Goal: Task Accomplishment & Management: Use online tool/utility

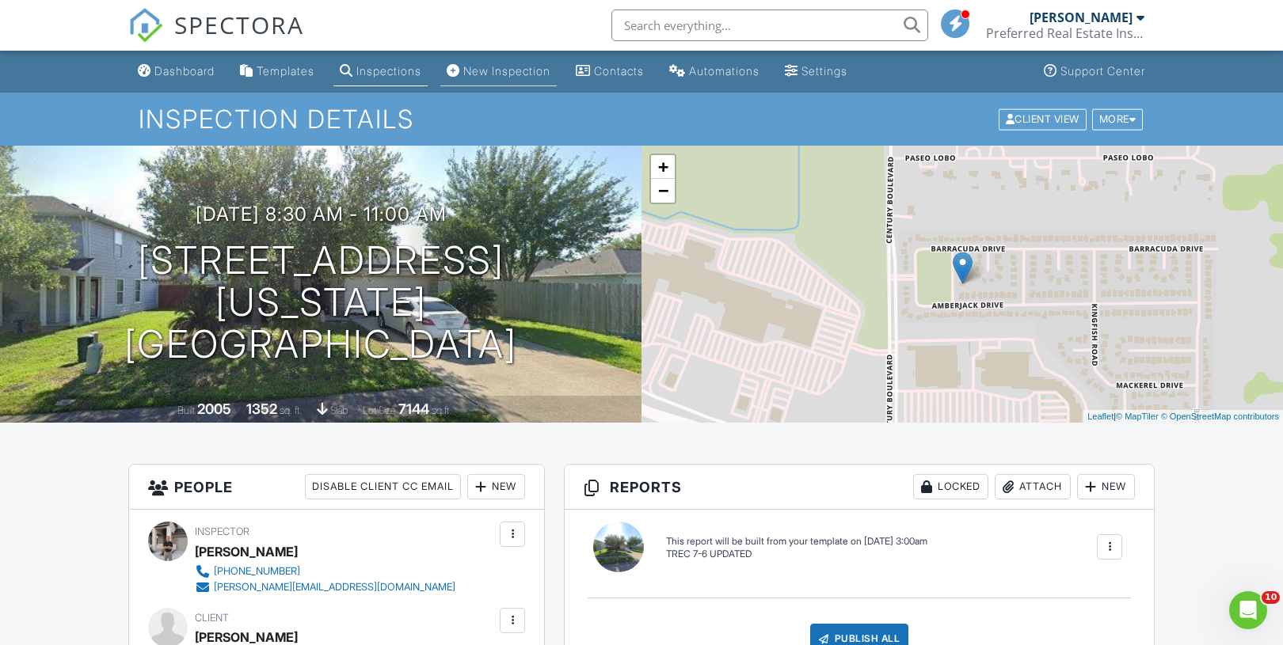
click at [515, 68] on div "New Inspection" at bounding box center [506, 70] width 87 height 13
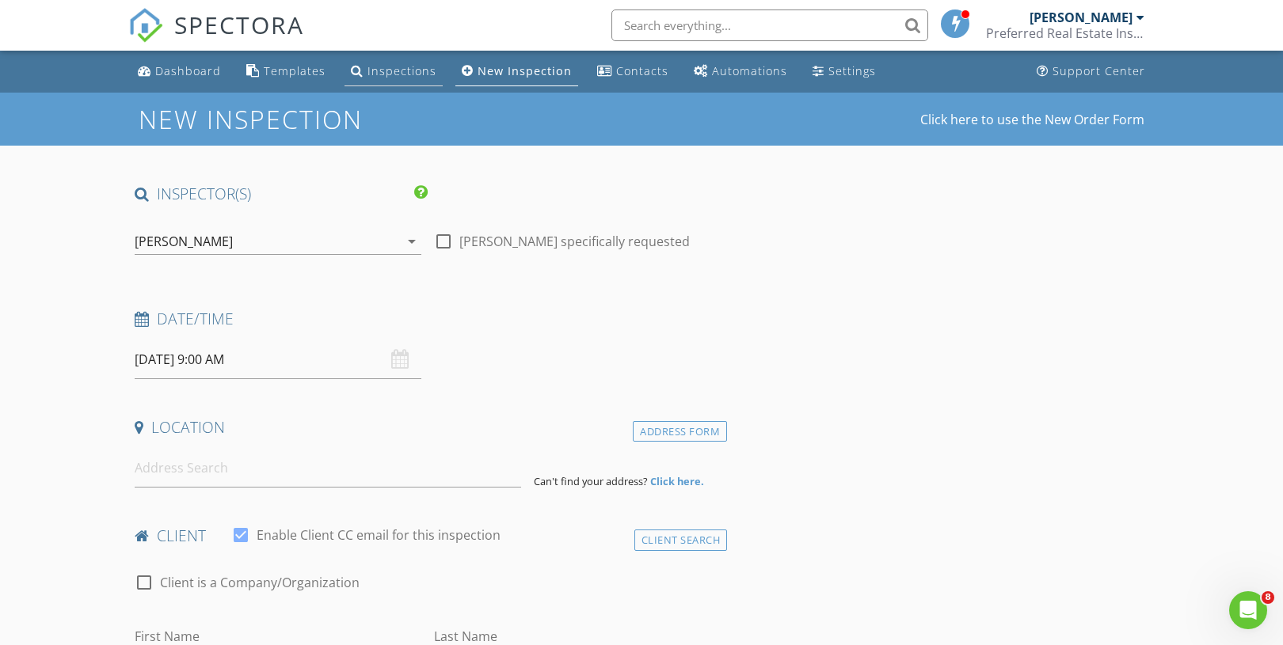
click at [386, 71] on div "Inspections" at bounding box center [401, 70] width 69 height 15
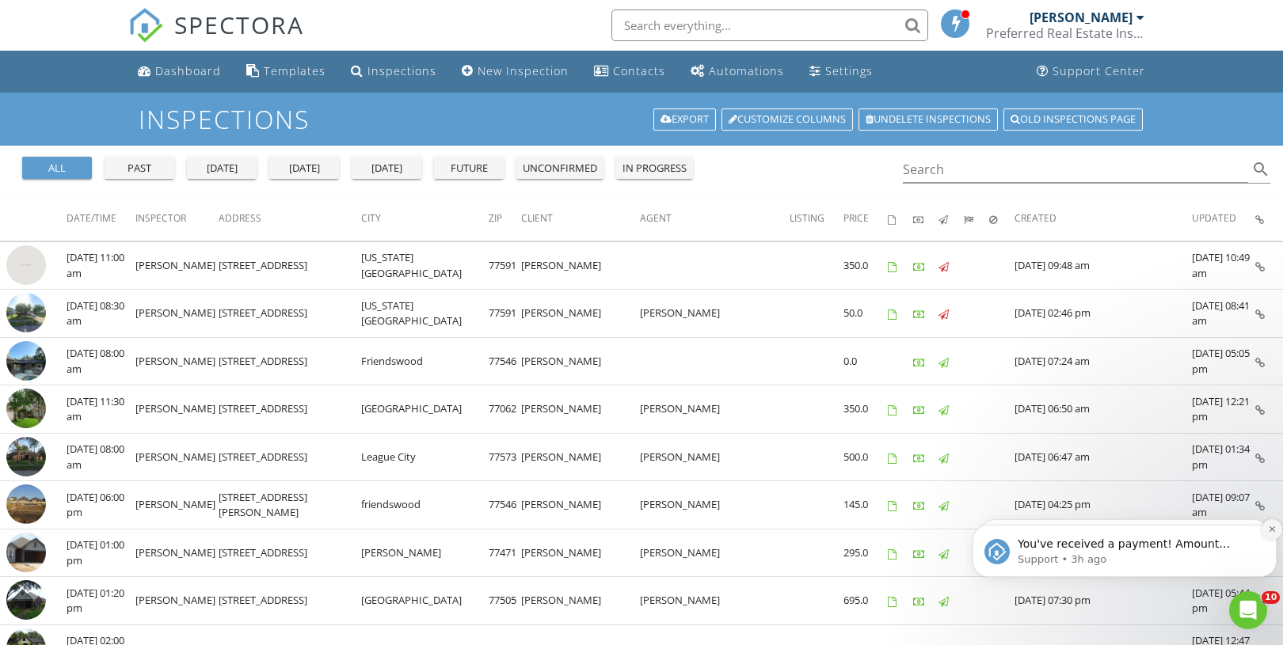
click at [1268, 530] on icon "Dismiss notification" at bounding box center [1272, 529] width 9 height 9
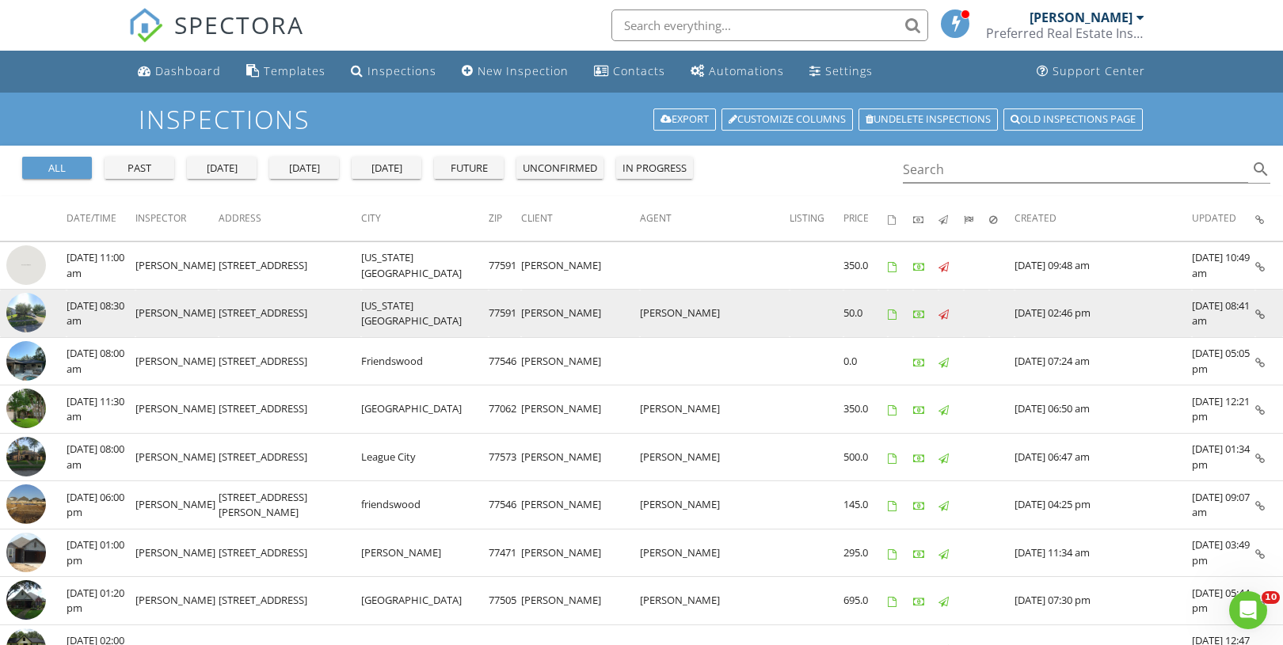
click at [29, 302] on img at bounding box center [26, 313] width 40 height 40
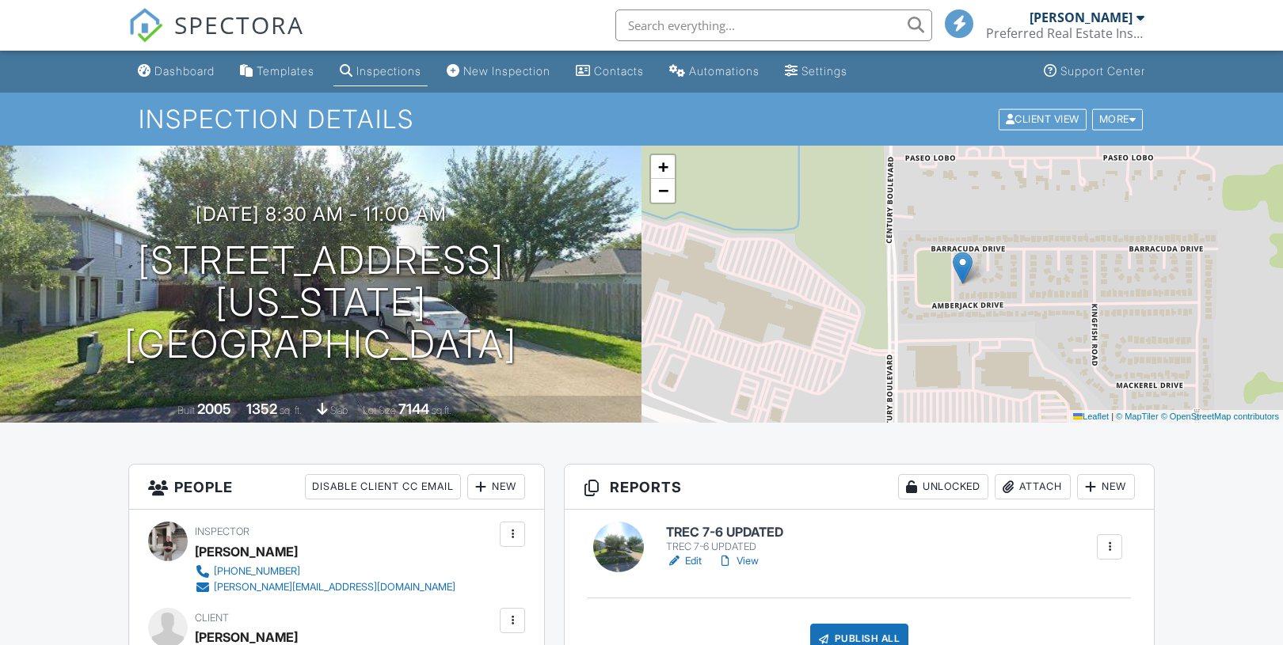
click at [722, 534] on h6 "TREC 7-6 UPDATED" at bounding box center [724, 533] width 117 height 14
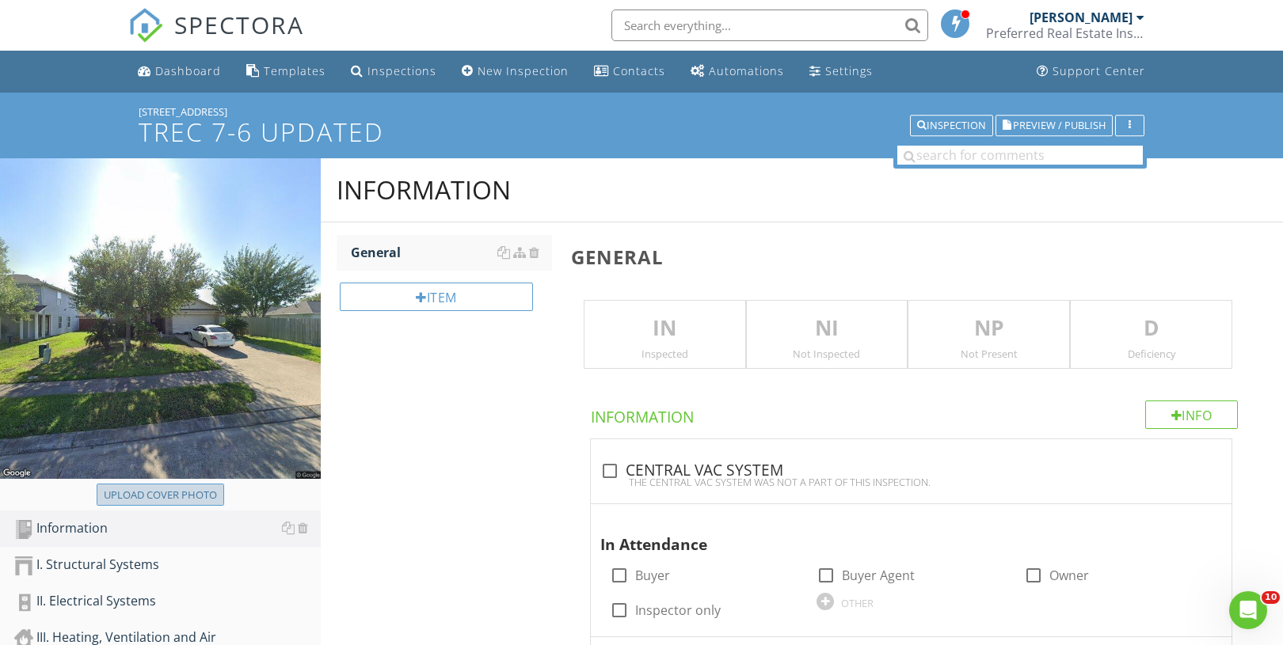
click at [149, 491] on div "Upload cover photo" at bounding box center [160, 496] width 113 height 16
type input "C:\fakepath\DSC00337.JPG"
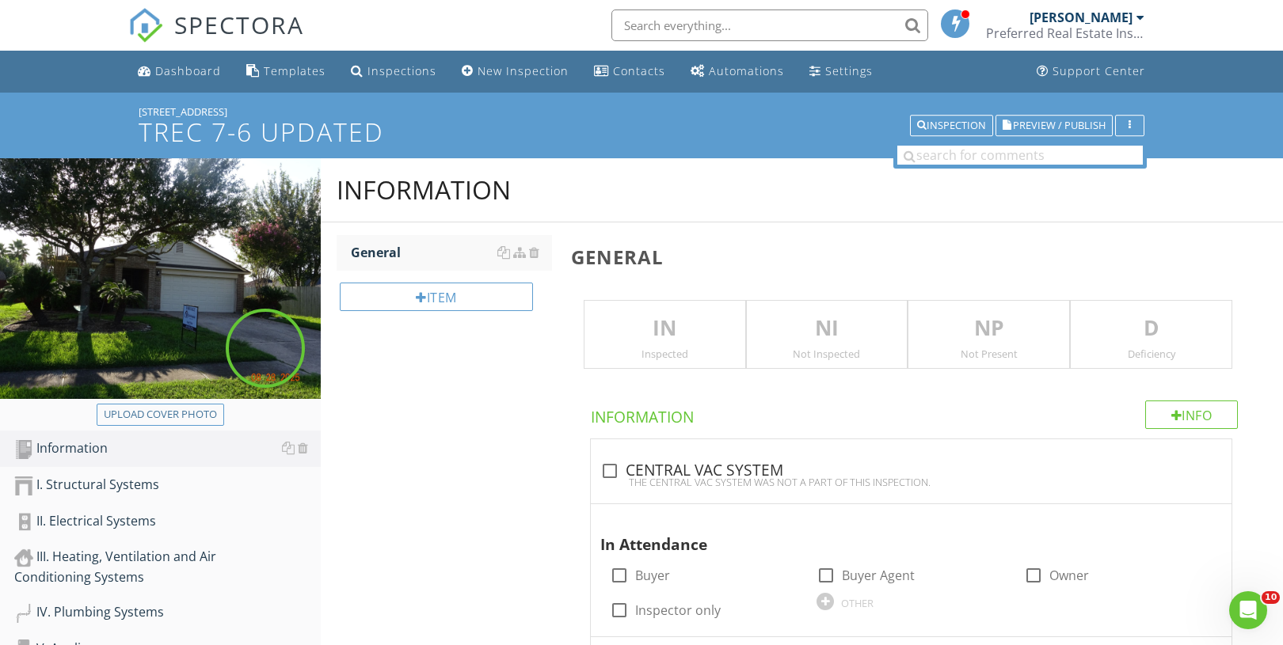
click at [679, 337] on p "IN" at bounding box center [664, 329] width 161 height 32
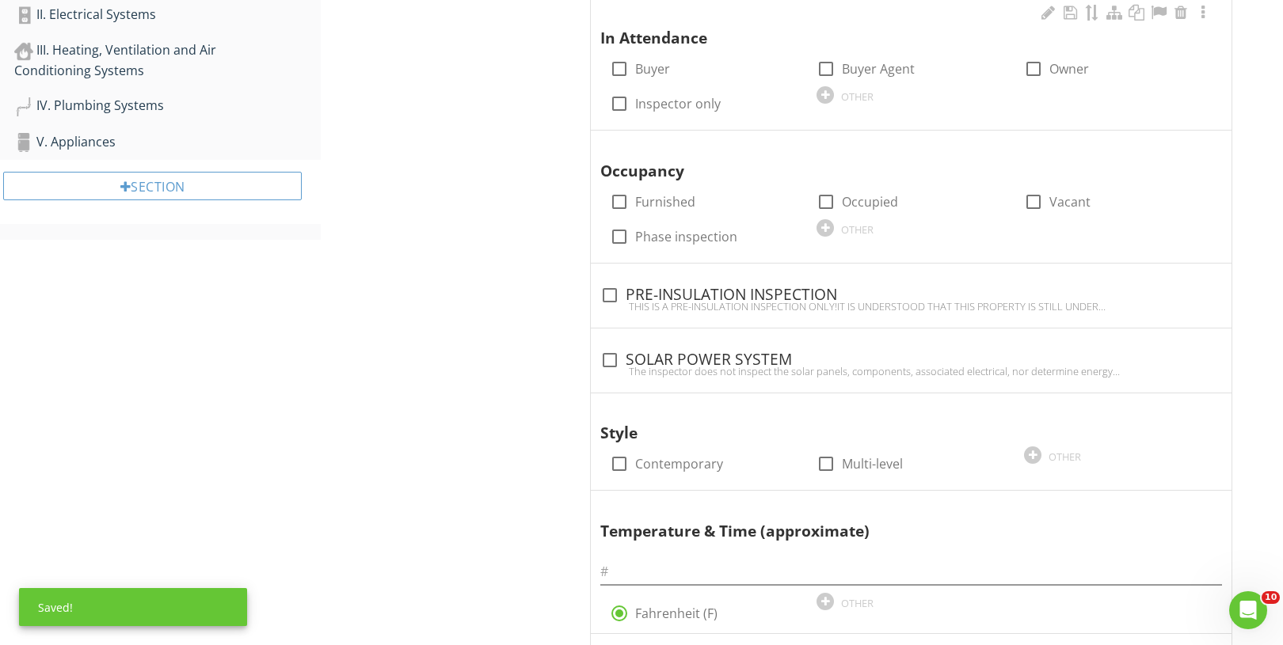
scroll to position [507, 0]
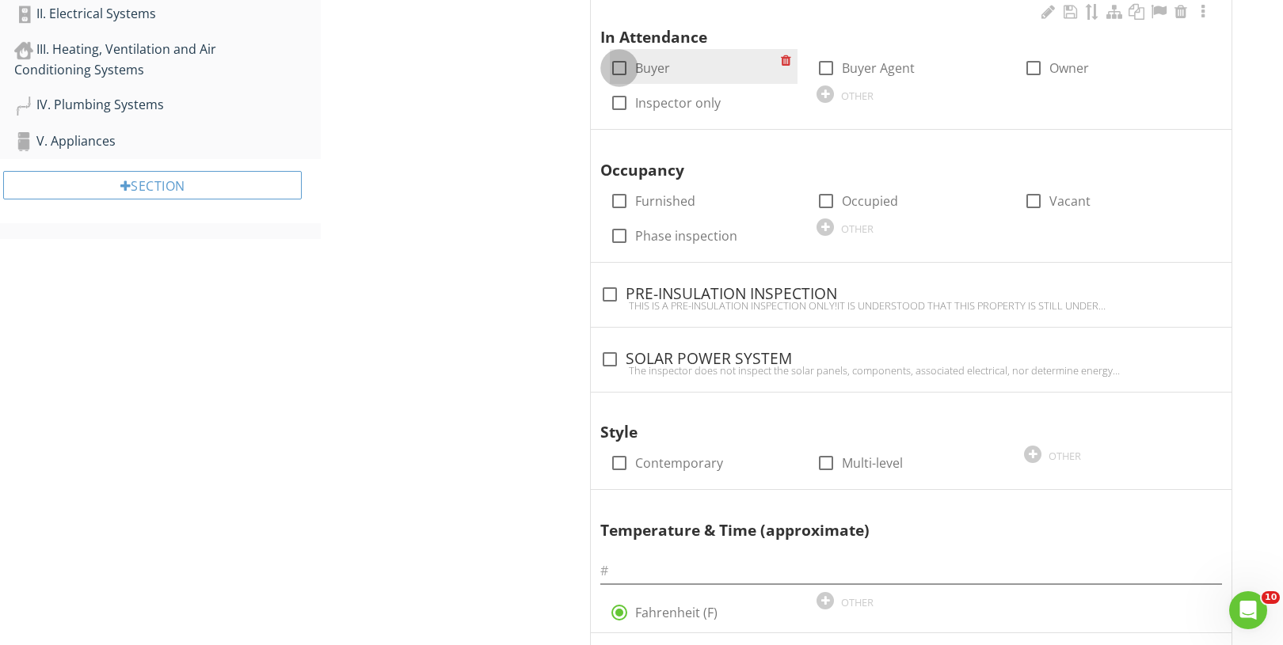
click at [625, 63] on div at bounding box center [619, 68] width 27 height 27
checkbox input "true"
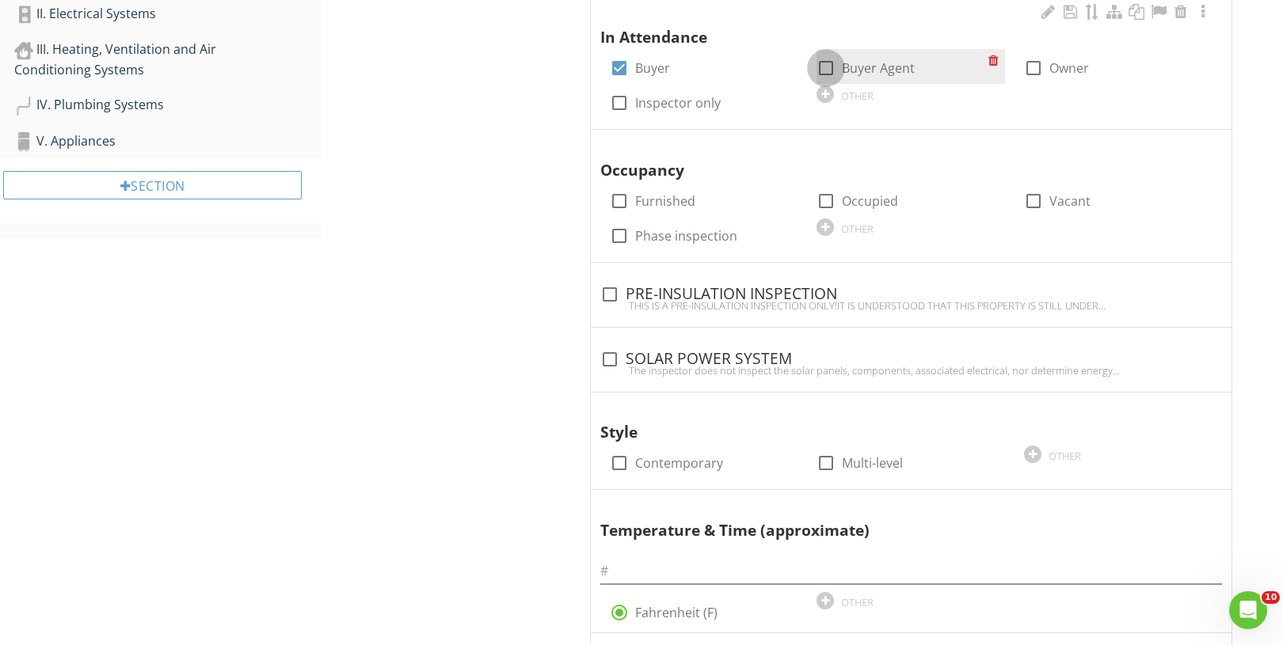
click at [826, 67] on div at bounding box center [825, 68] width 27 height 27
checkbox input "true"
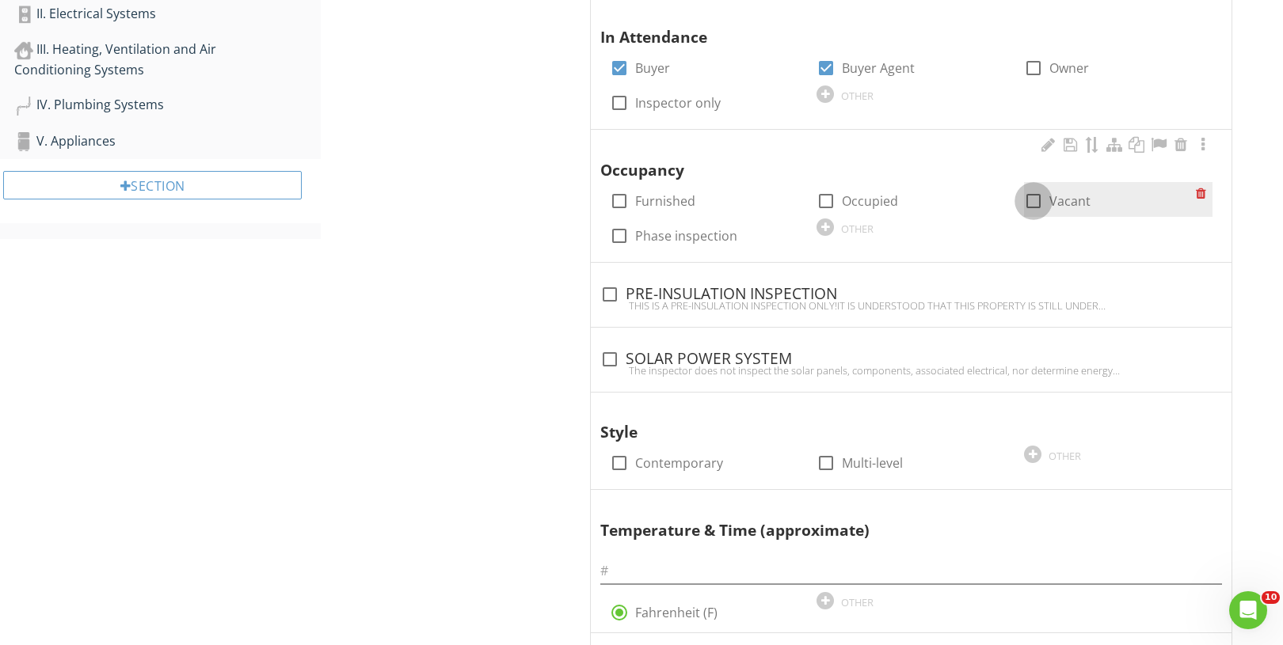
click at [1043, 199] on div at bounding box center [1033, 201] width 27 height 27
checkbox input "true"
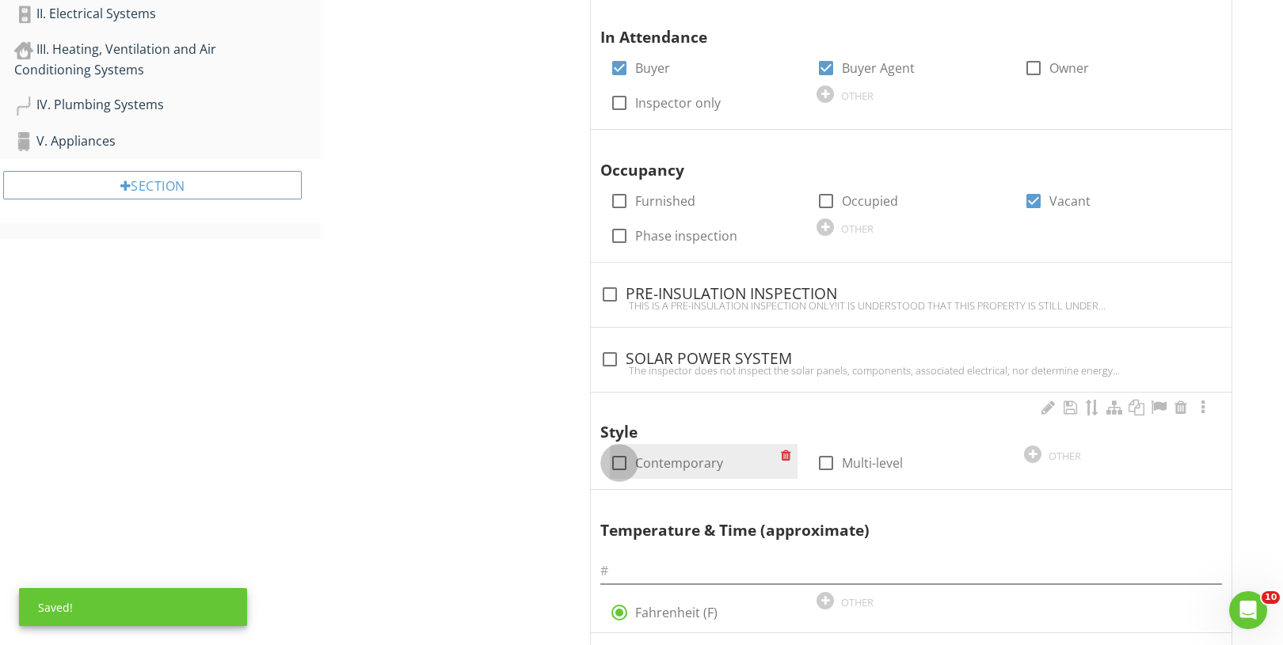
click at [608, 472] on div at bounding box center [619, 463] width 27 height 27
checkbox input "true"
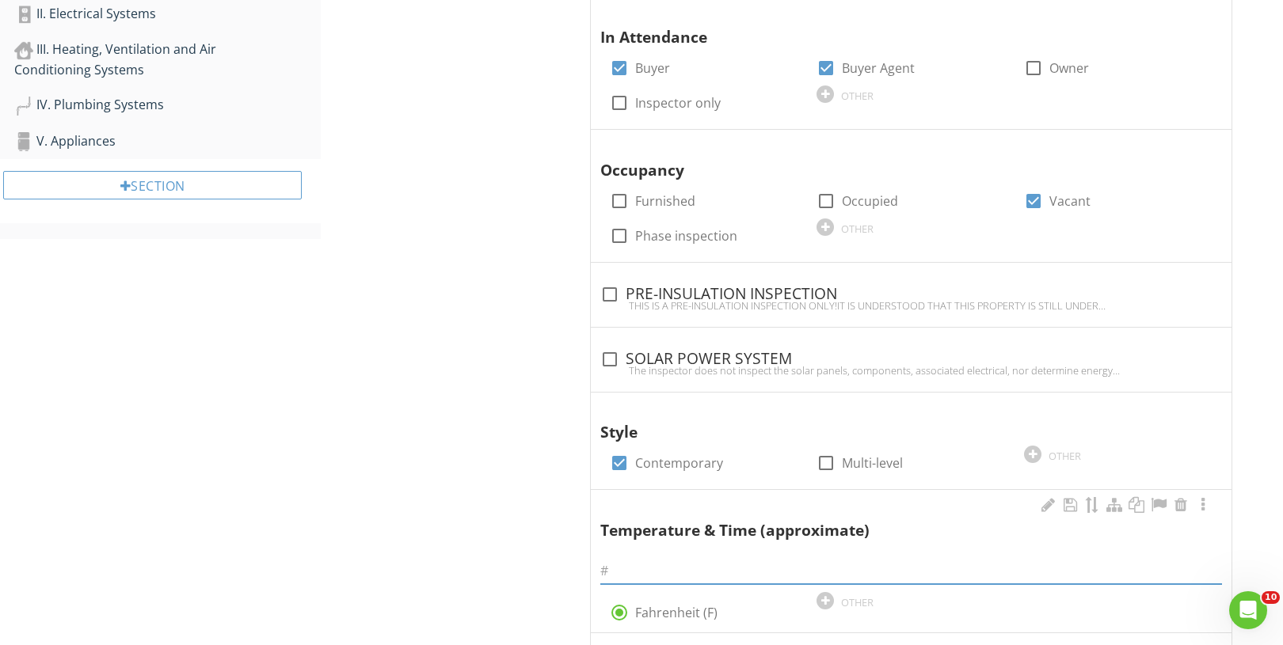
click at [646, 572] on input "text" at bounding box center [910, 571] width 621 height 26
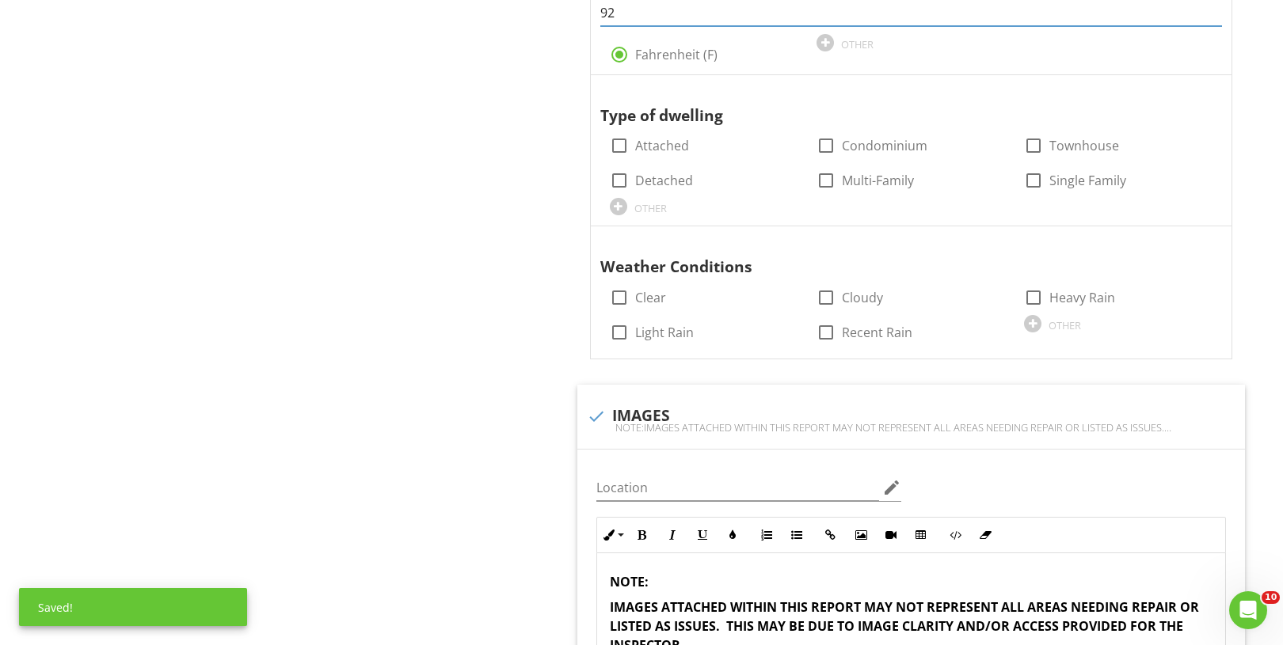
scroll to position [1067, 0]
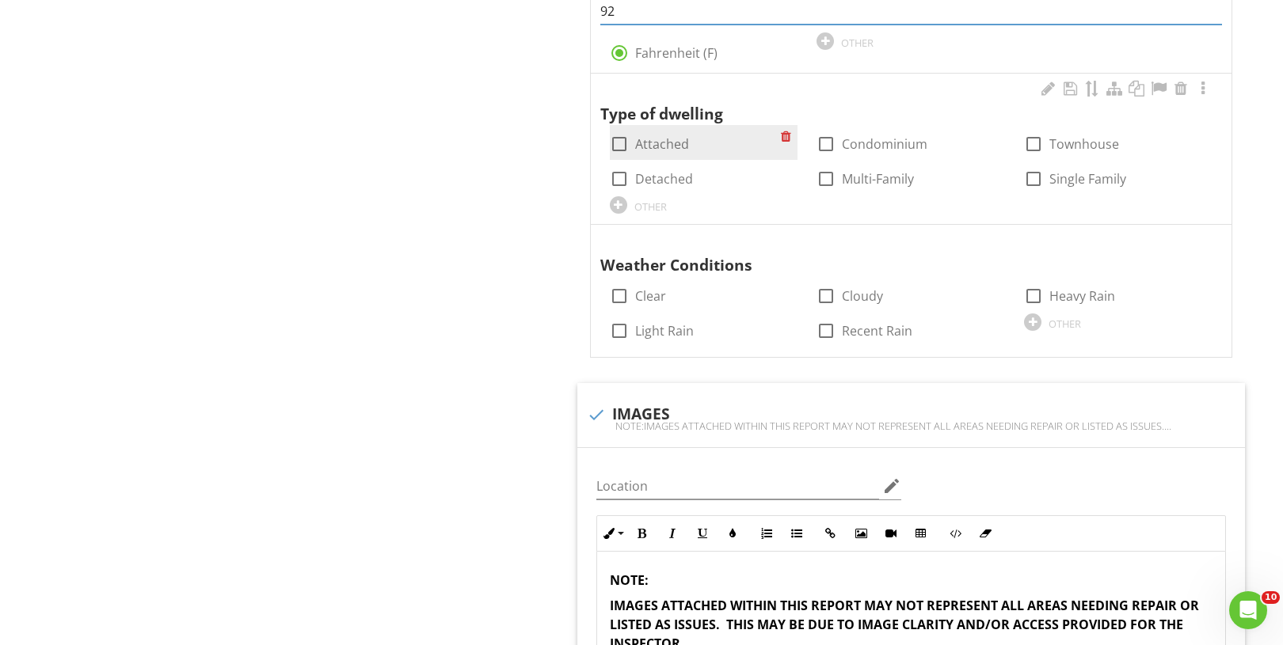
type input "92"
click at [624, 143] on div at bounding box center [619, 144] width 27 height 27
checkbox input "true"
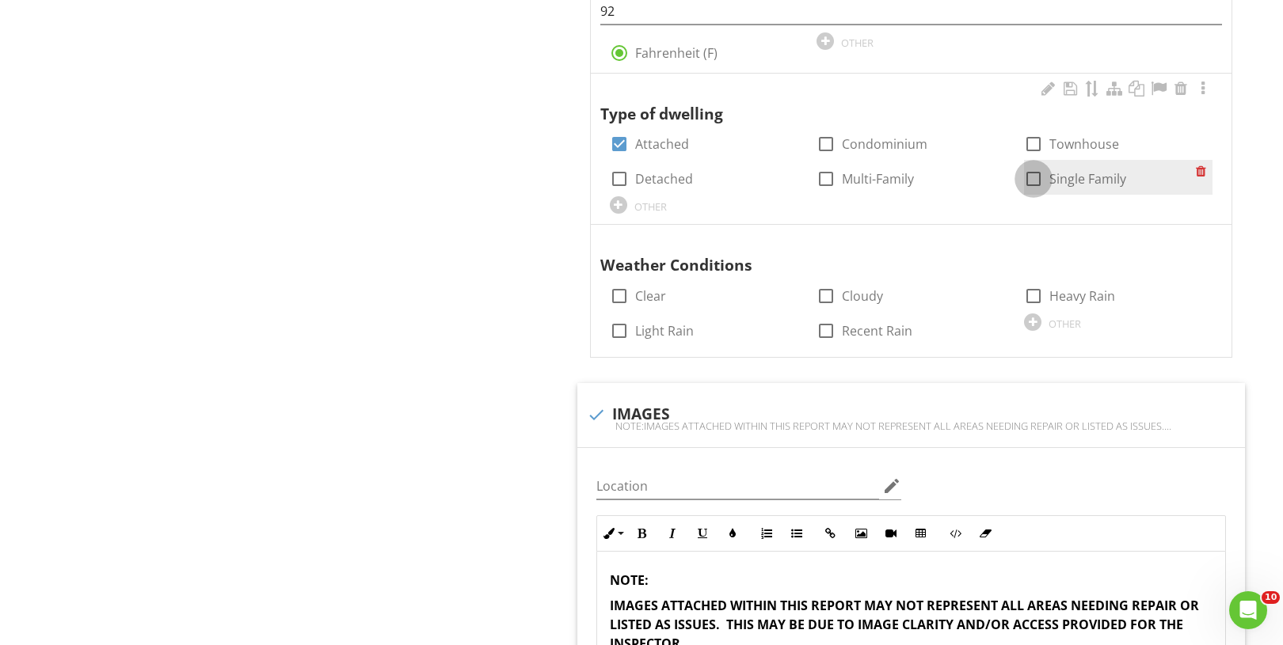
click at [1035, 183] on div at bounding box center [1033, 178] width 27 height 27
checkbox input "true"
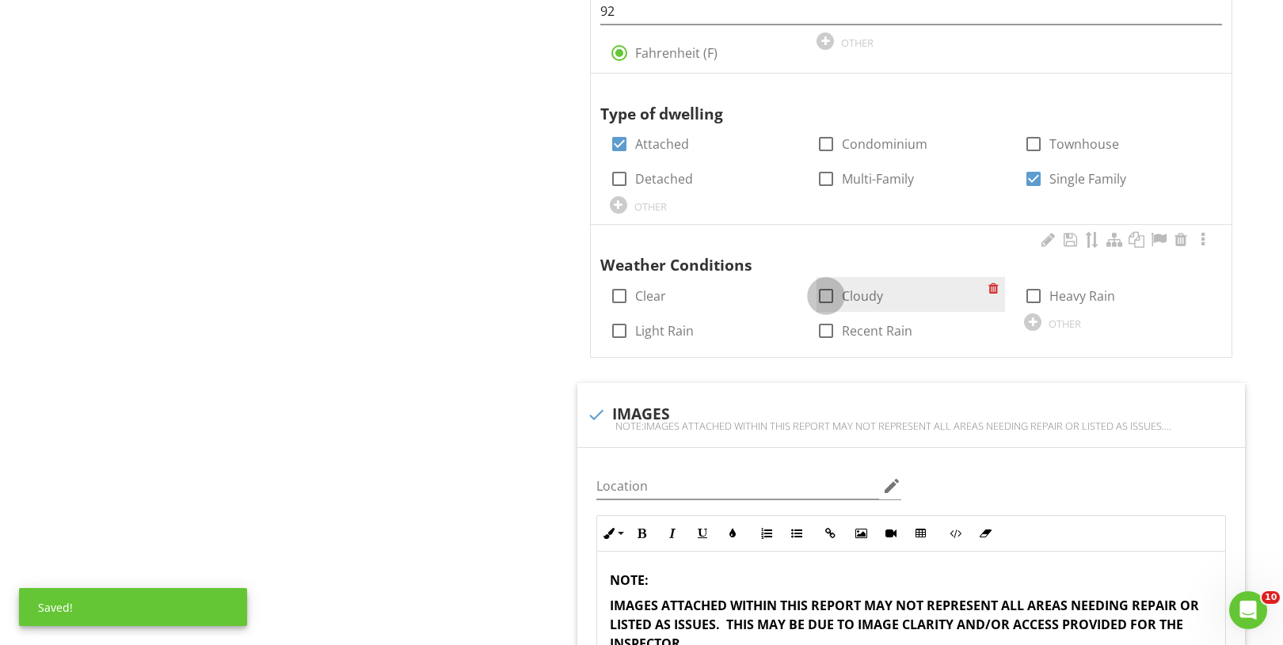
click at [832, 295] on div at bounding box center [825, 296] width 27 height 27
checkbox input "true"
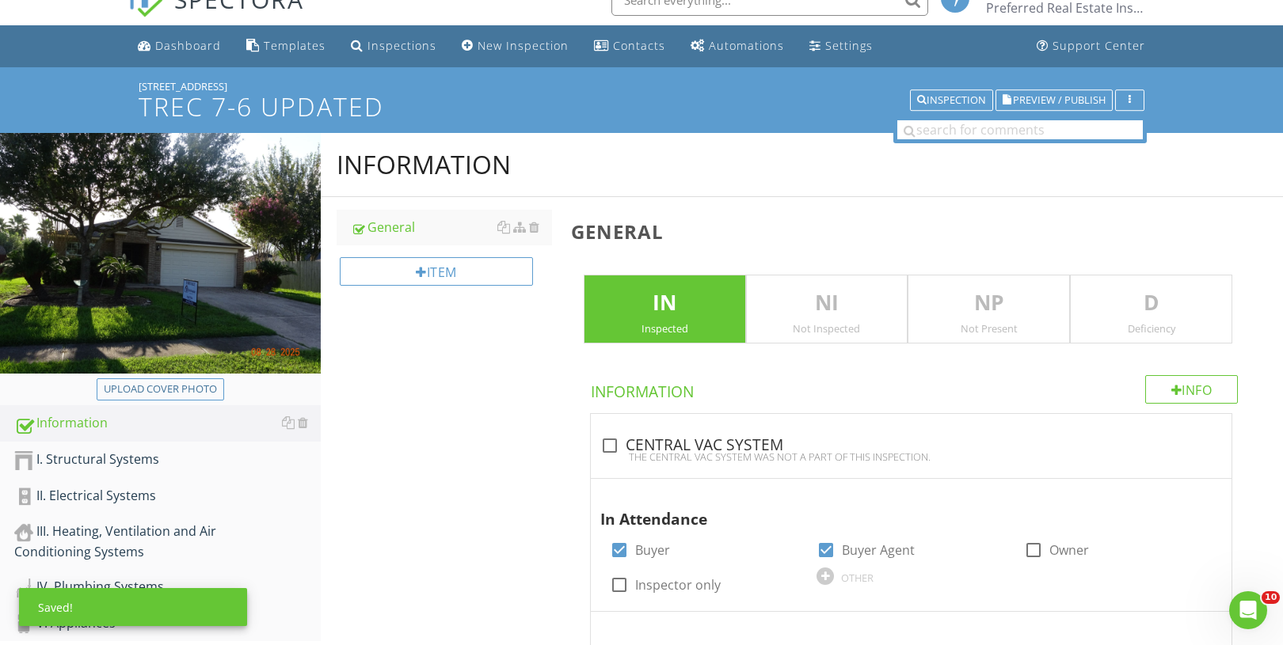
scroll to position [0, 0]
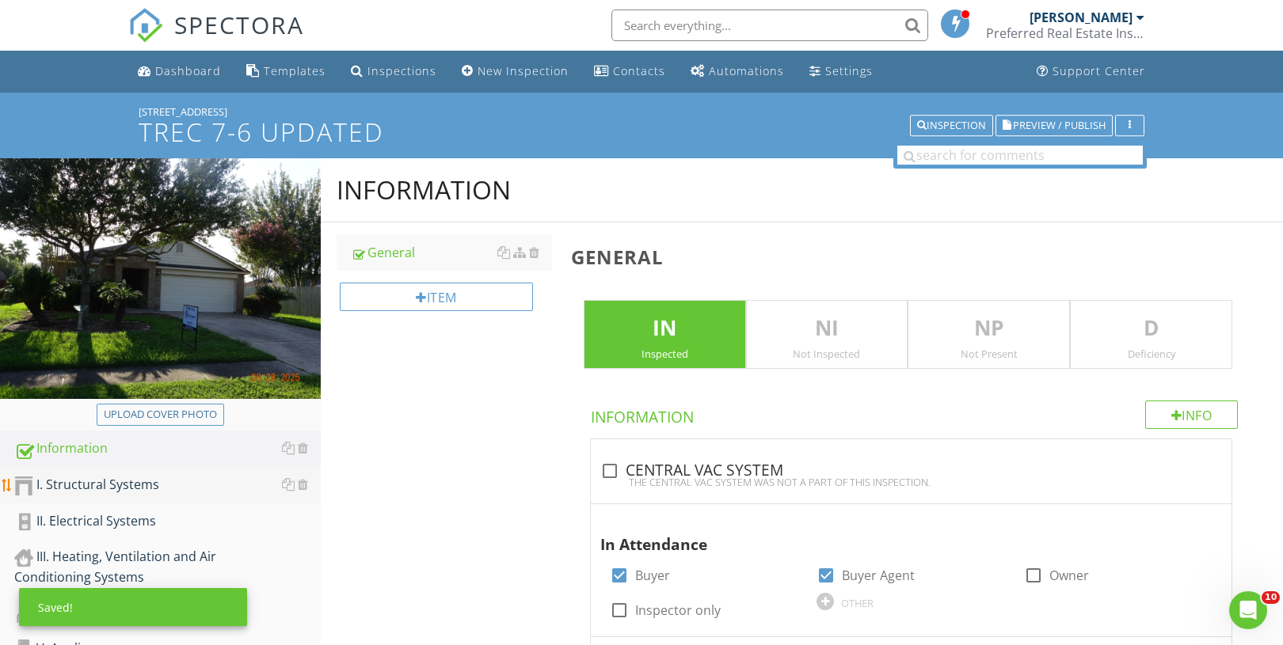
click at [91, 475] on div "I. Structural Systems" at bounding box center [167, 485] width 306 height 21
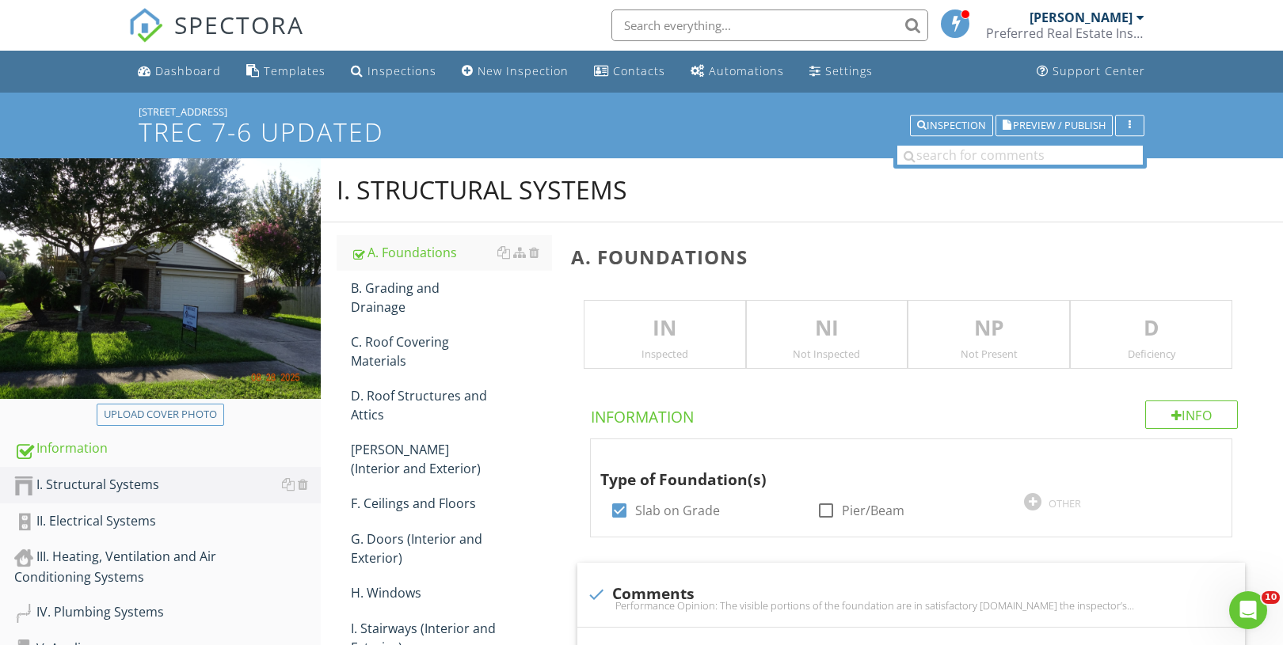
click at [710, 331] on p "IN" at bounding box center [664, 329] width 161 height 32
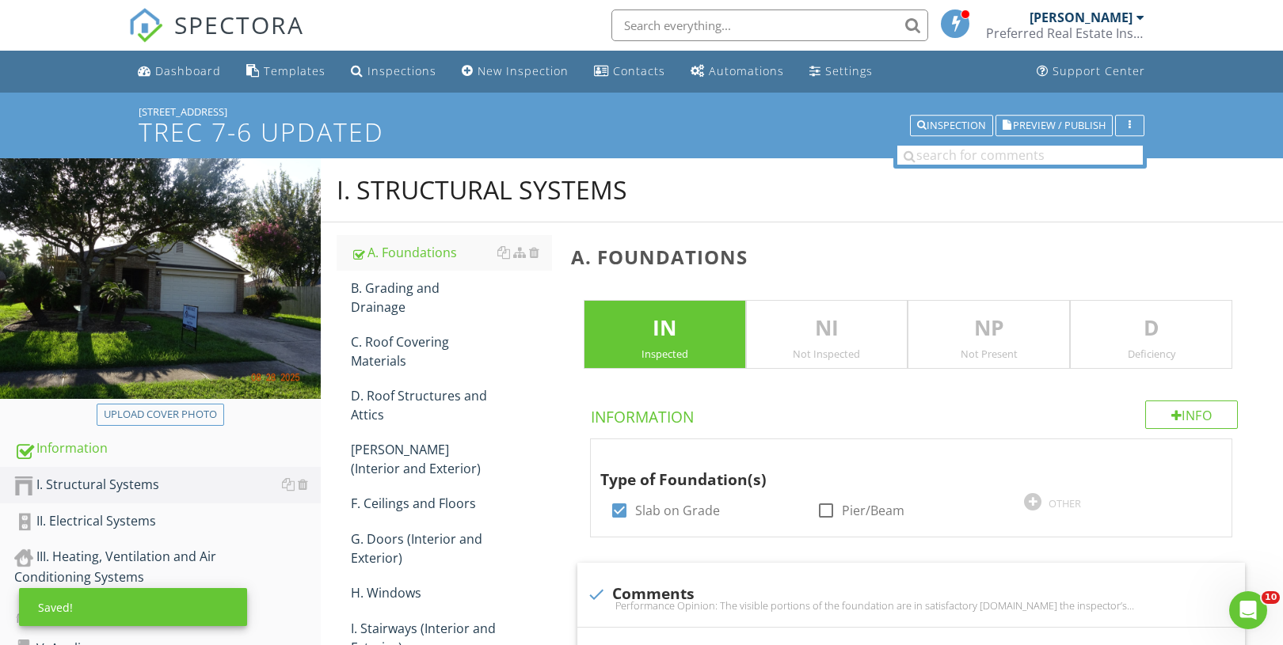
click at [1126, 314] on p "D" at bounding box center [1150, 329] width 161 height 32
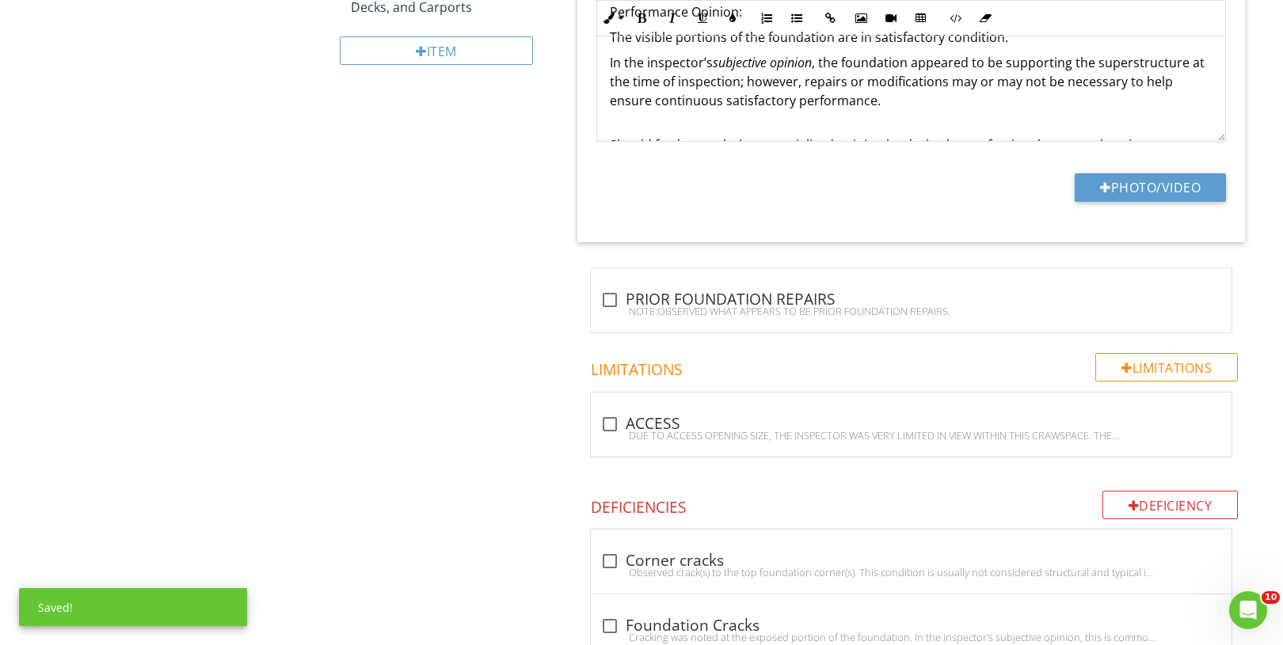
scroll to position [754, 0]
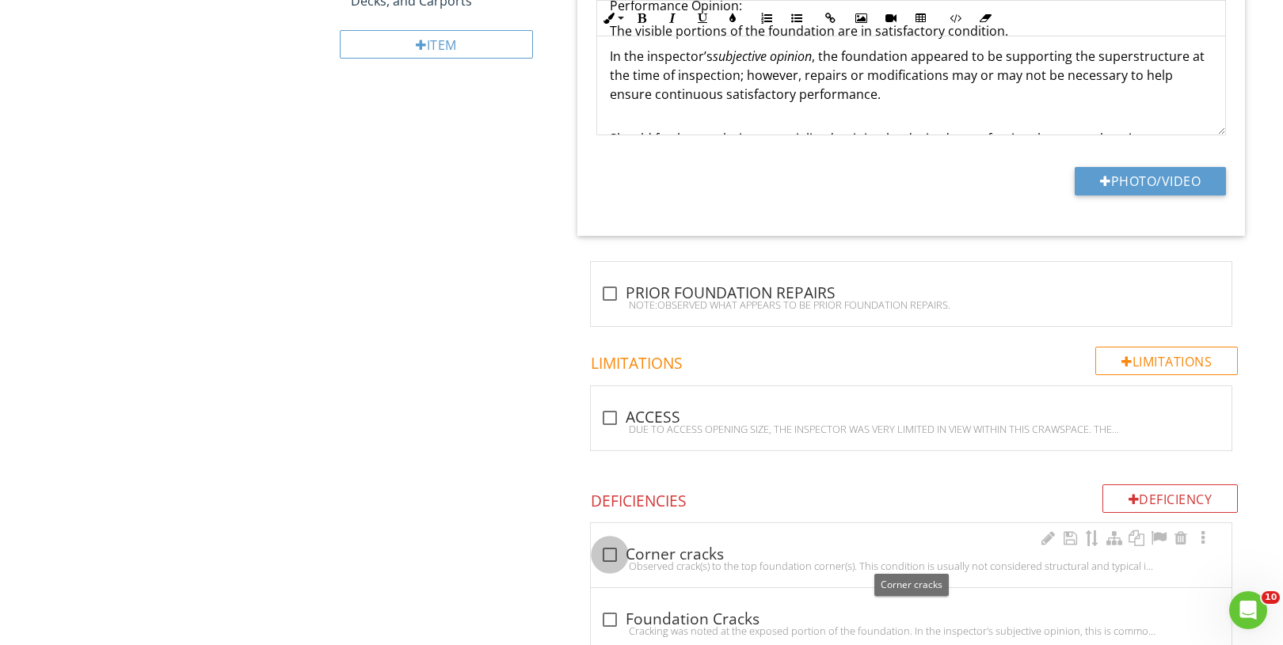
click at [622, 554] on div at bounding box center [609, 555] width 27 height 27
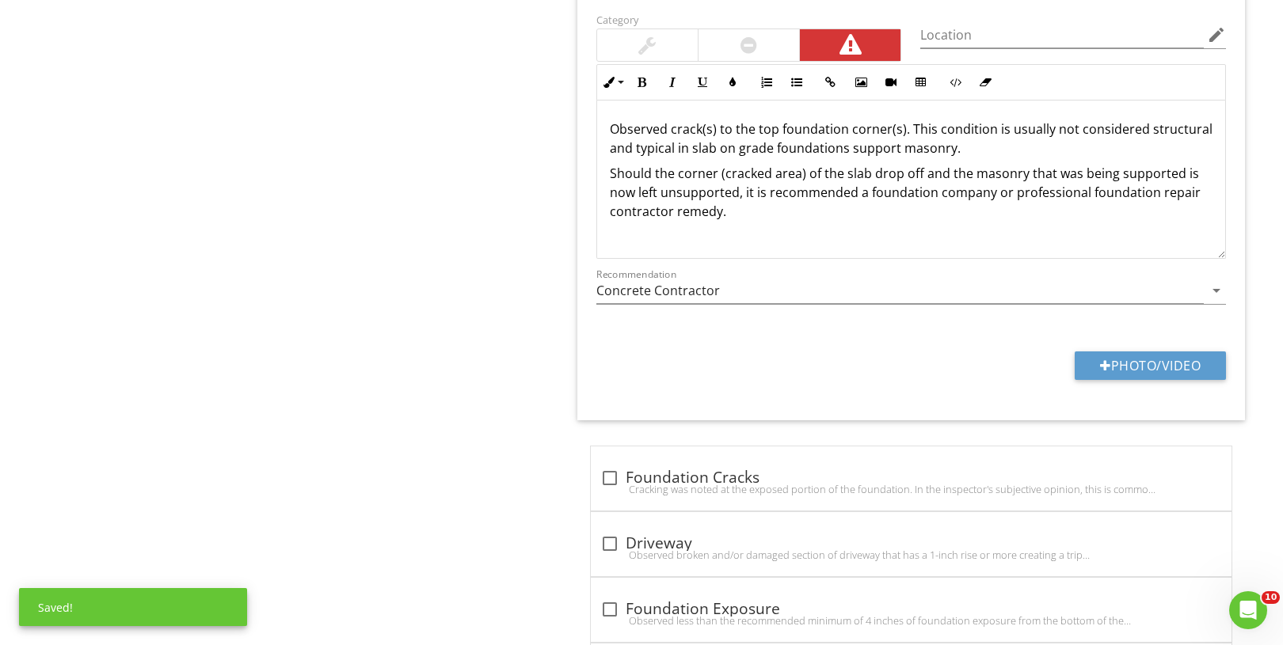
scroll to position [1362, 0]
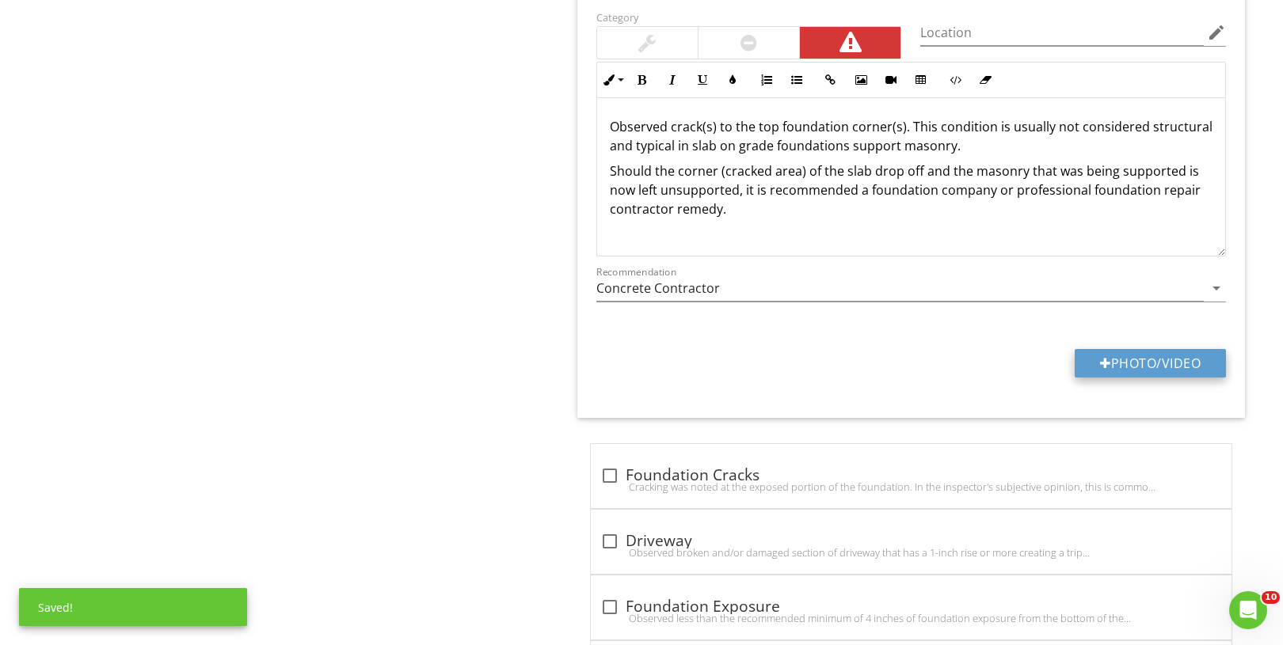
click at [1150, 371] on button "Photo/Video" at bounding box center [1149, 363] width 151 height 29
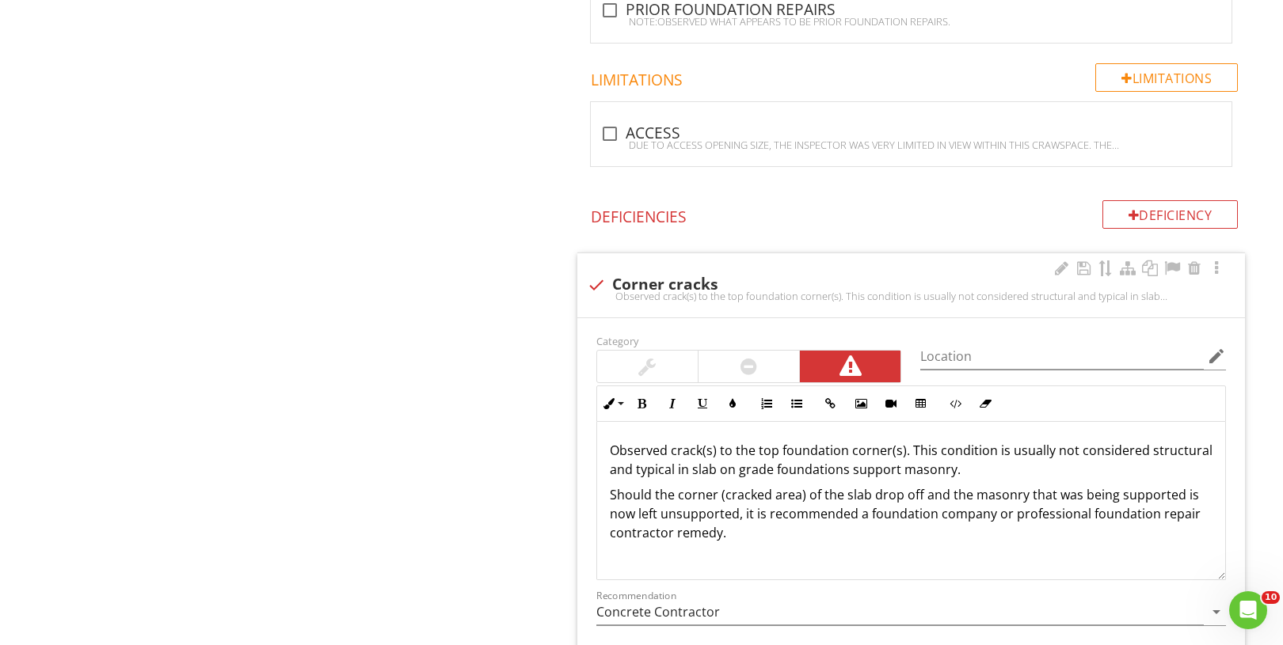
scroll to position [1034, 0]
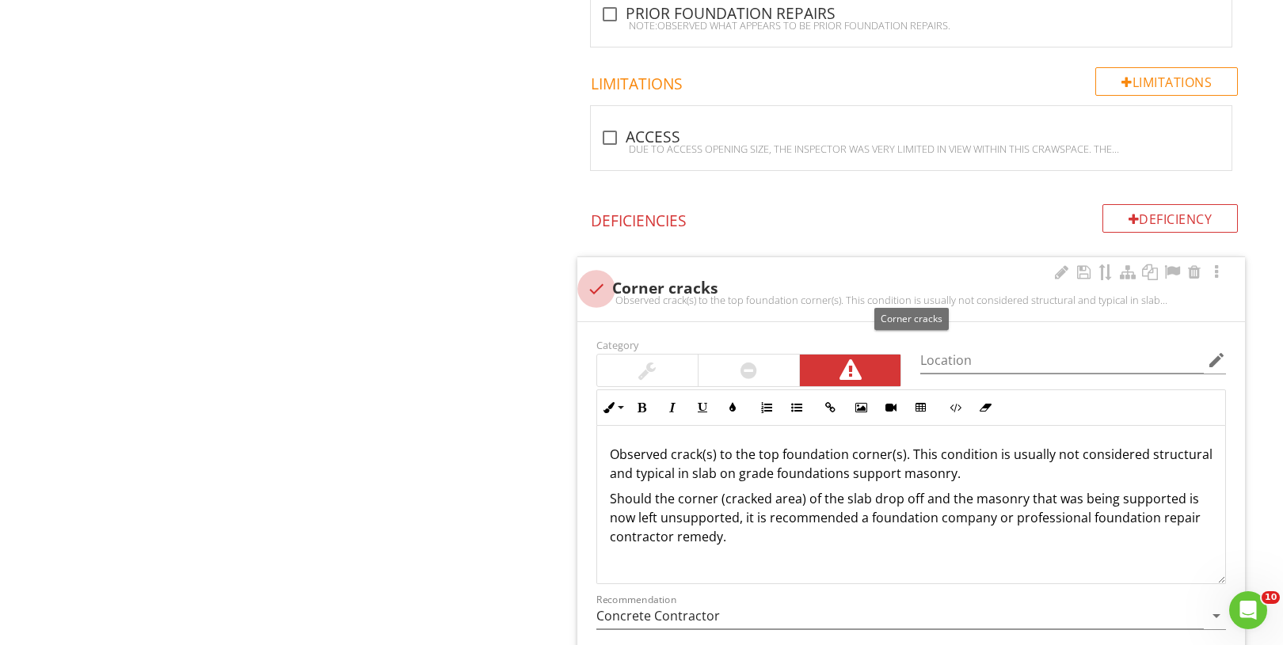
click at [603, 283] on div at bounding box center [596, 289] width 27 height 27
checkbox input "true"
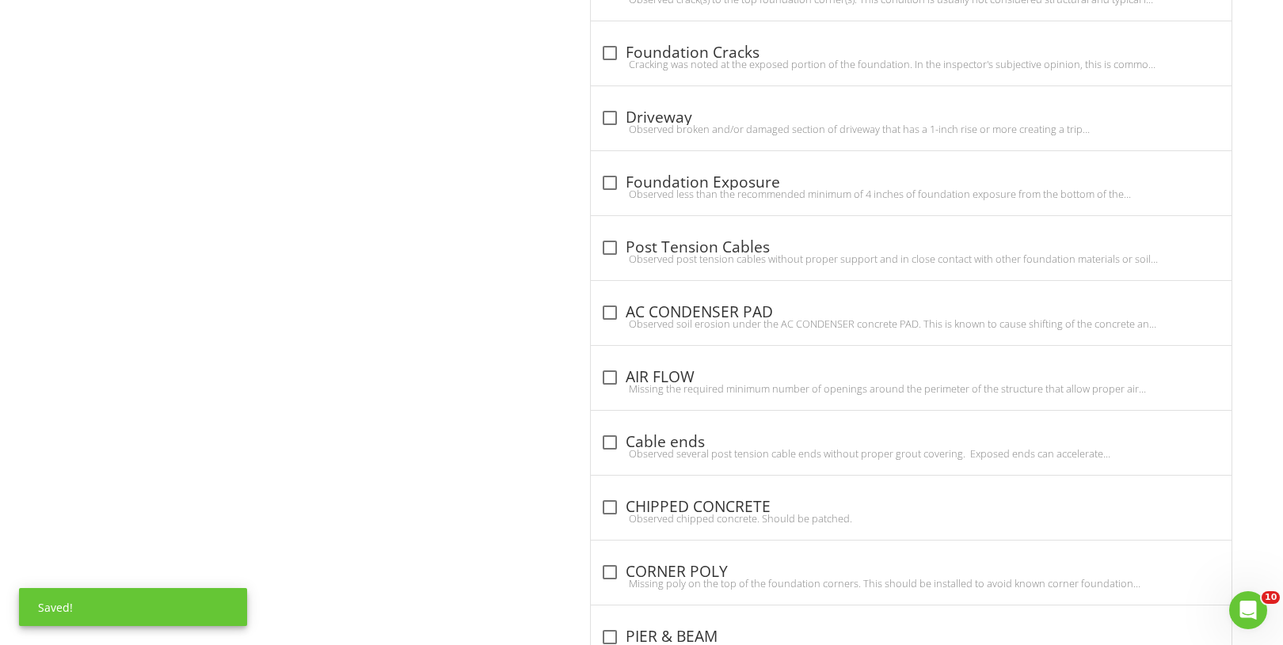
scroll to position [1322, 0]
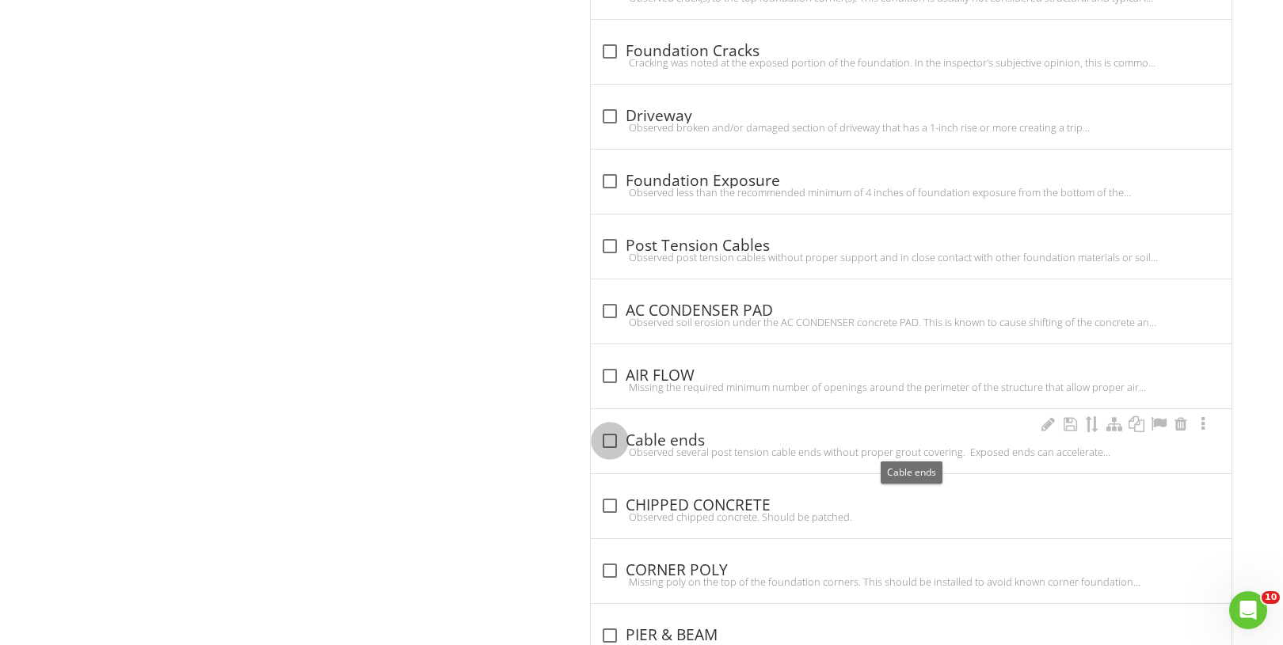
click at [614, 439] on div at bounding box center [609, 441] width 27 height 27
checkbox input "true"
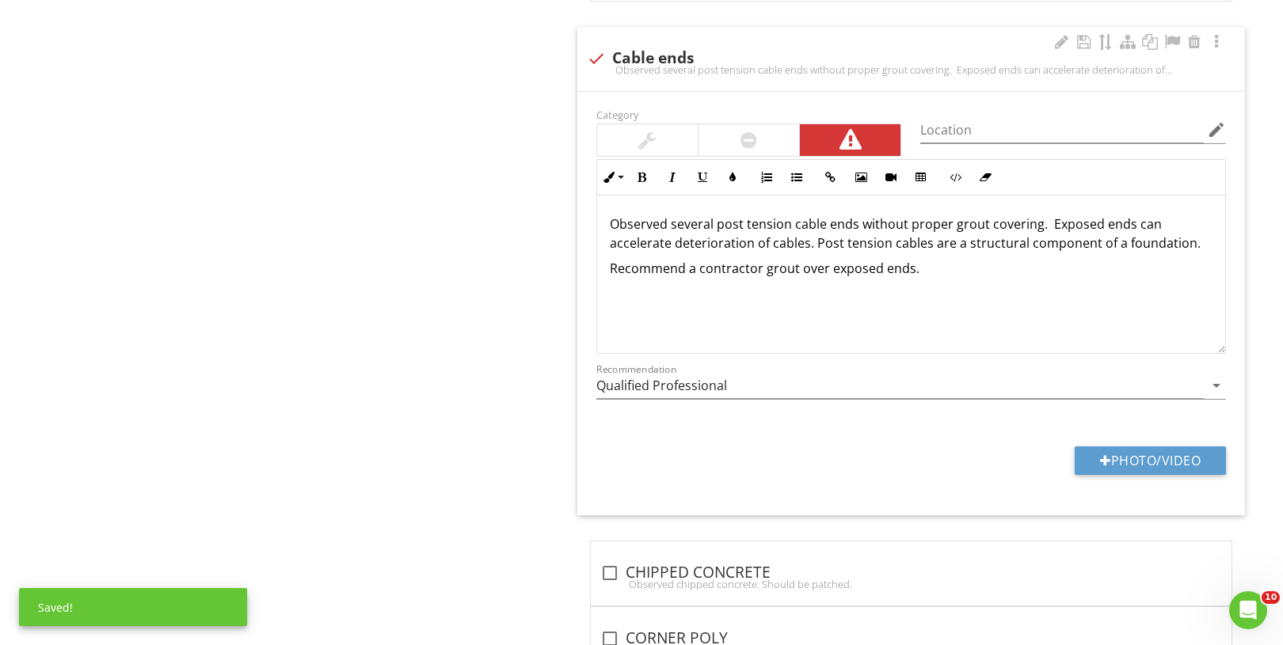
scroll to position [1758, 0]
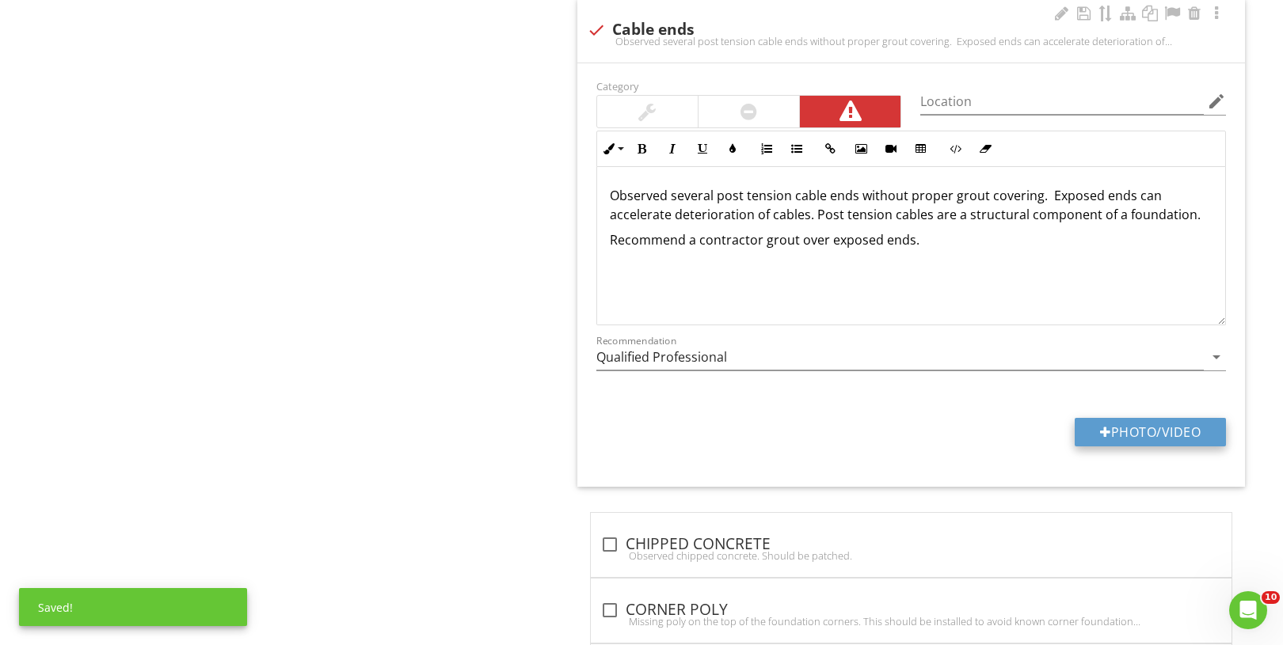
click at [1128, 439] on button "Photo/Video" at bounding box center [1149, 432] width 151 height 29
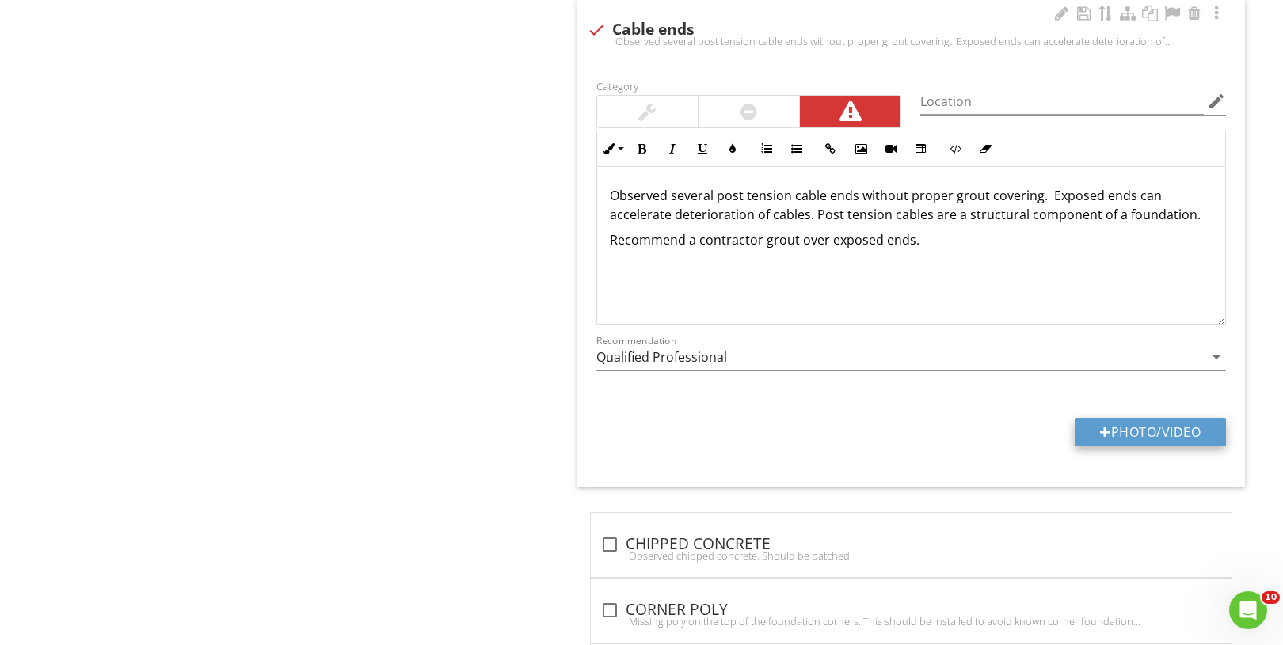
type input "C:\fakepath\DSC00474.JPG"
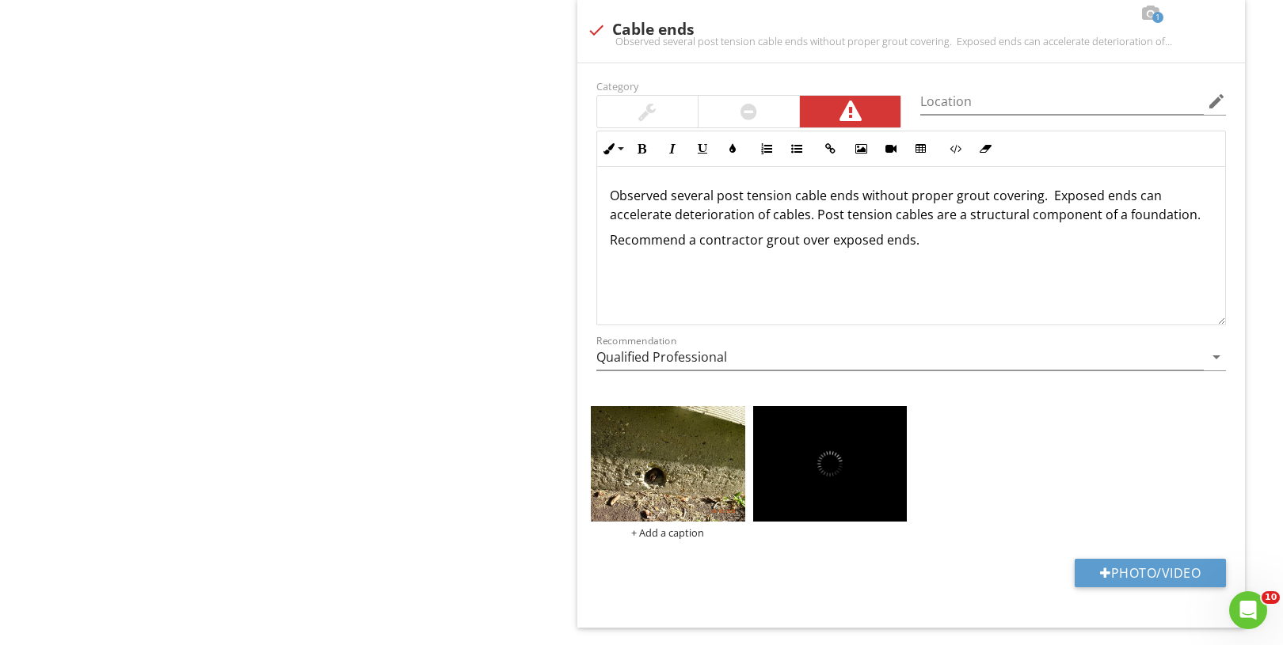
click at [699, 503] on div "+ Add a caption" at bounding box center [911, 472] width 648 height 141
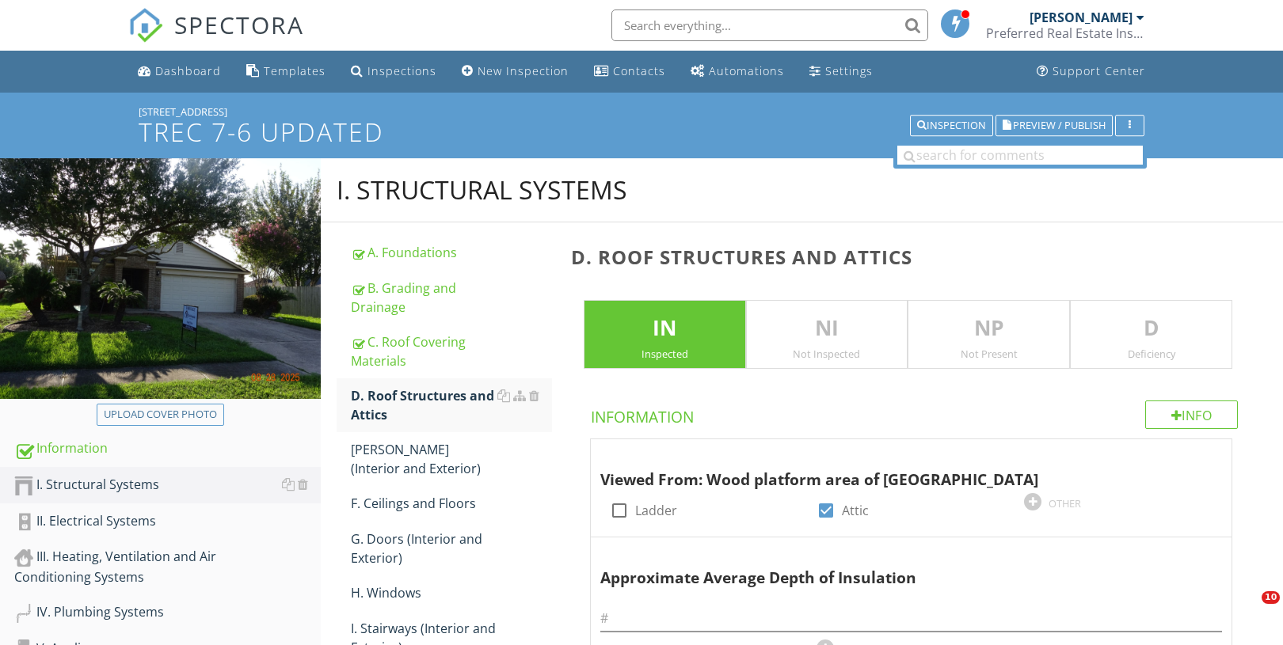
scroll to position [701, 0]
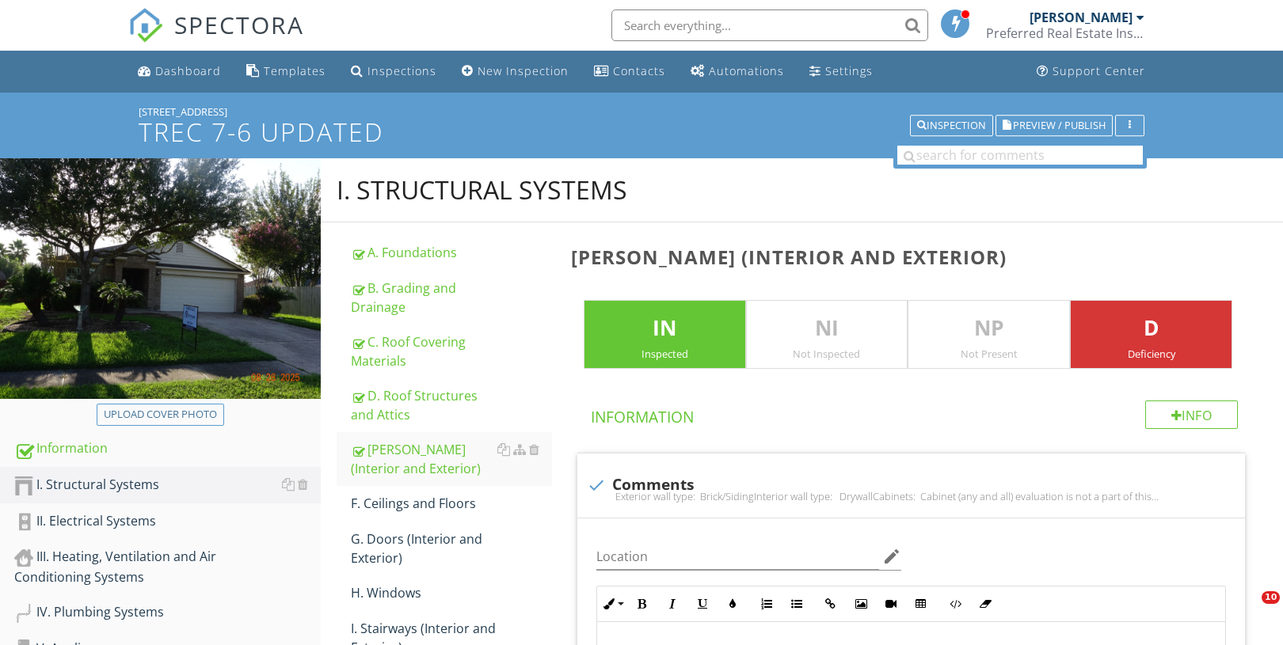
scroll to position [1067, 0]
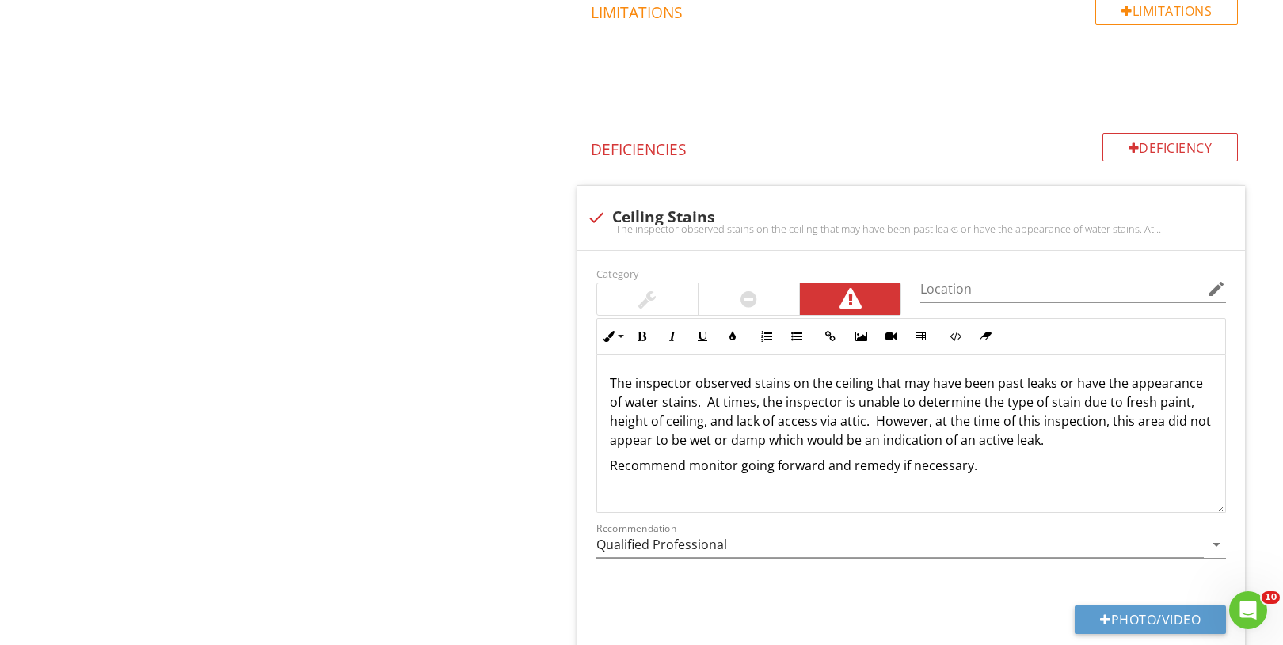
scroll to position [1, 0]
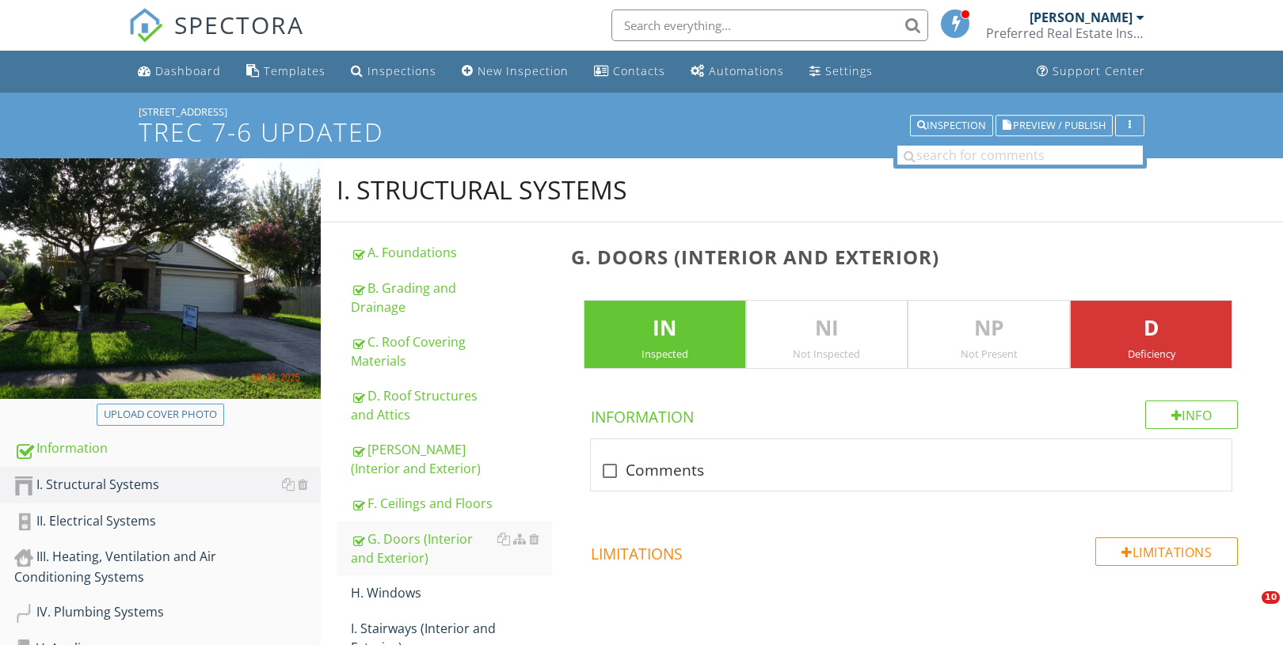
scroll to position [1002, 0]
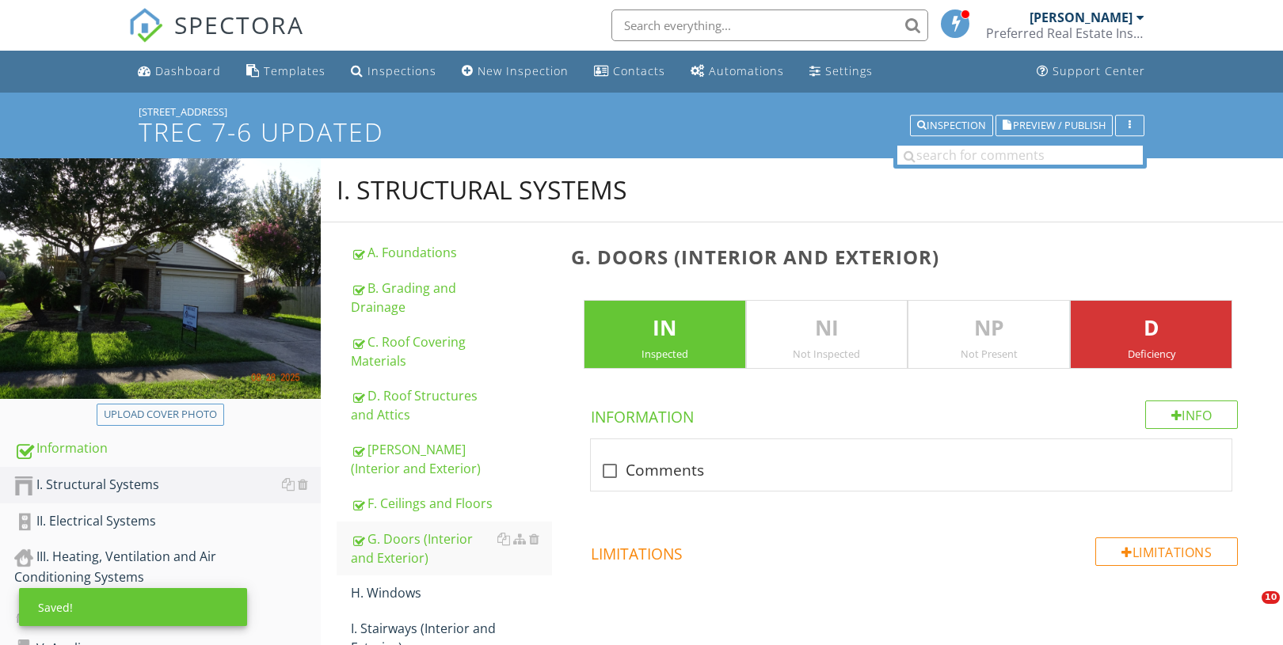
scroll to position [1272, 0]
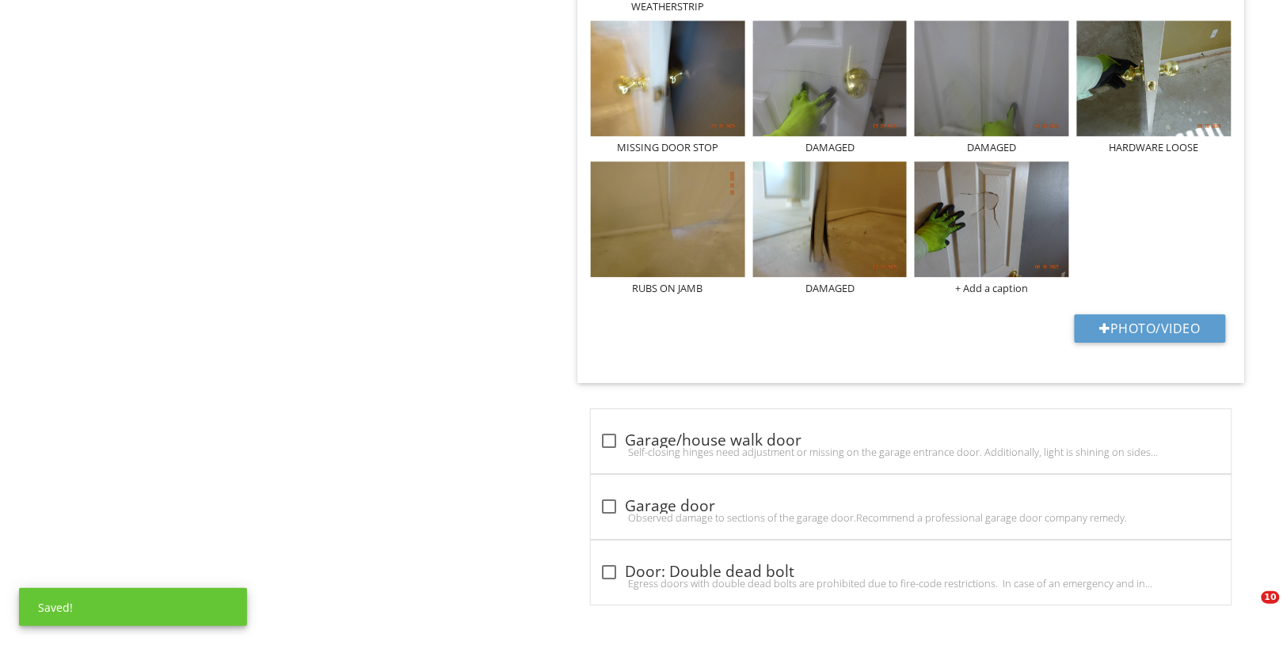
click at [974, 283] on div "+ Add a caption" at bounding box center [991, 288] width 154 height 13
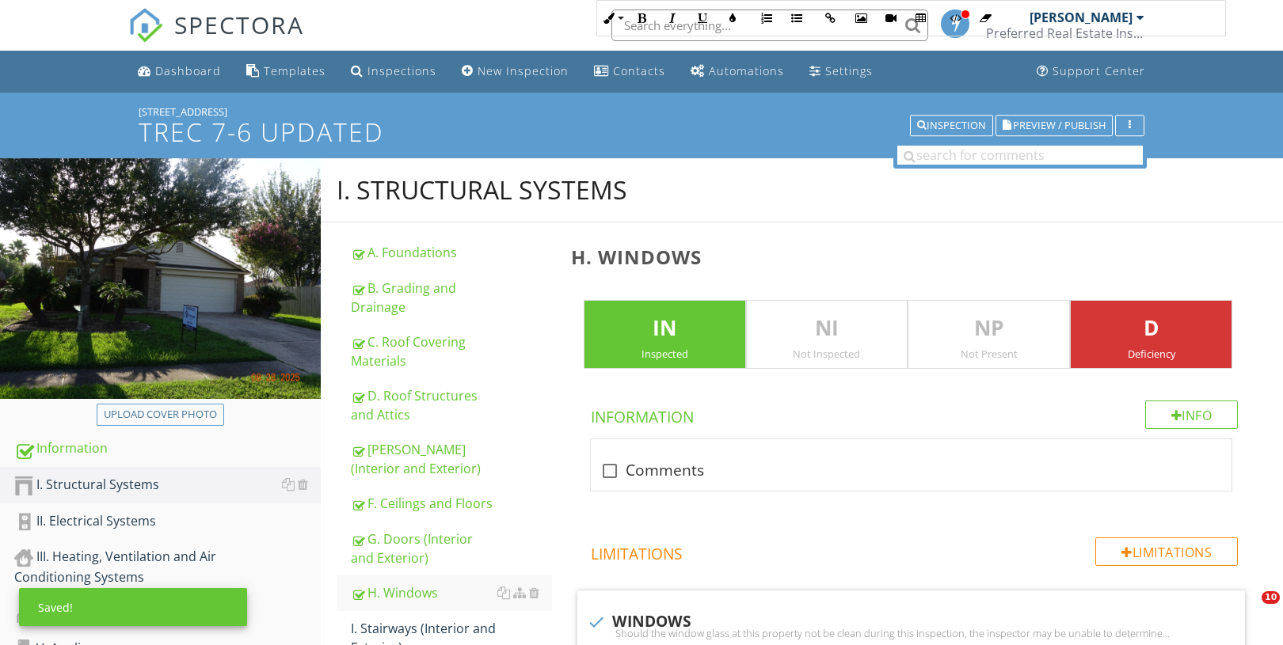
scroll to position [1414, 0]
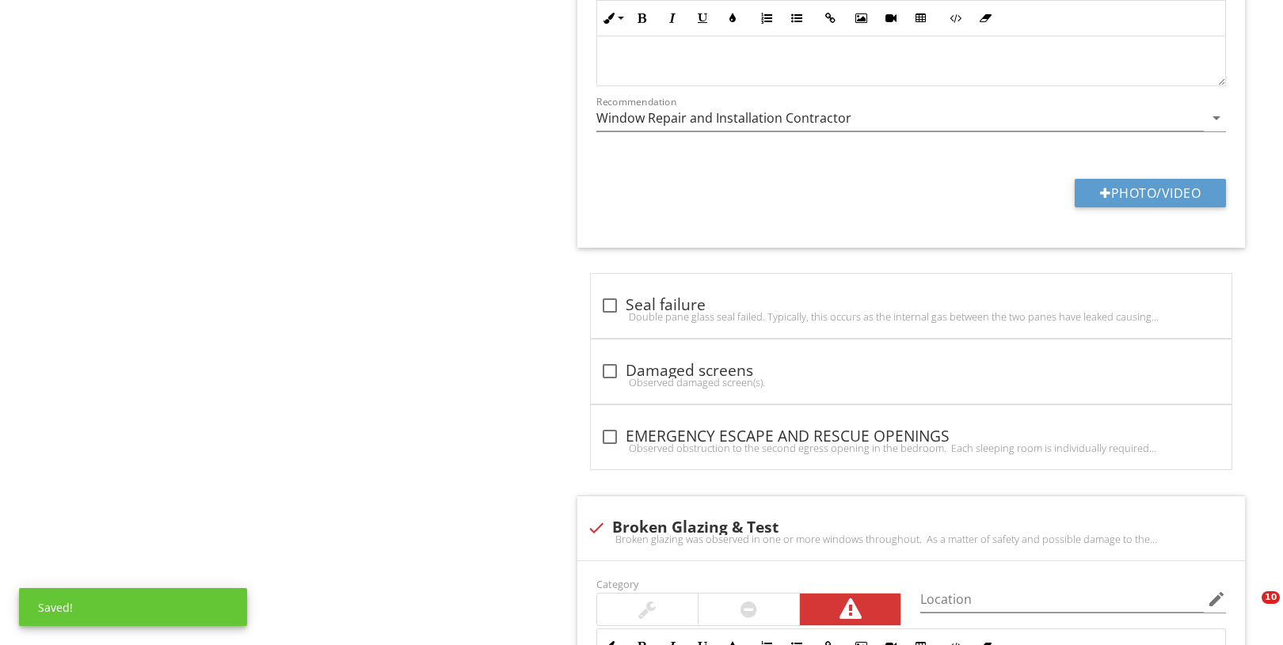
click at [612, 511] on div "check Broken Glazing & Test Broken glazing was observed in one or more windows …" at bounding box center [910, 528] width 667 height 64
checkbox input "true"
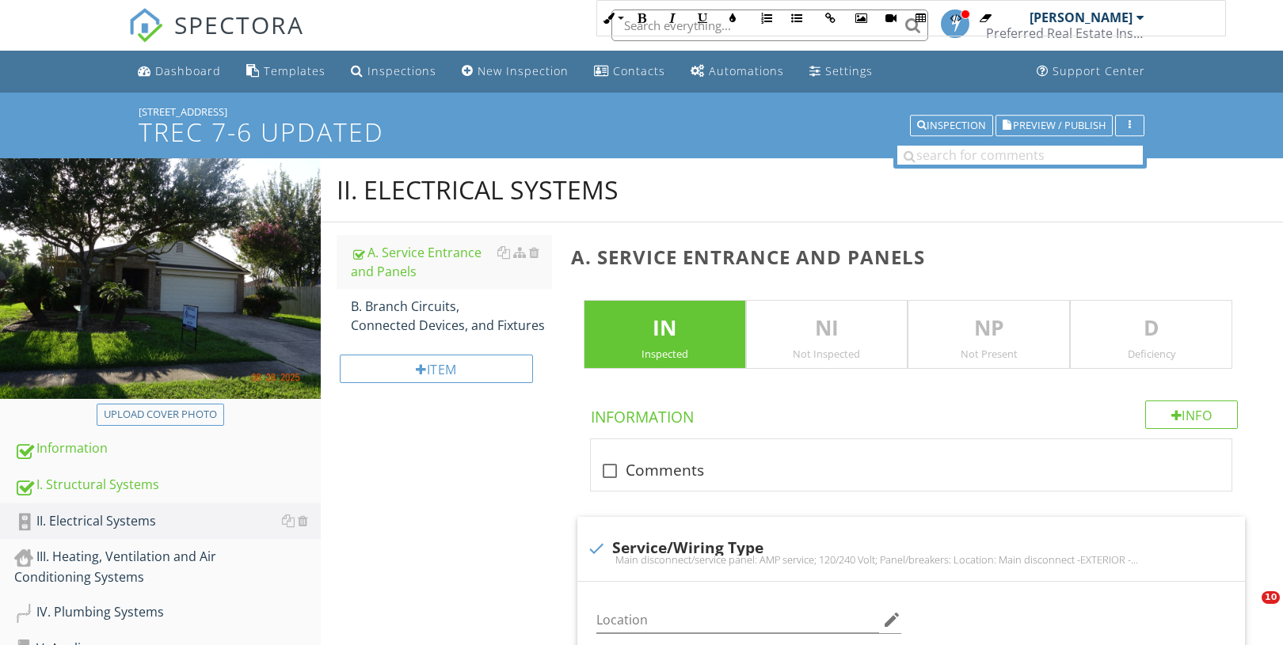
scroll to position [698, 0]
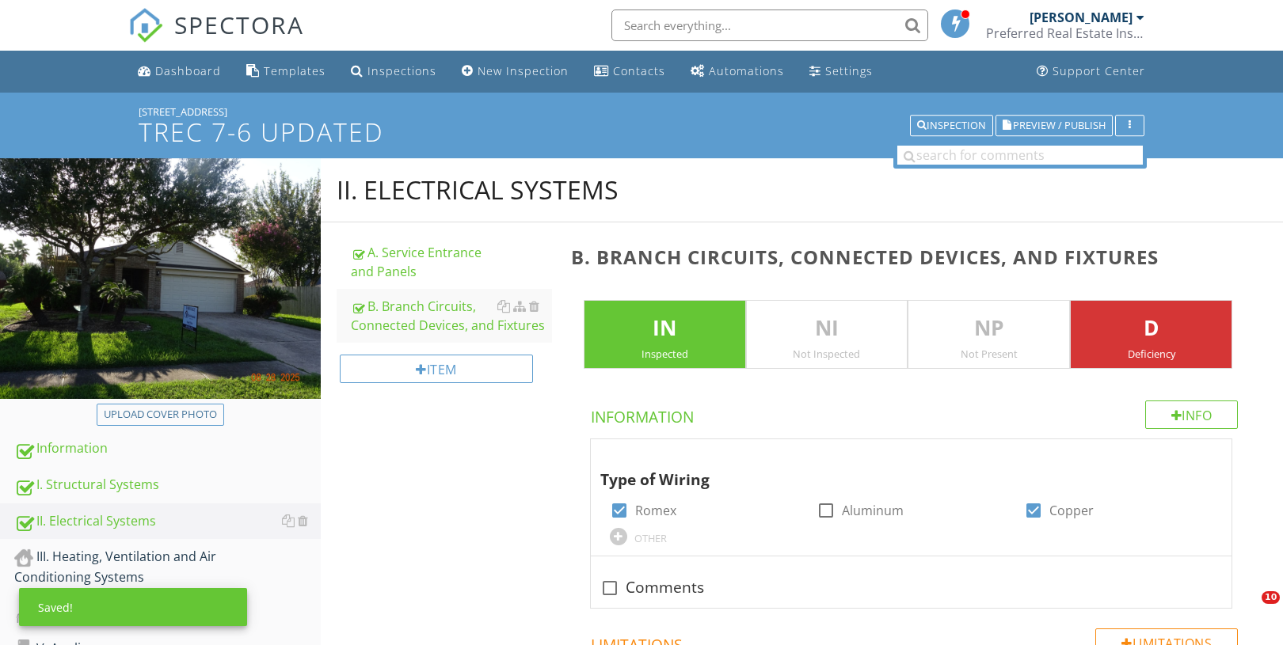
scroll to position [1127, 0]
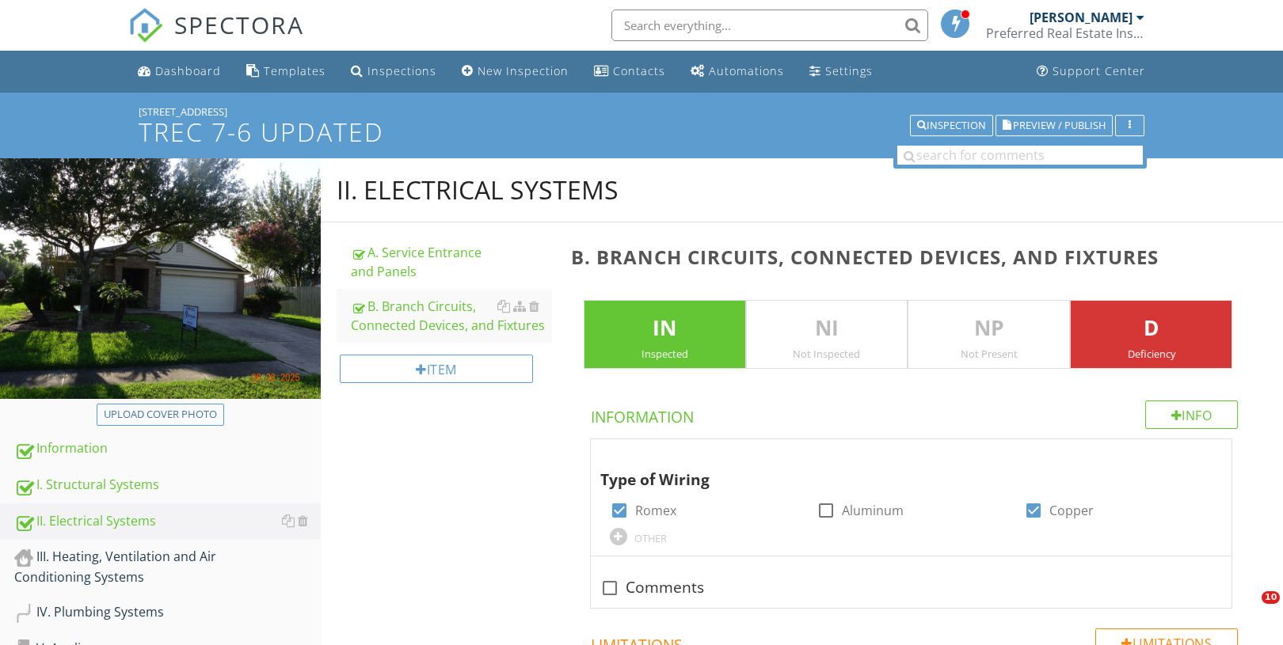
scroll to position [2297, 0]
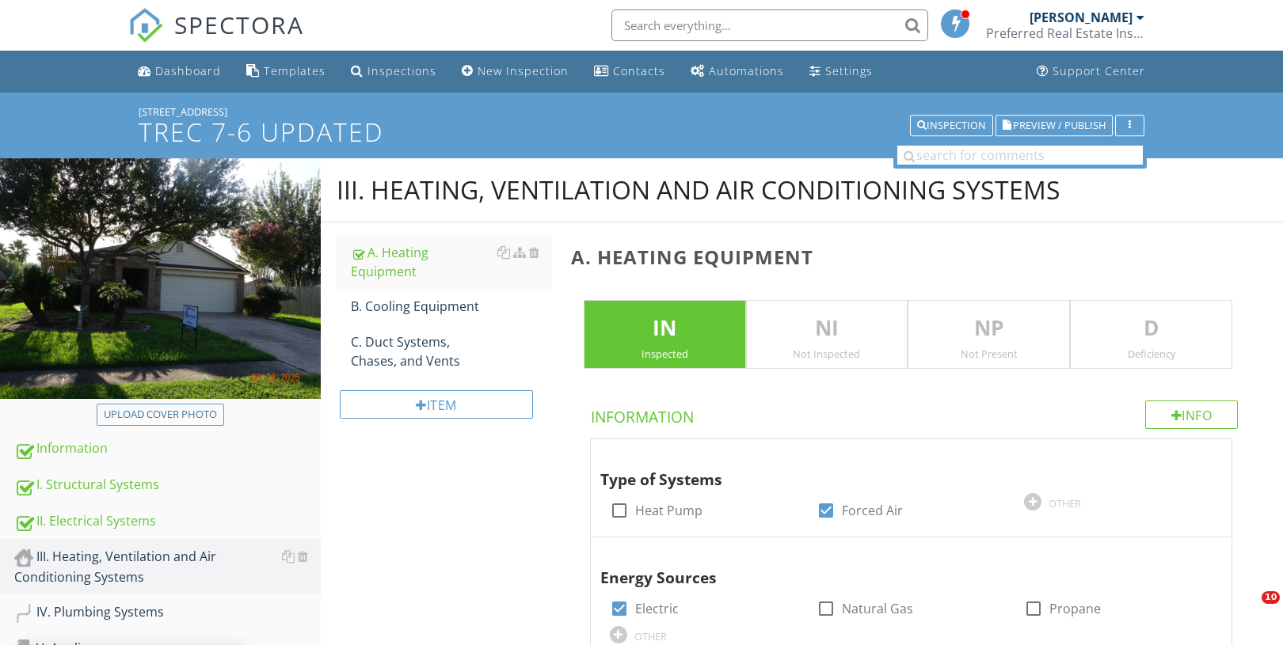
scroll to position [576, 0]
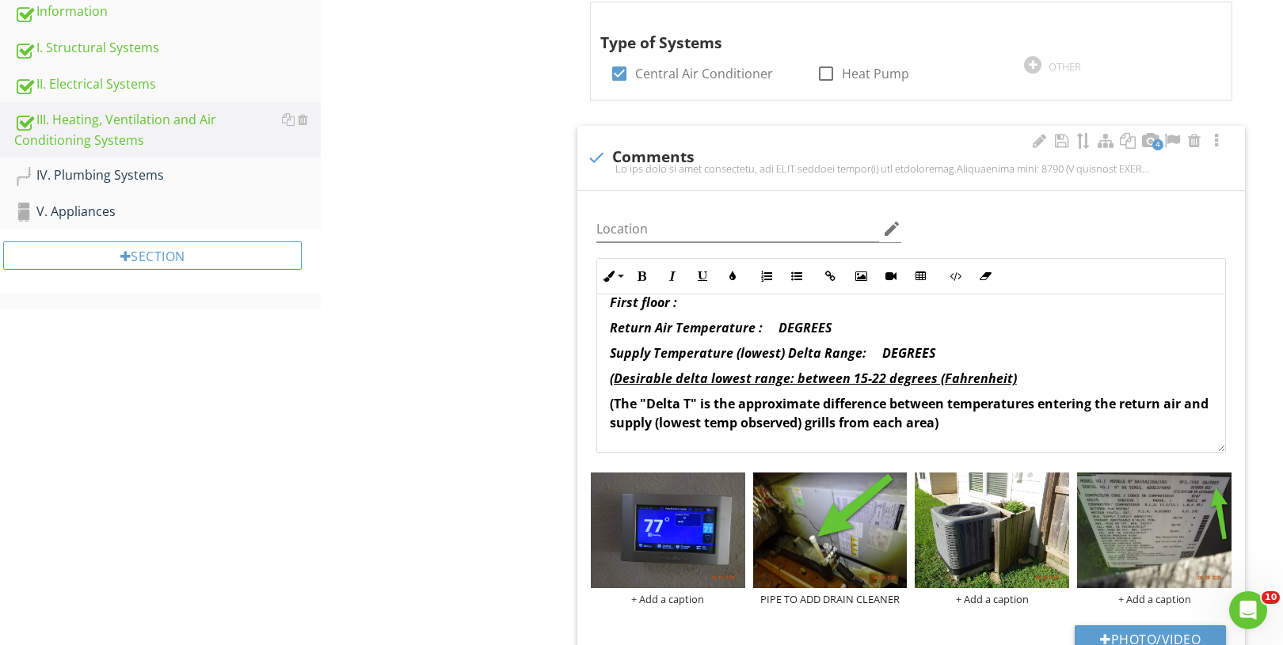
scroll to position [183, 0]
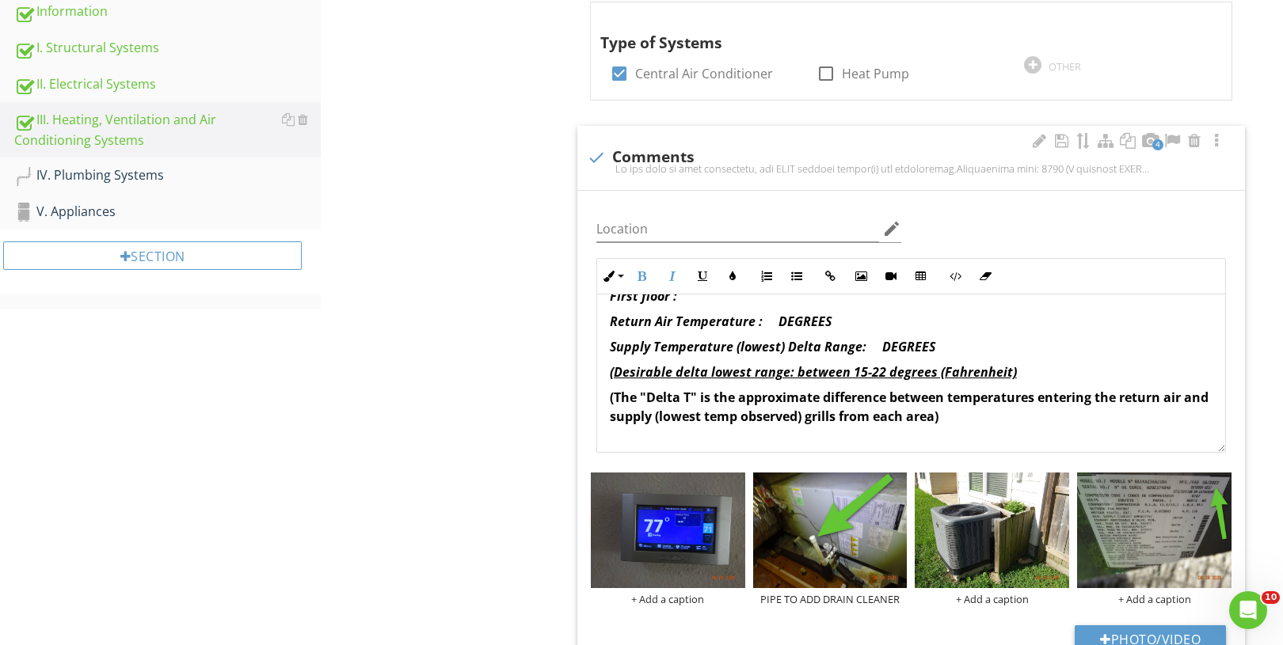
click at [768, 327] on em "Return Air Temperature : DEGREES" at bounding box center [721, 321] width 222 height 17
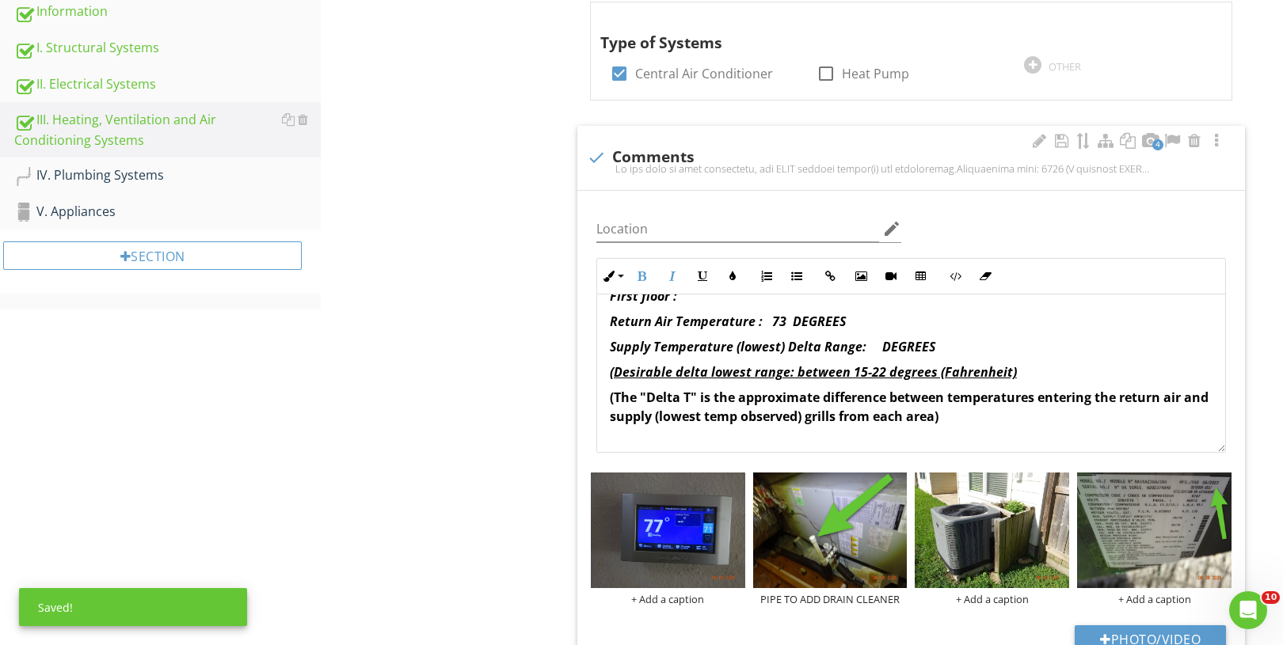
click at [869, 347] on em "Supply Temperature (lowest) Delta Range: DEGREES" at bounding box center [772, 346] width 325 height 17
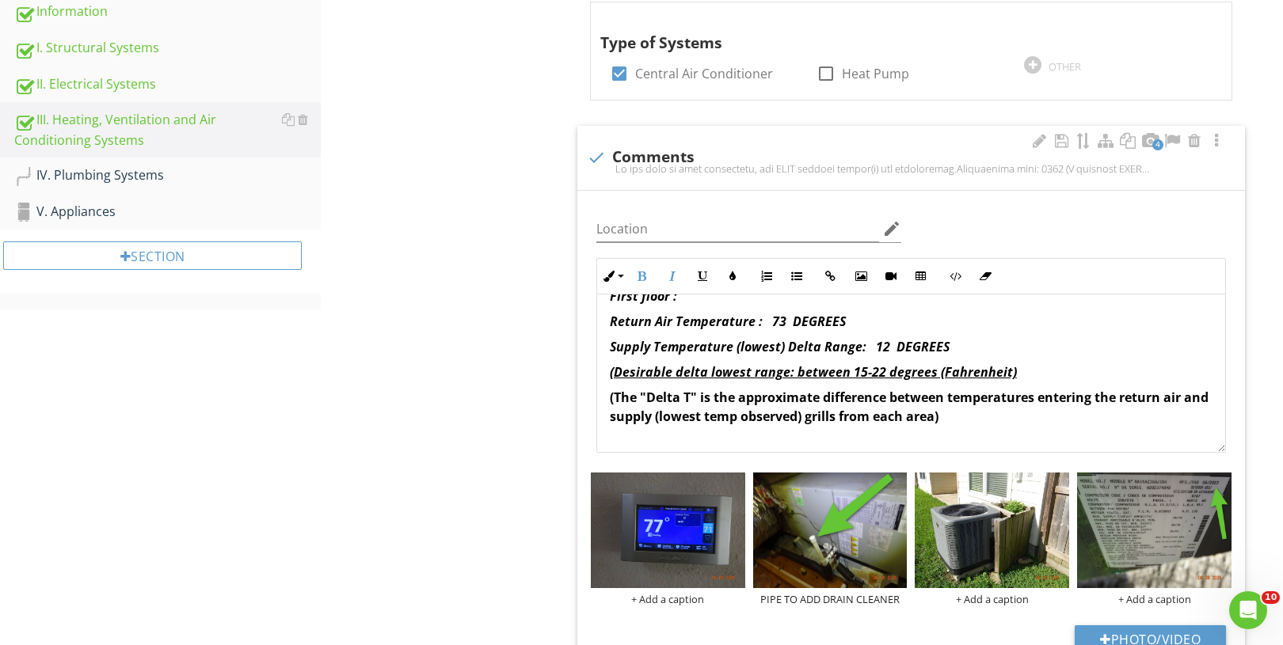
click at [606, 349] on div "At the time of this inspection, the HVAC cooling system(s) was functioning. Man…" at bounding box center [911, 424] width 628 height 625
click at [701, 274] on icon "button" at bounding box center [702, 276] width 11 height 11
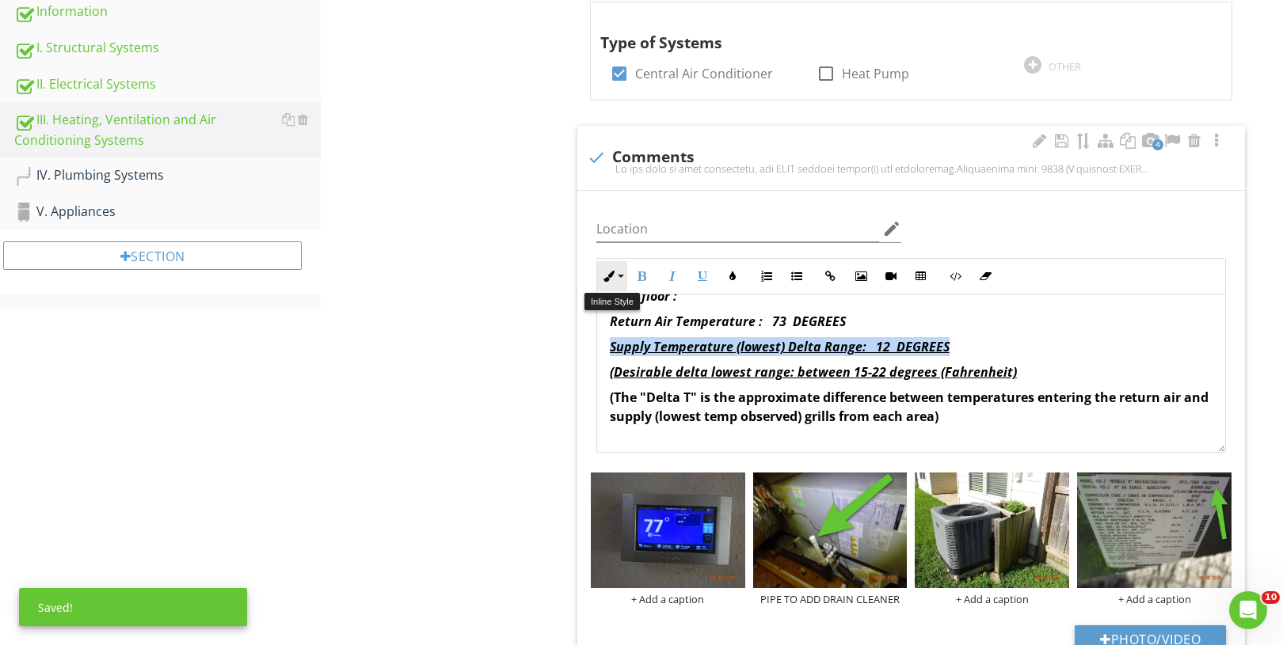
click at [611, 286] on button "Inline Style" at bounding box center [612, 276] width 30 height 30
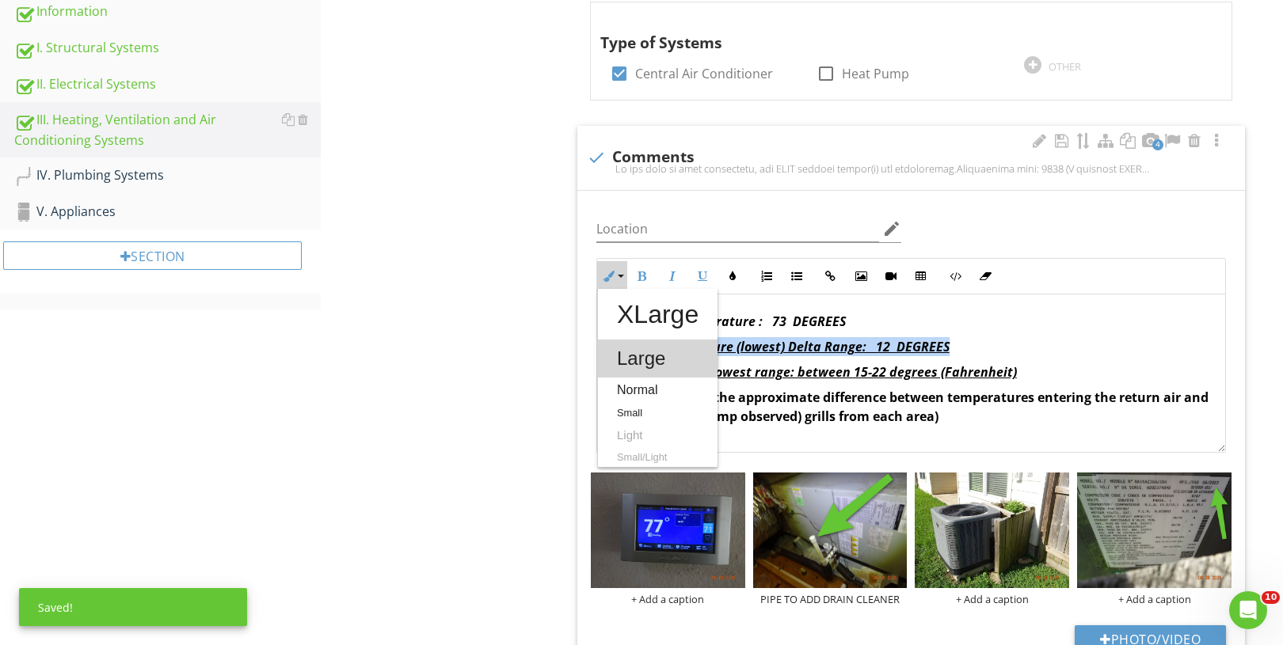
click at [635, 355] on link "Large" at bounding box center [658, 359] width 120 height 38
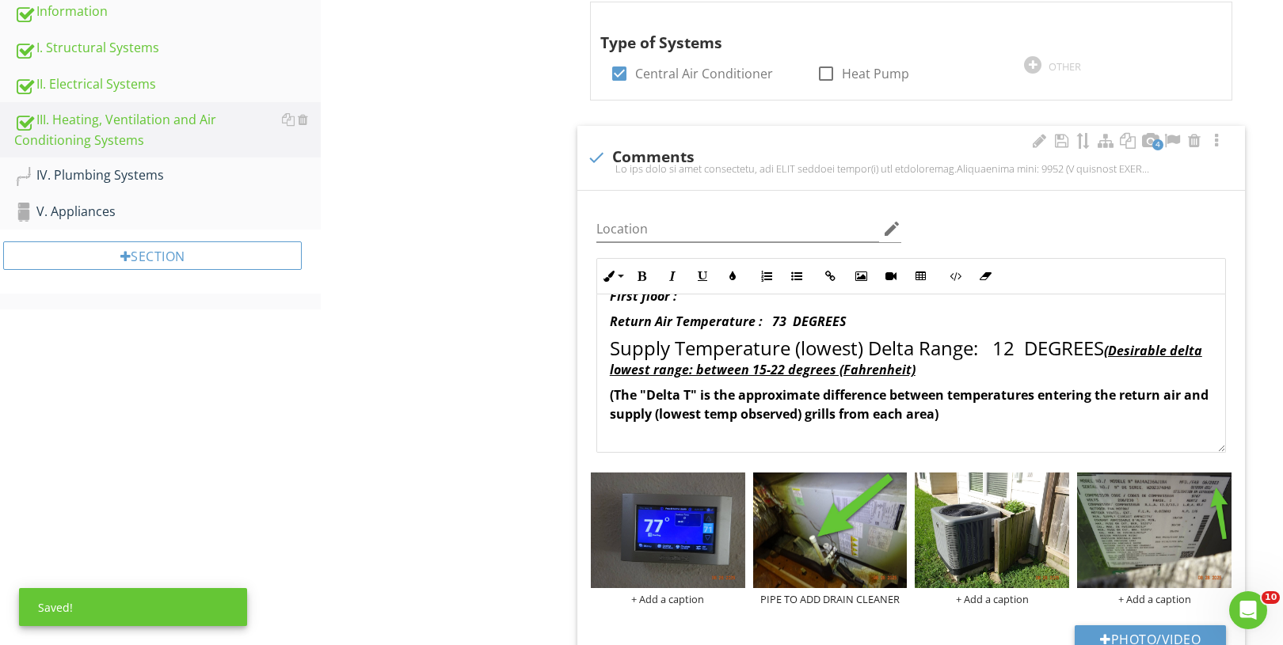
click at [1120, 353] on em "(Desirable delta lowest range: between 15-22 degrees (Fahrenheit)" at bounding box center [906, 360] width 592 height 36
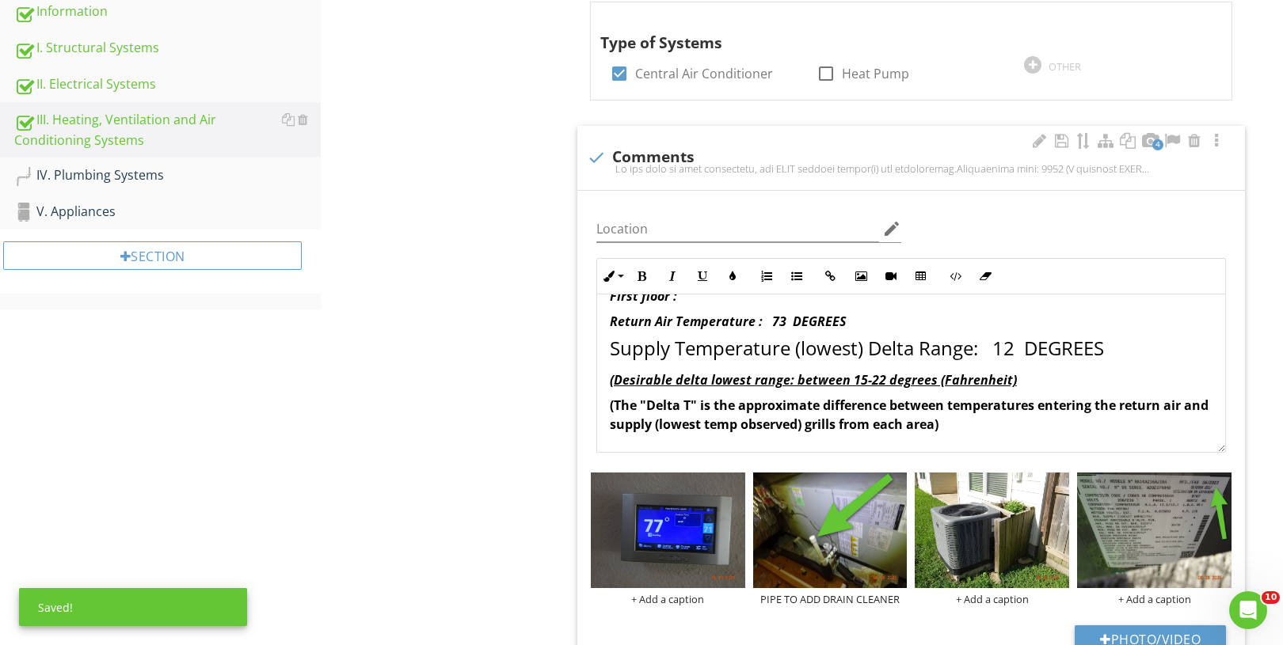
click at [602, 352] on div "At the time of this inspection, the HVAC cooling system(s) was functioning. Man…" at bounding box center [911, 428] width 628 height 633
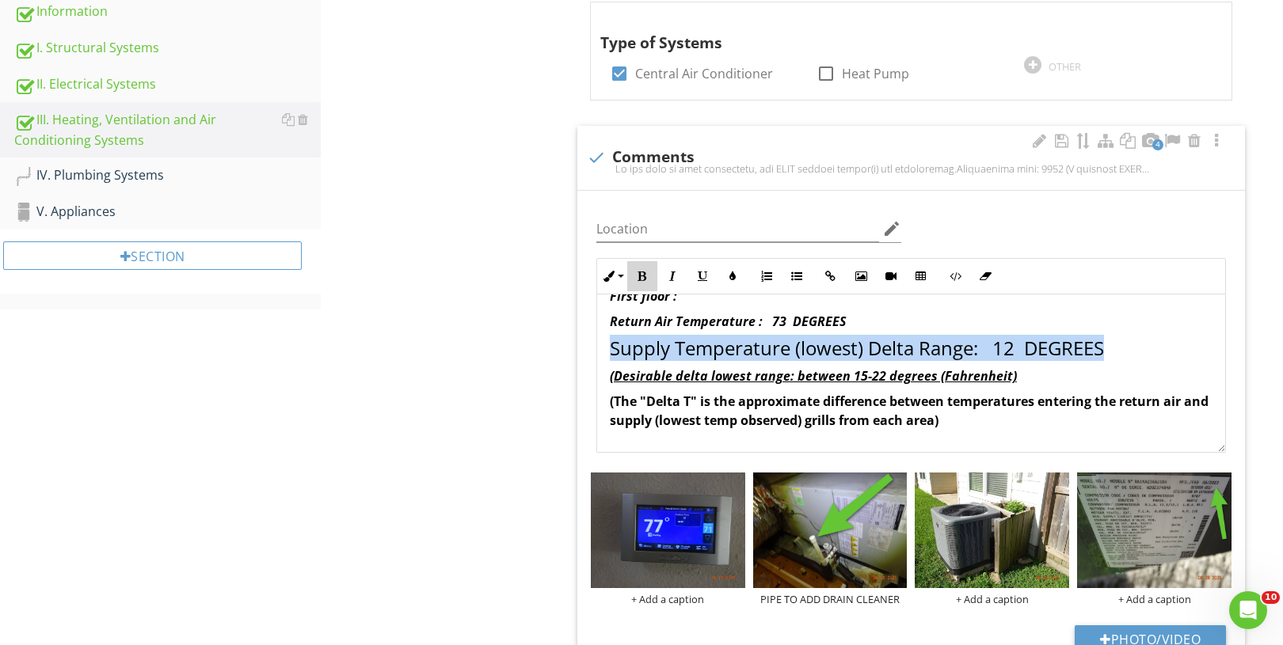
click at [643, 274] on icon "button" at bounding box center [642, 276] width 11 height 11
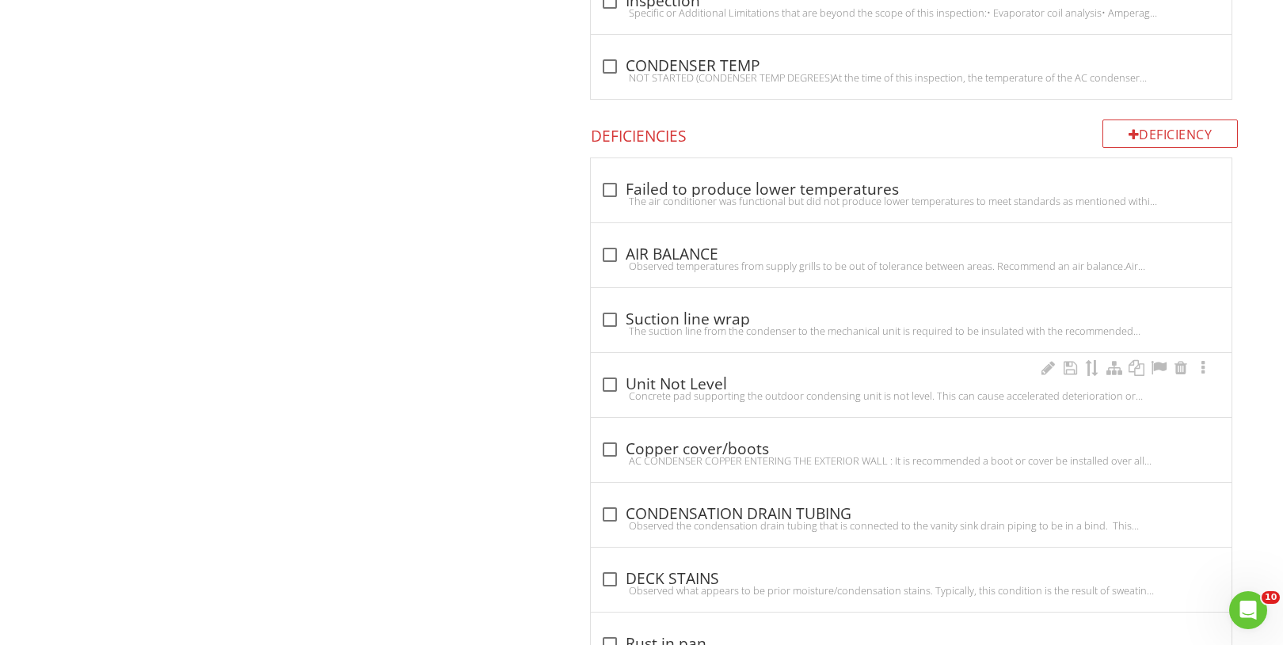
scroll to position [1443, 0]
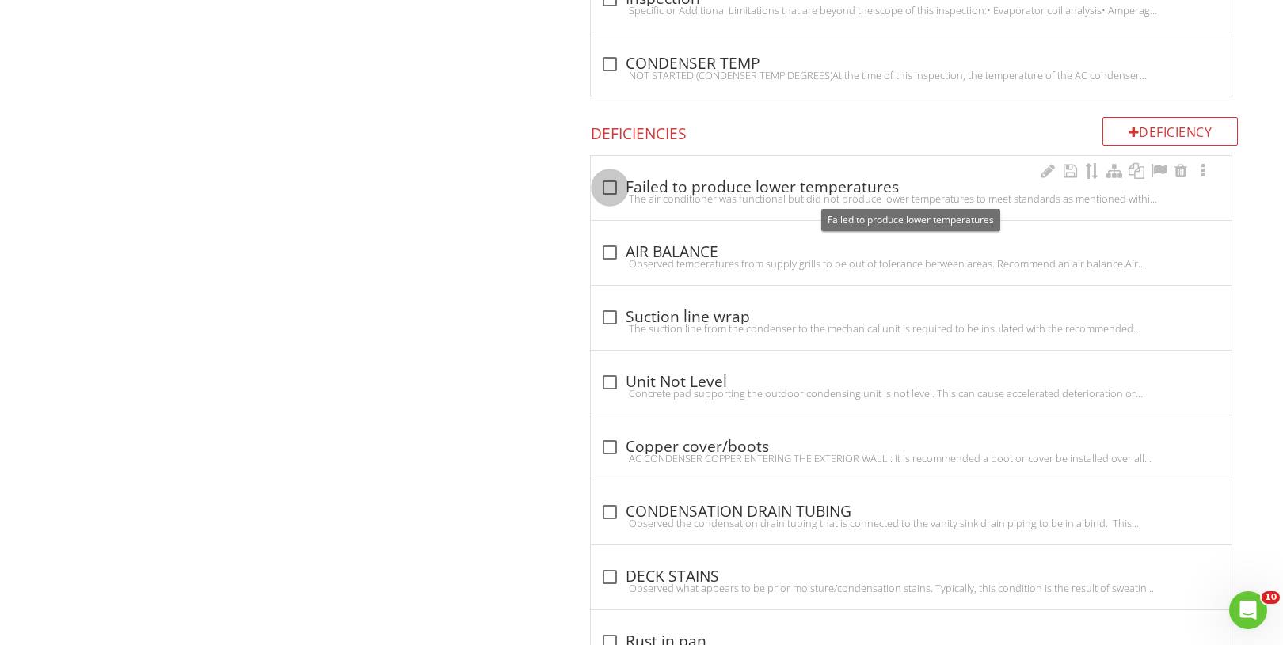
click at [608, 181] on div at bounding box center [609, 187] width 27 height 27
checkbox input "true"
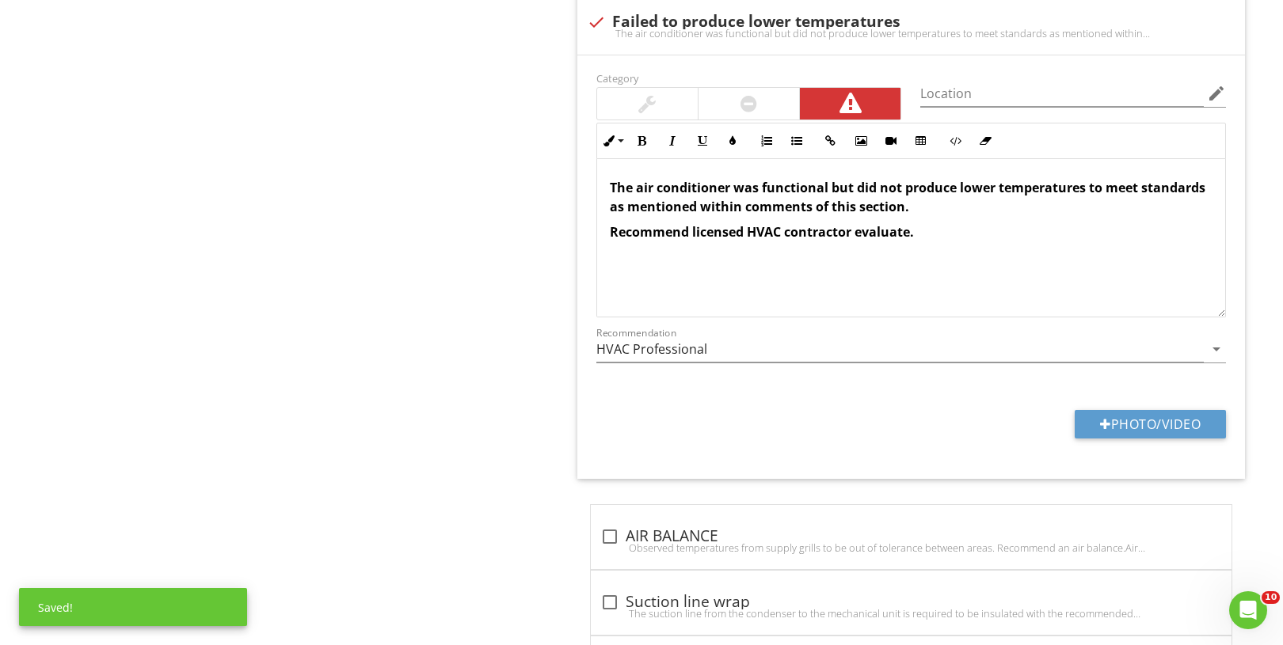
scroll to position [1624, 0]
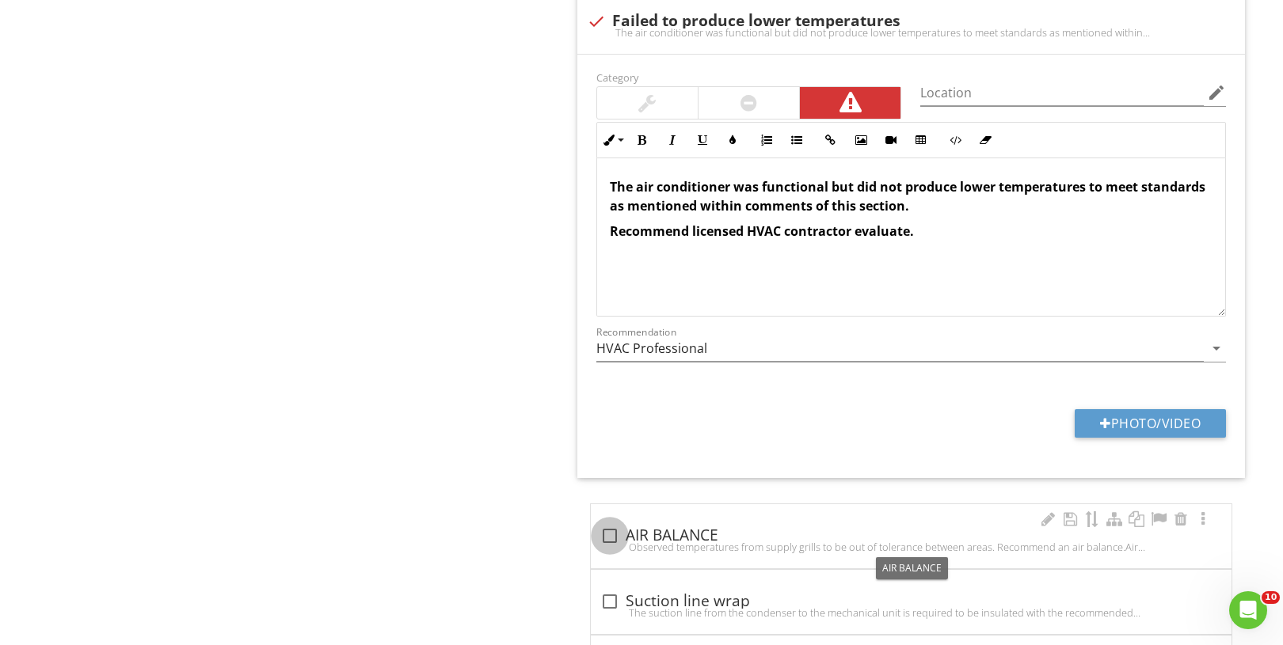
click at [603, 533] on div at bounding box center [609, 536] width 27 height 27
checkbox input "true"
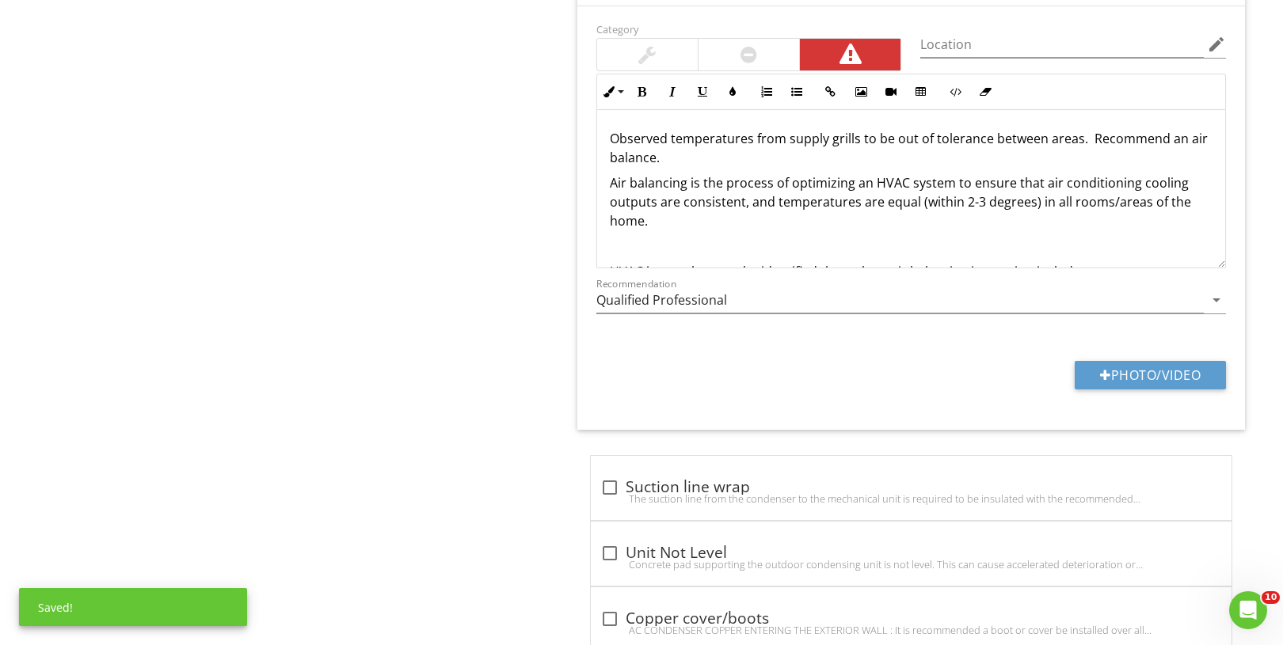
scroll to position [2187, 0]
click at [1122, 389] on button "Photo/Video" at bounding box center [1149, 374] width 151 height 29
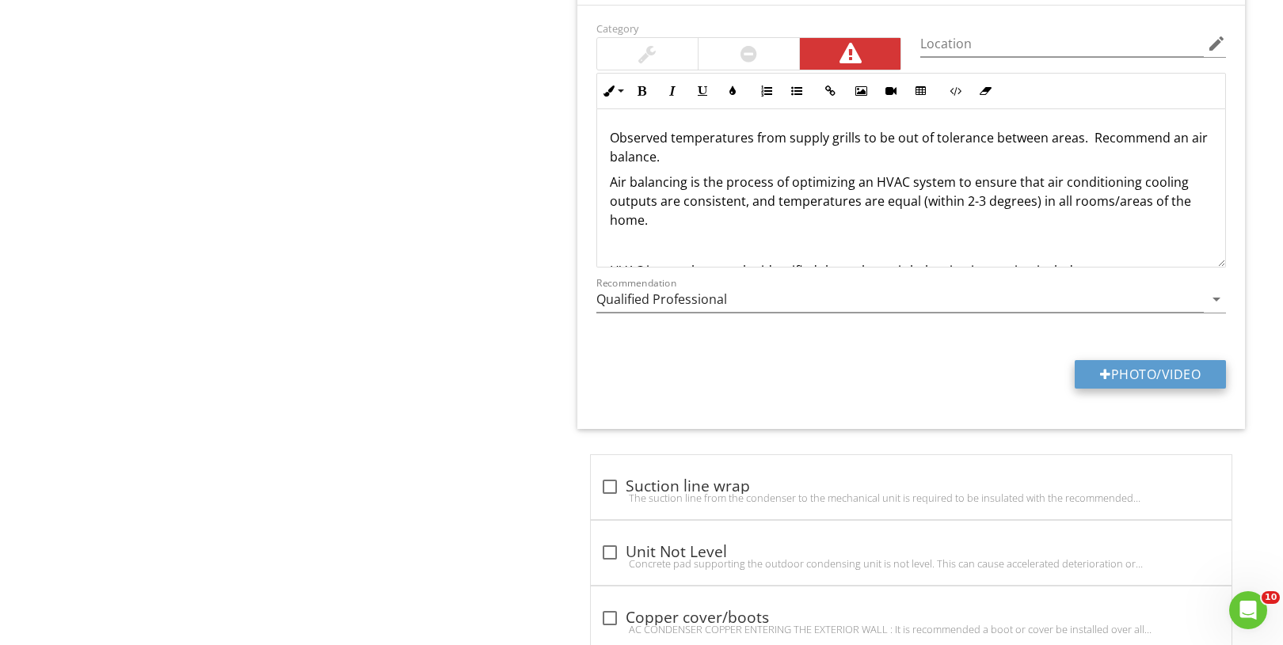
type input "C:\fakepath\DSC00392.JPG"
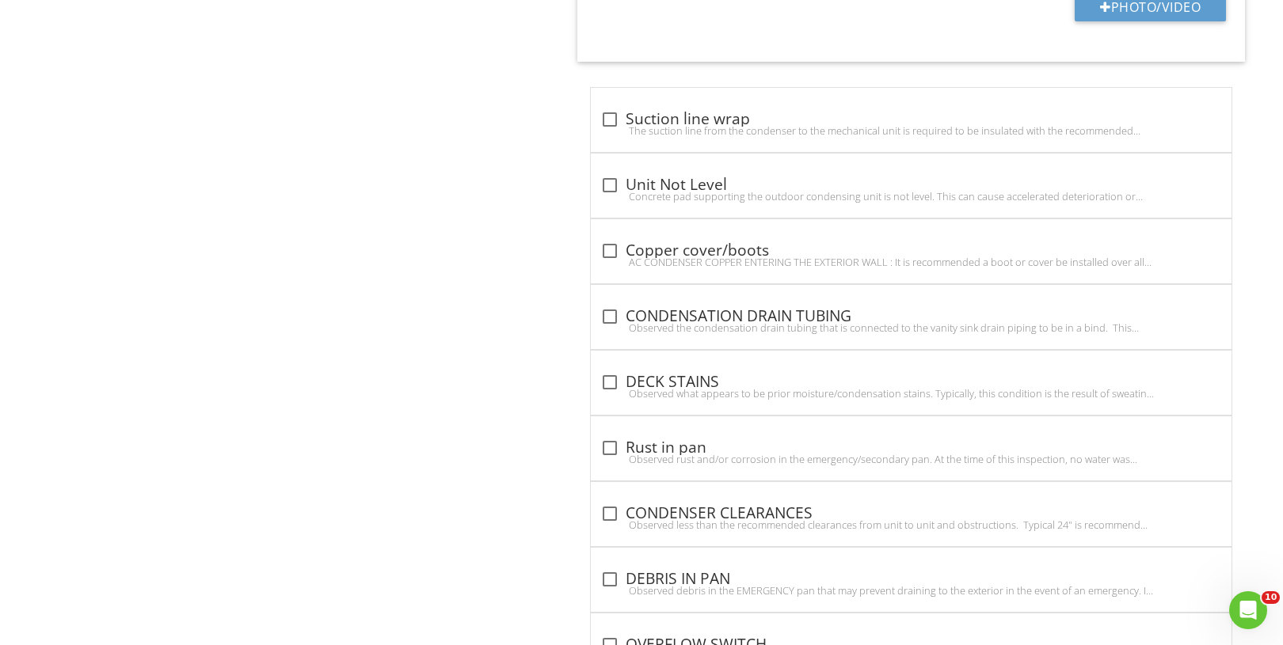
scroll to position [2697, 0]
click at [608, 191] on div at bounding box center [609, 184] width 27 height 27
checkbox input "true"
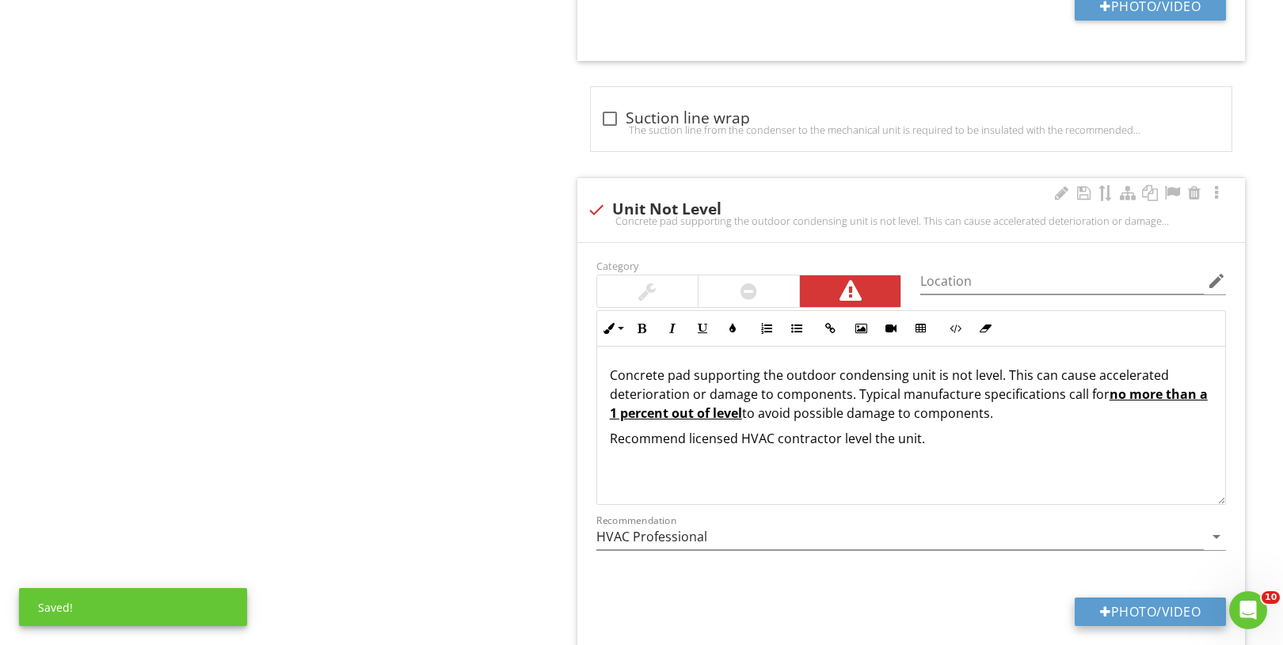
click at [1108, 604] on button "Photo/Video" at bounding box center [1149, 612] width 151 height 29
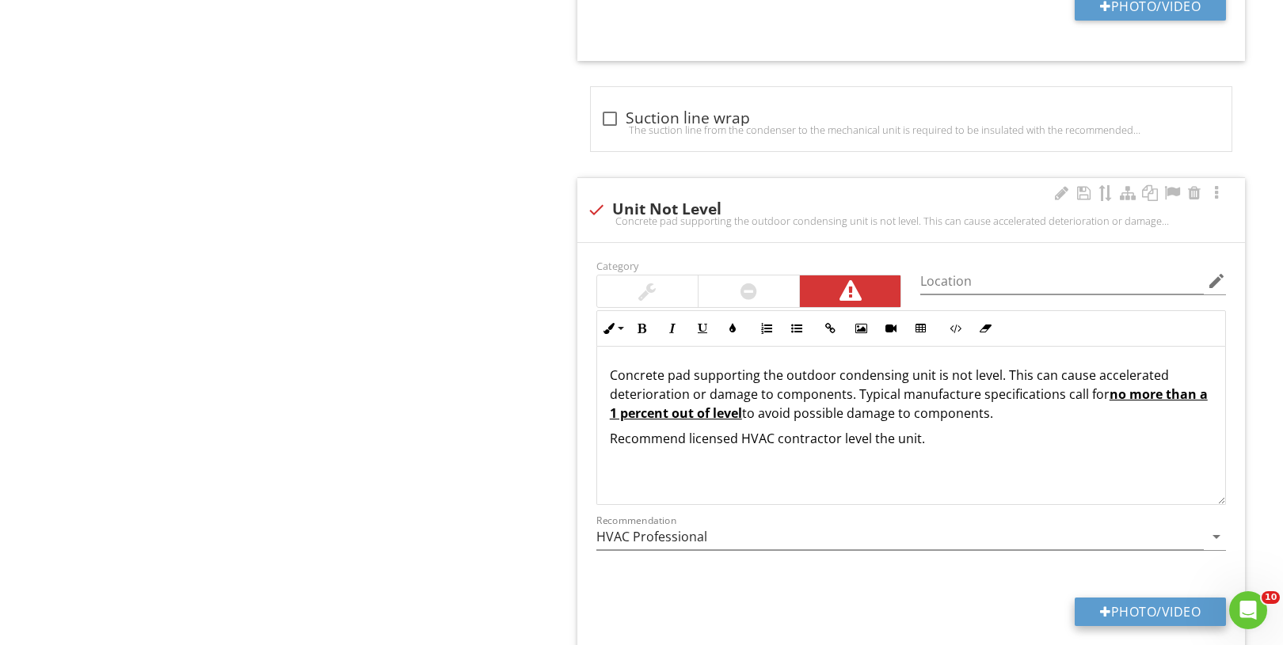
type input "C:\fakepath\DSC00481.JPG"
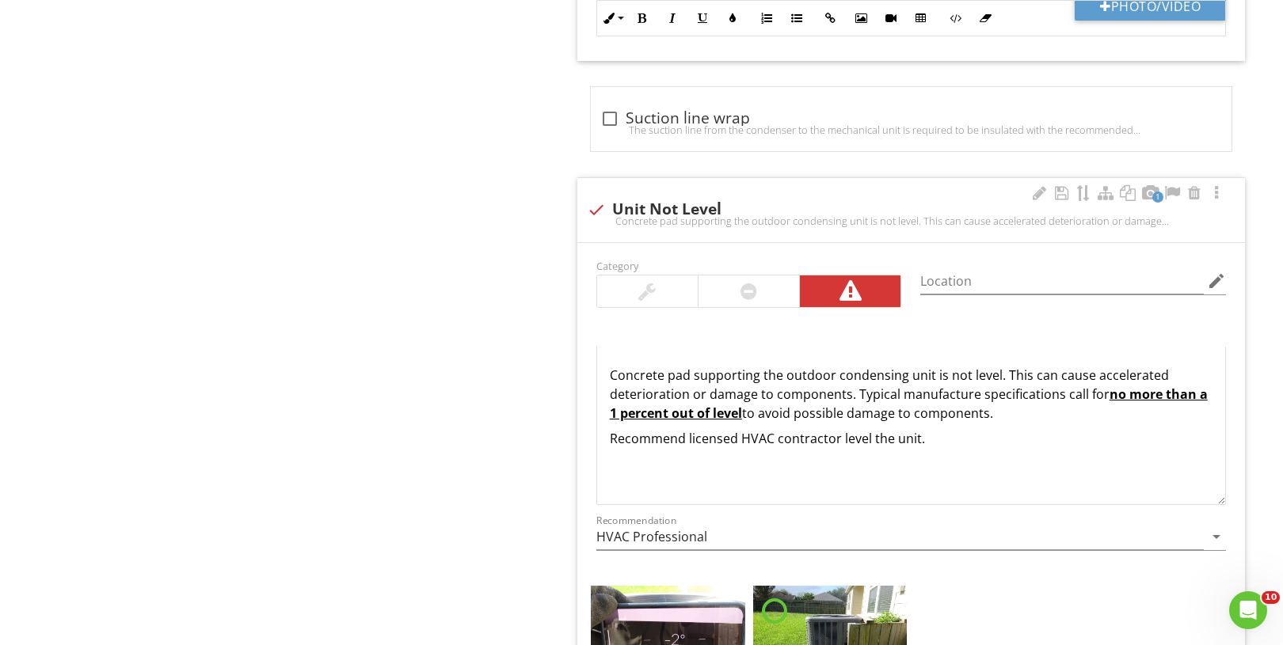
scroll to position [1, 0]
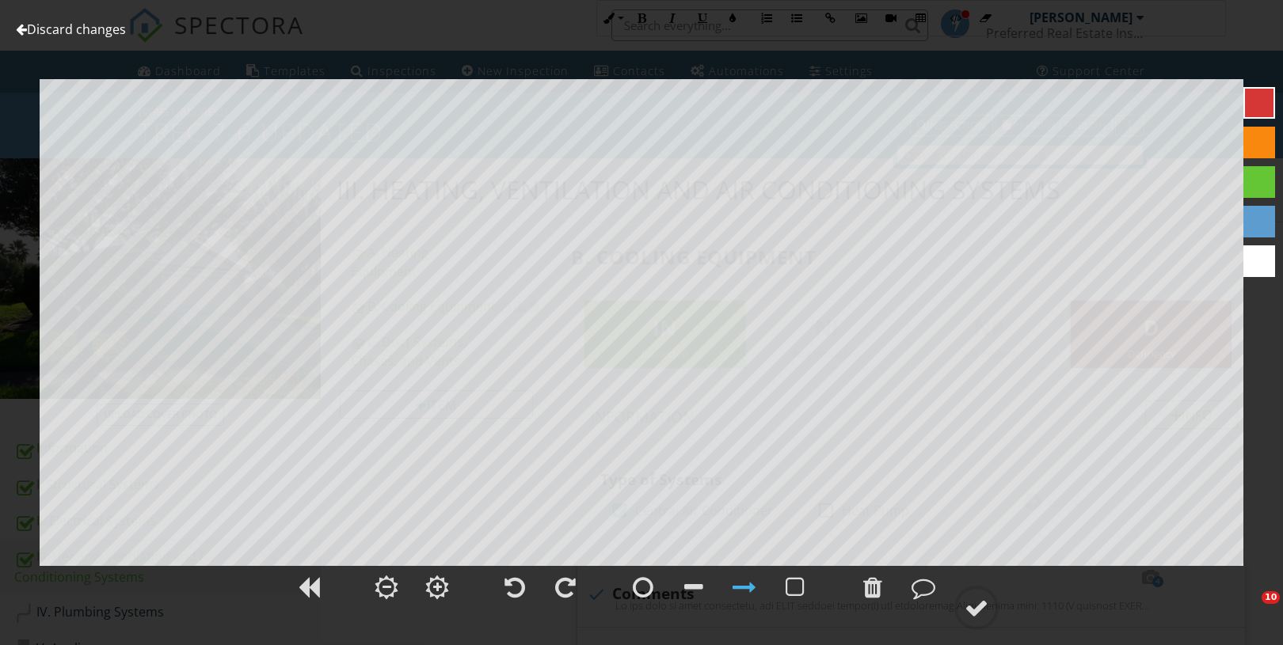
scroll to position [3015, 0]
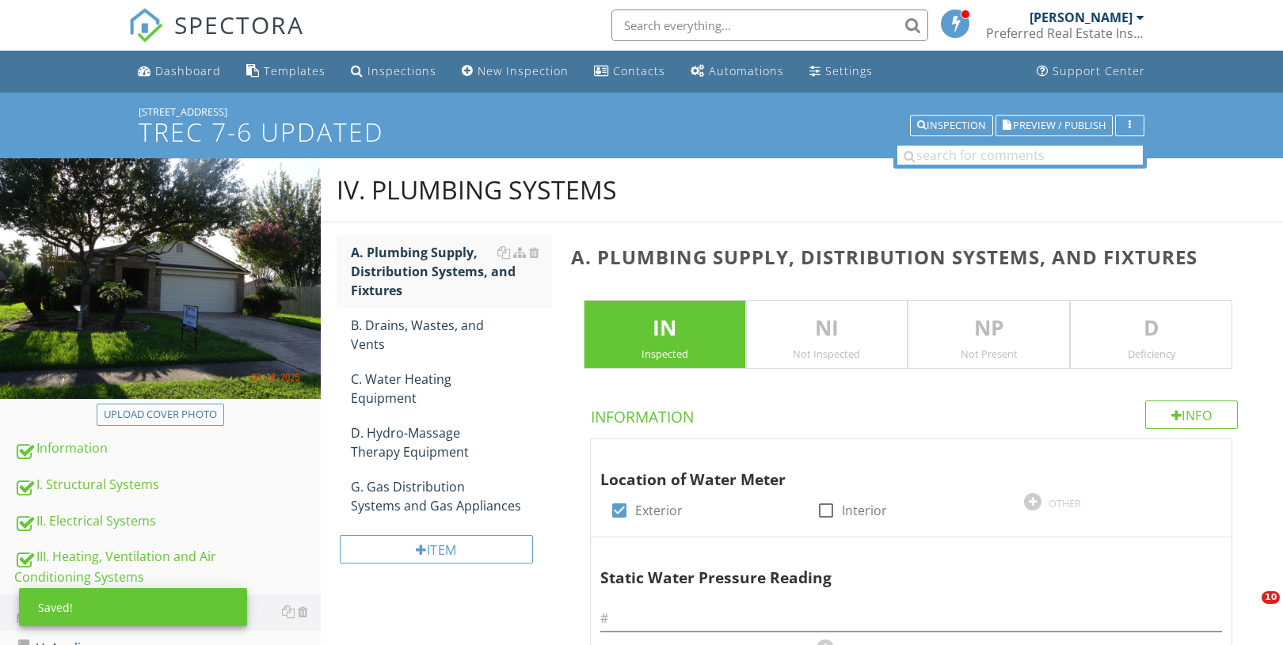
click at [1131, 313] on p "D" at bounding box center [1150, 329] width 161 height 32
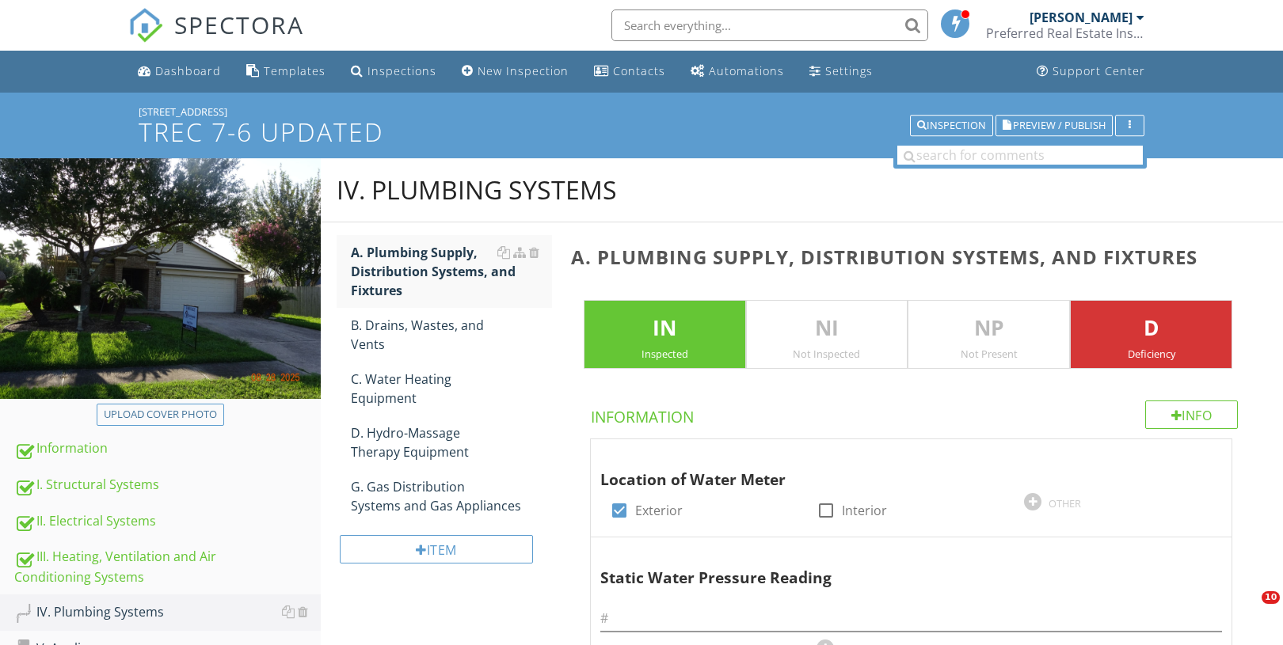
scroll to position [930, 0]
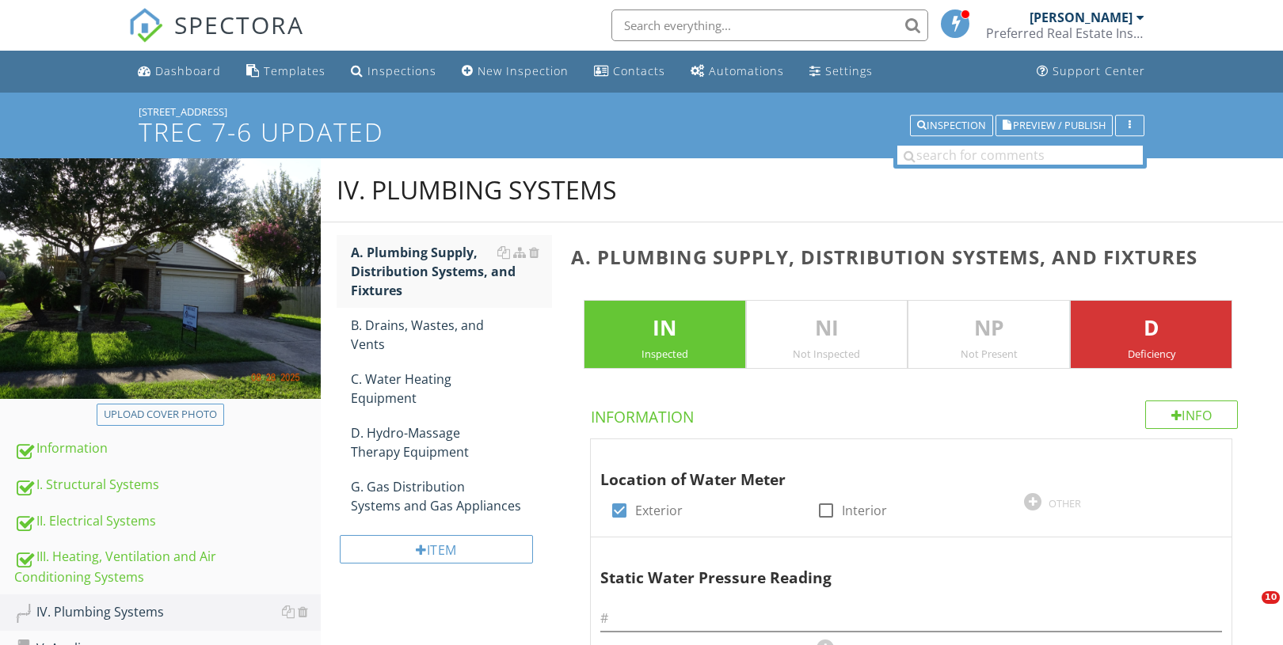
scroll to position [930, 0]
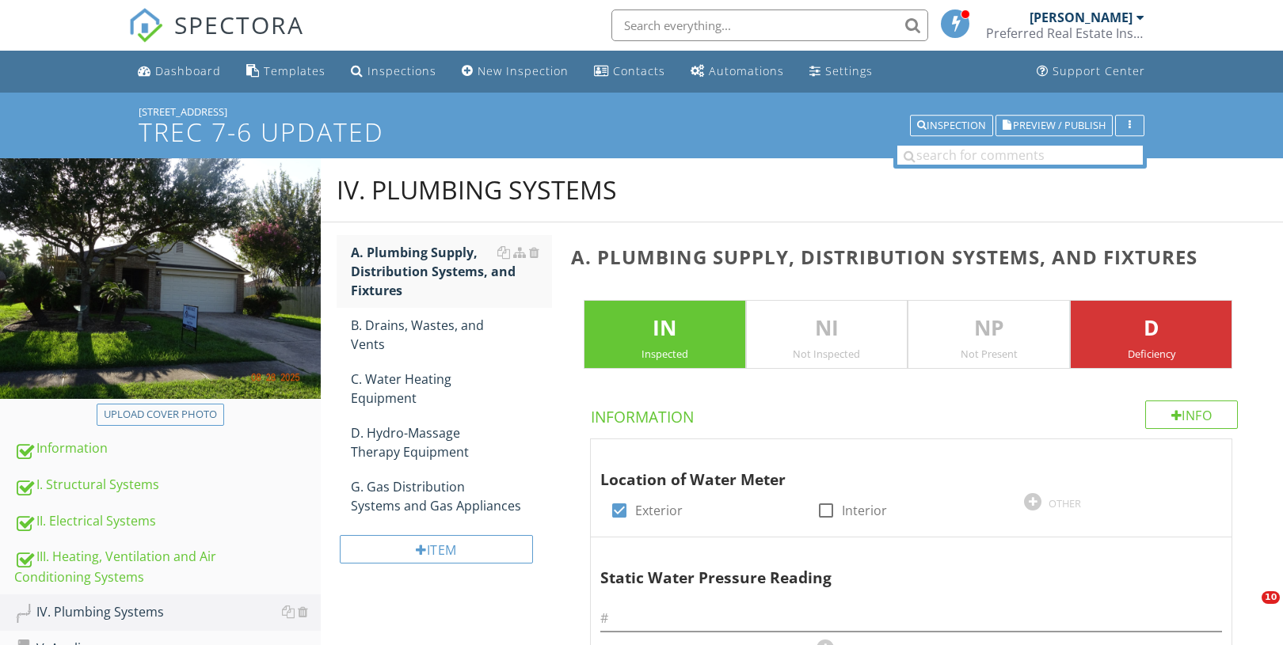
scroll to position [930, 0]
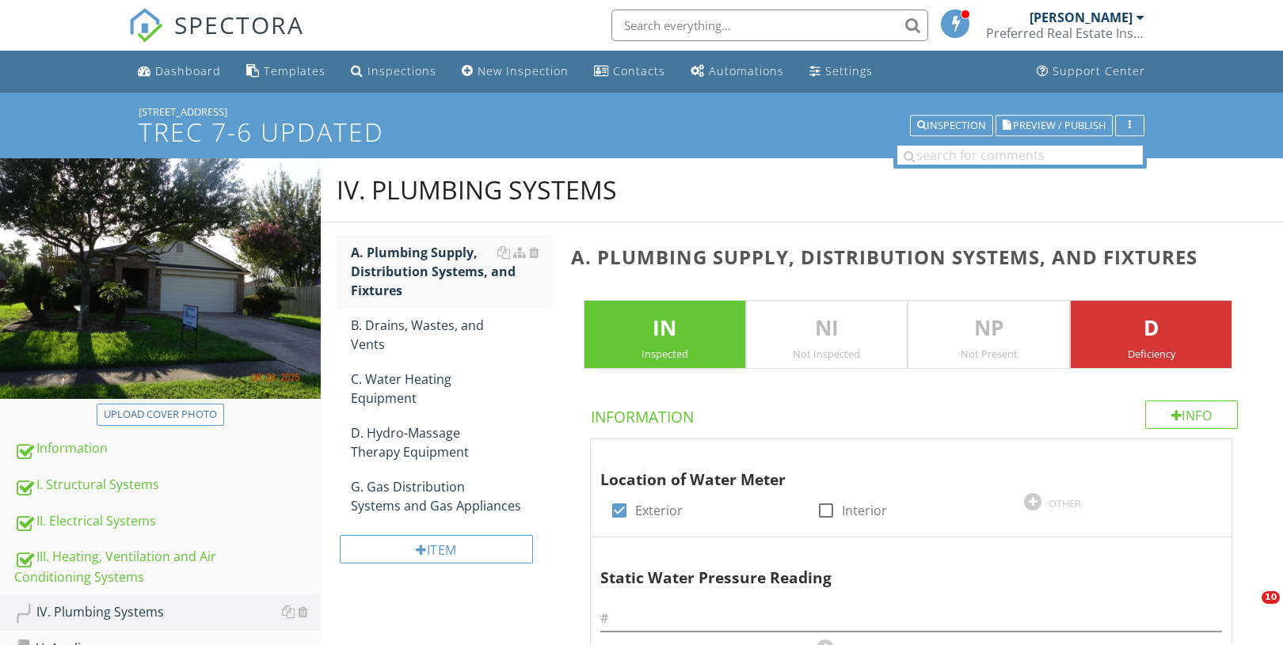
scroll to position [930, 0]
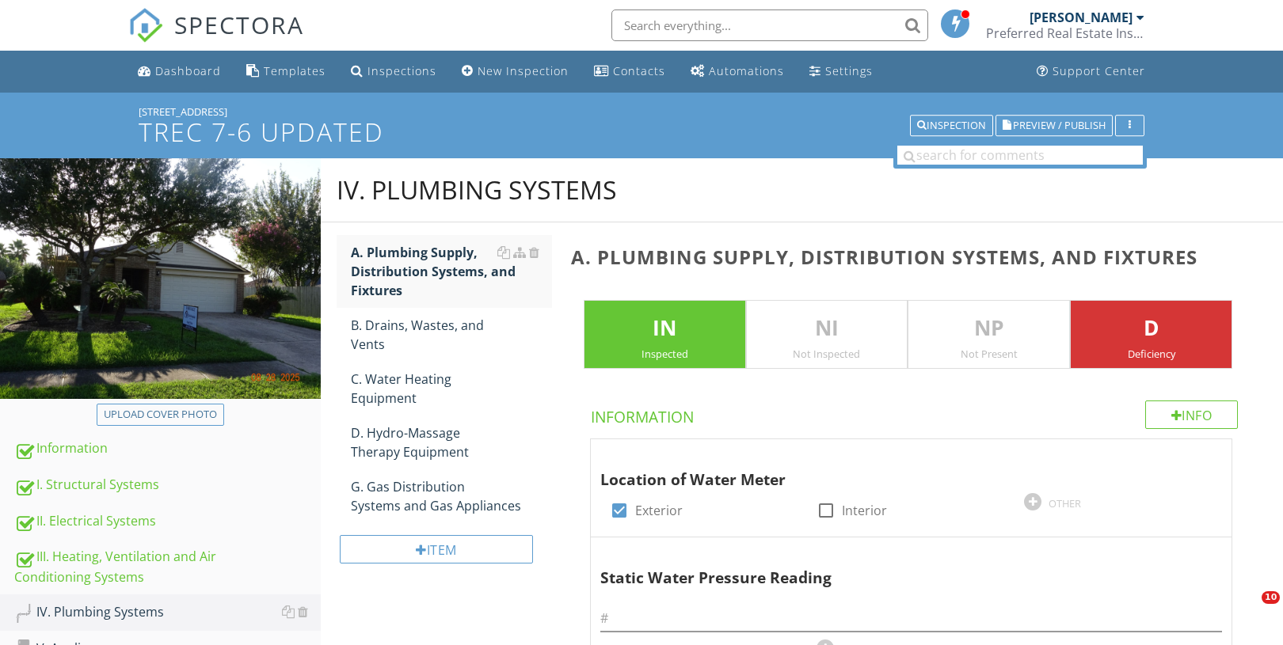
scroll to position [930, 0]
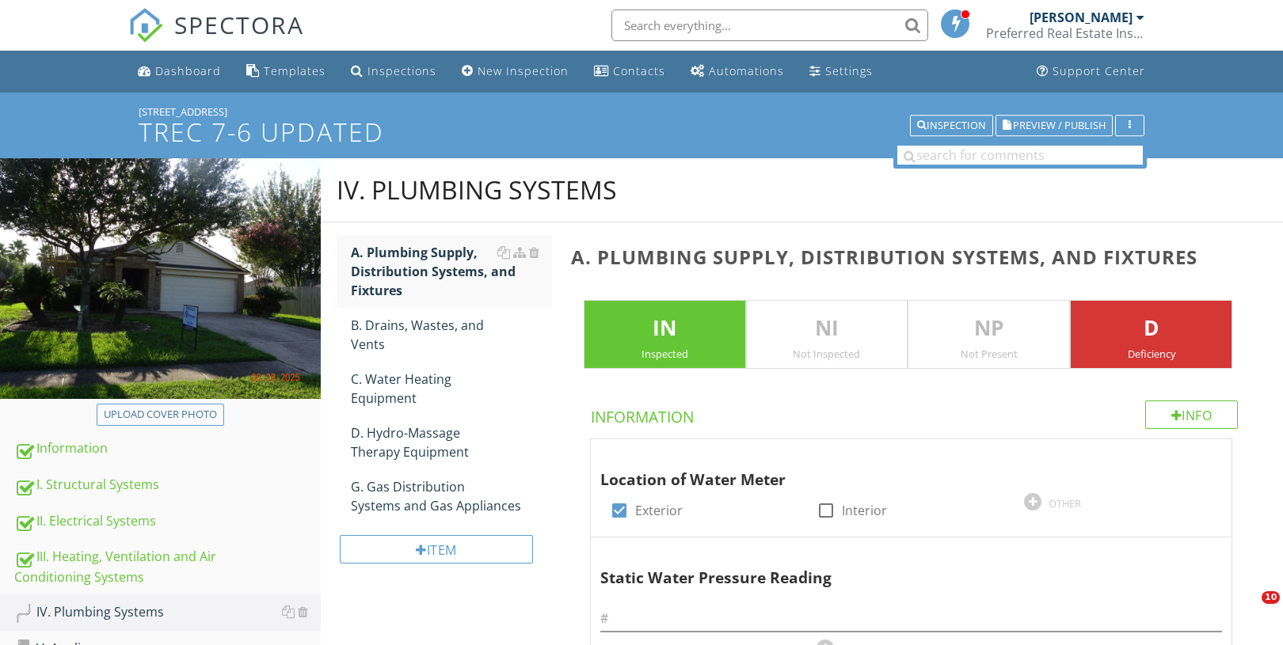
scroll to position [930, 0]
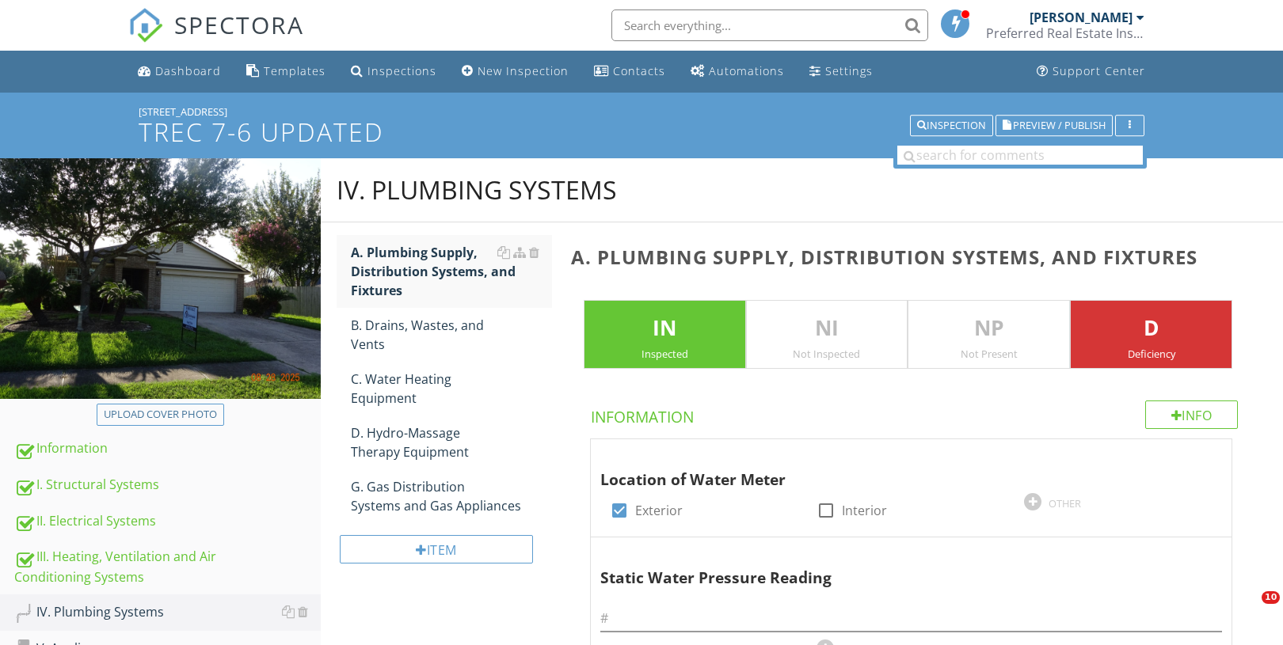
scroll to position [930, 0]
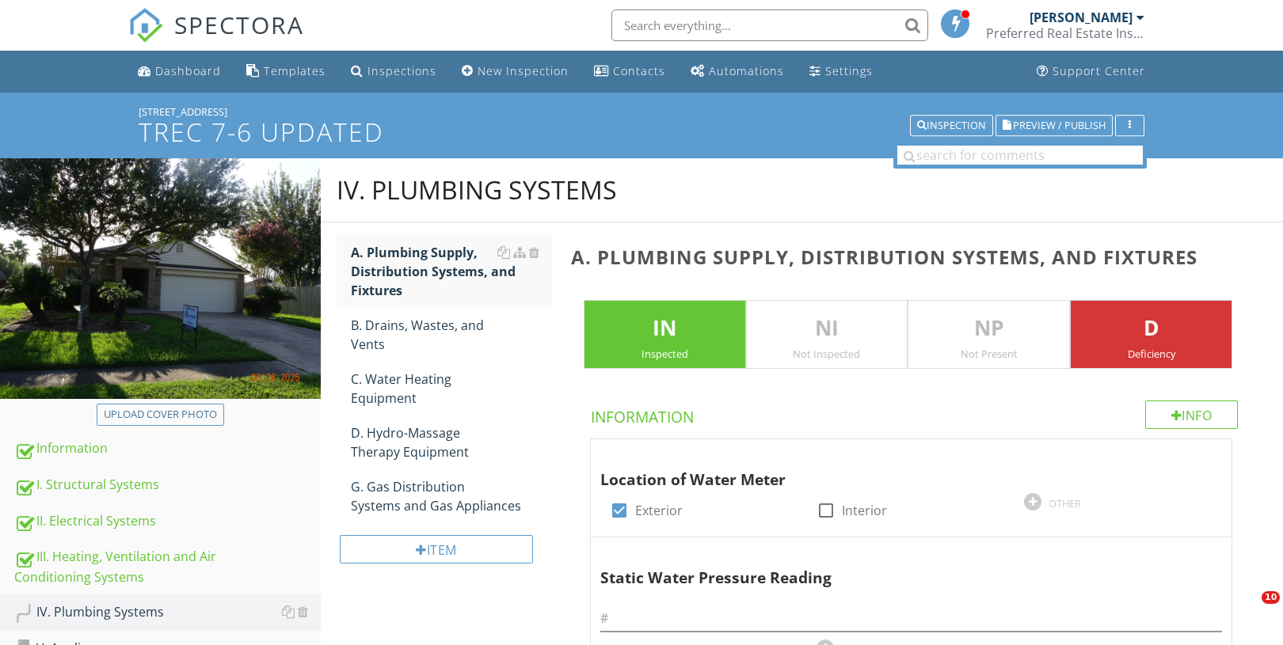
scroll to position [930, 0]
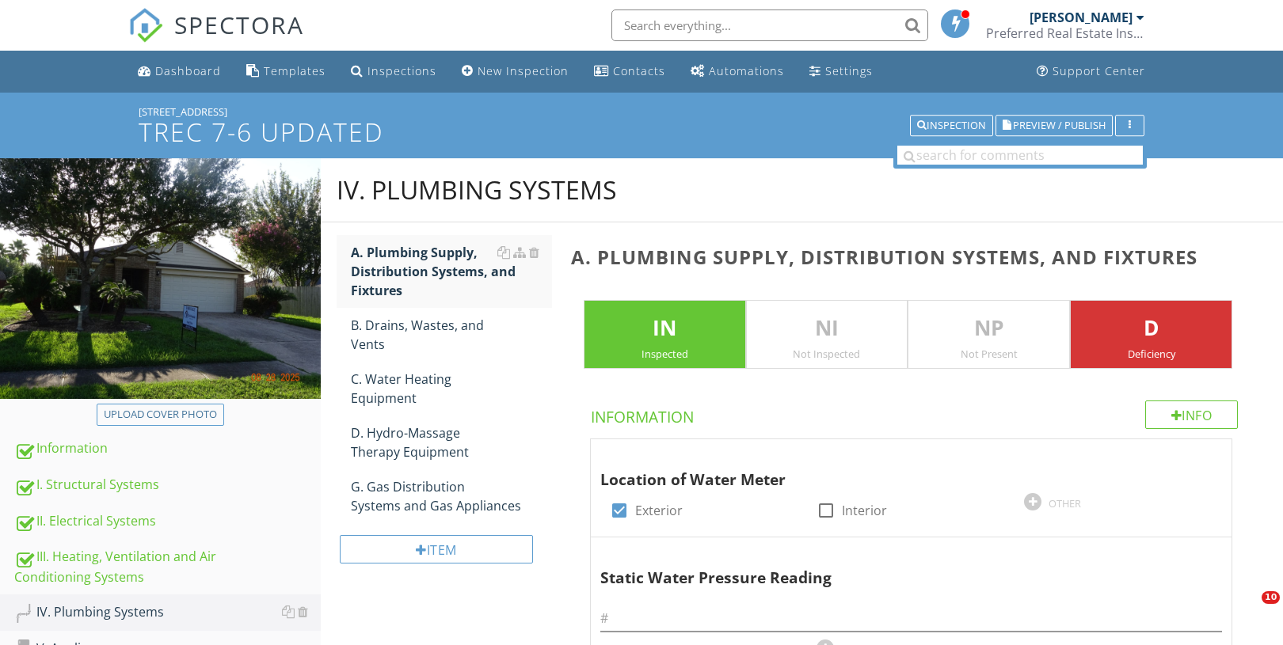
scroll to position [930, 0]
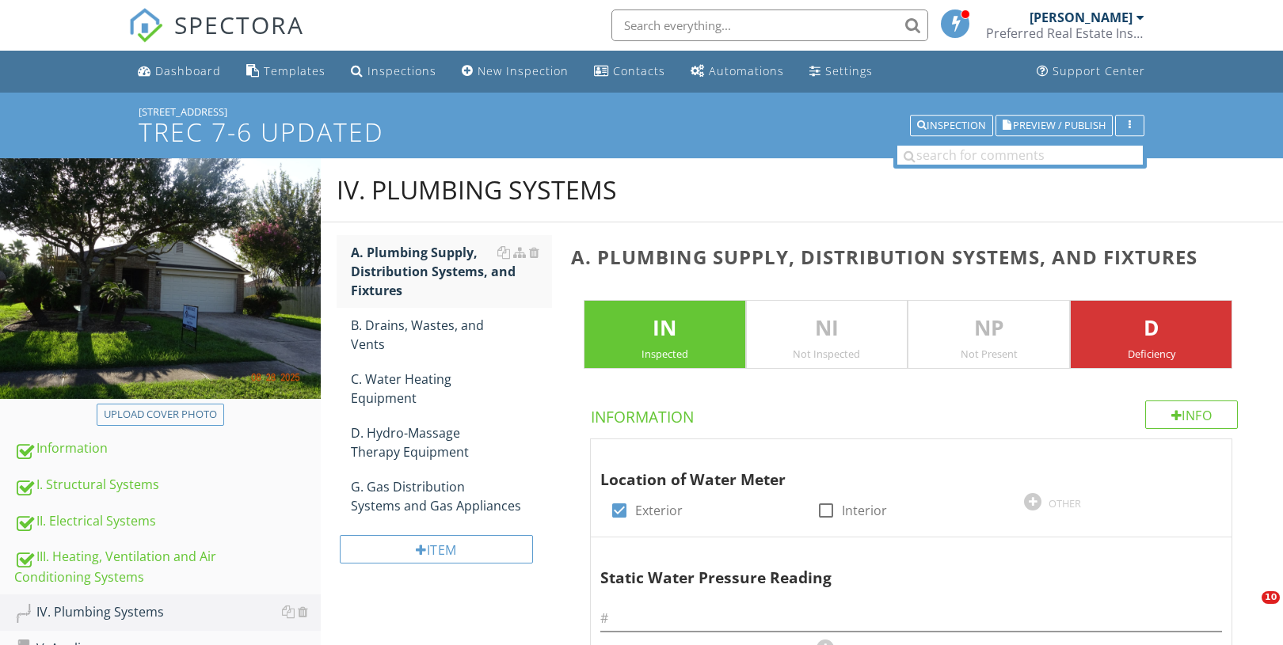
scroll to position [930, 0]
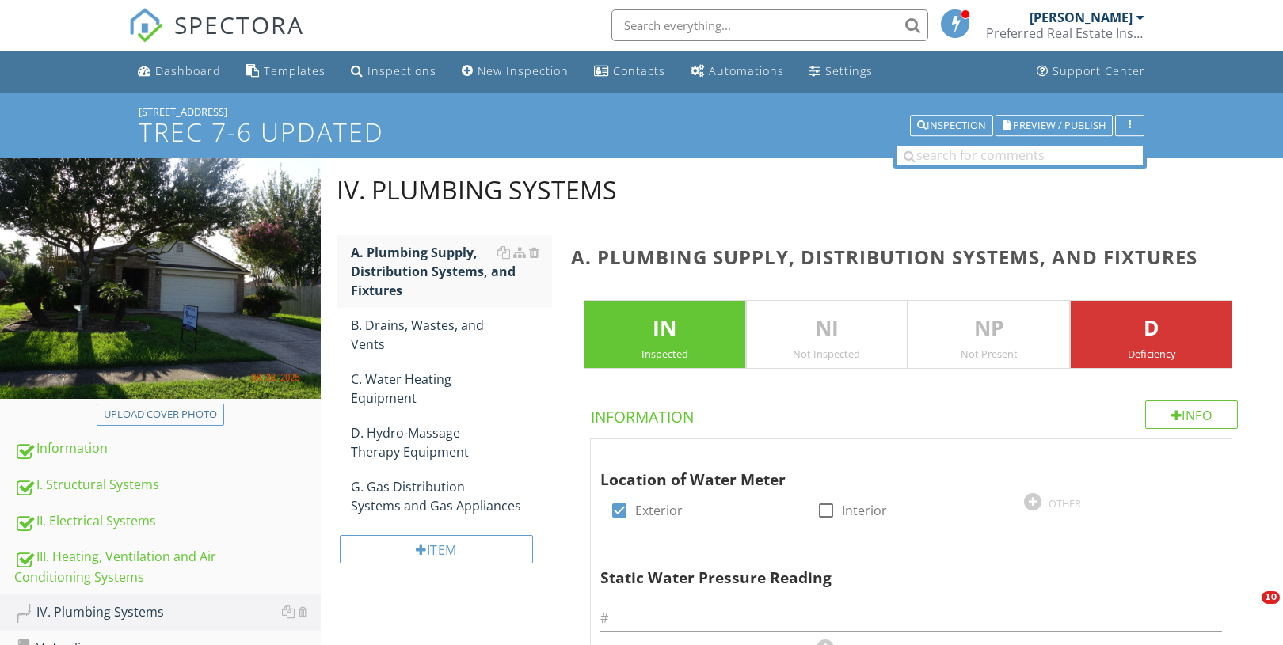
scroll to position [930, 0]
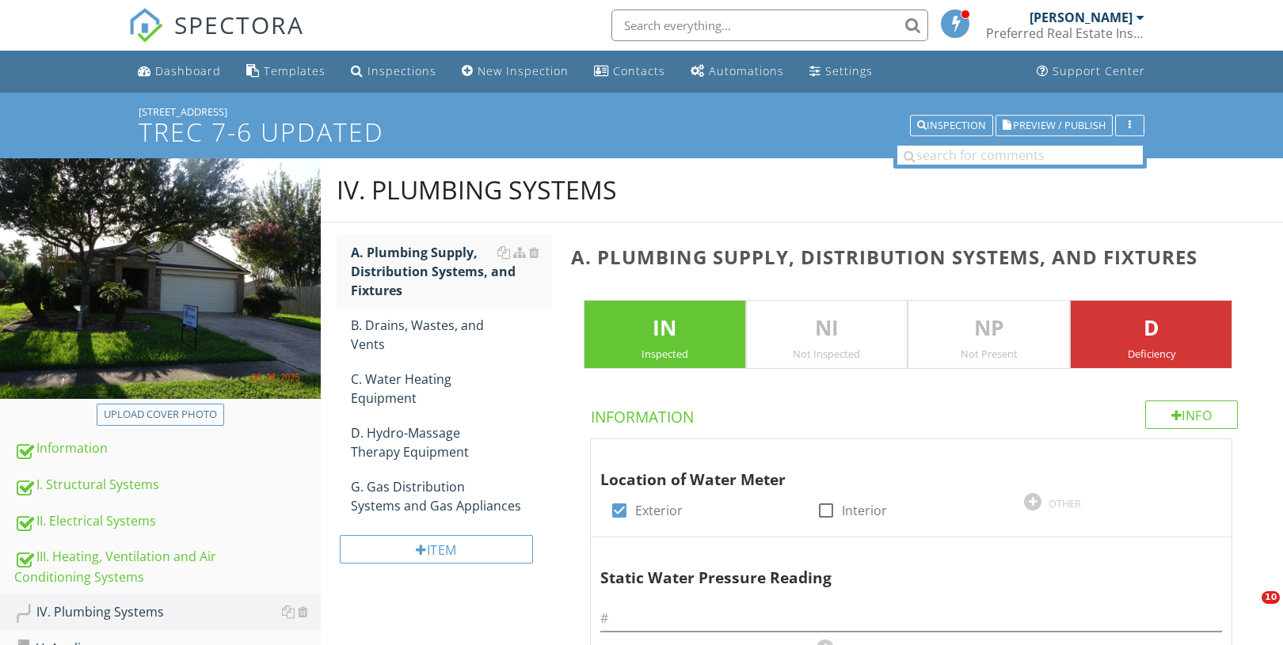
scroll to position [930, 0]
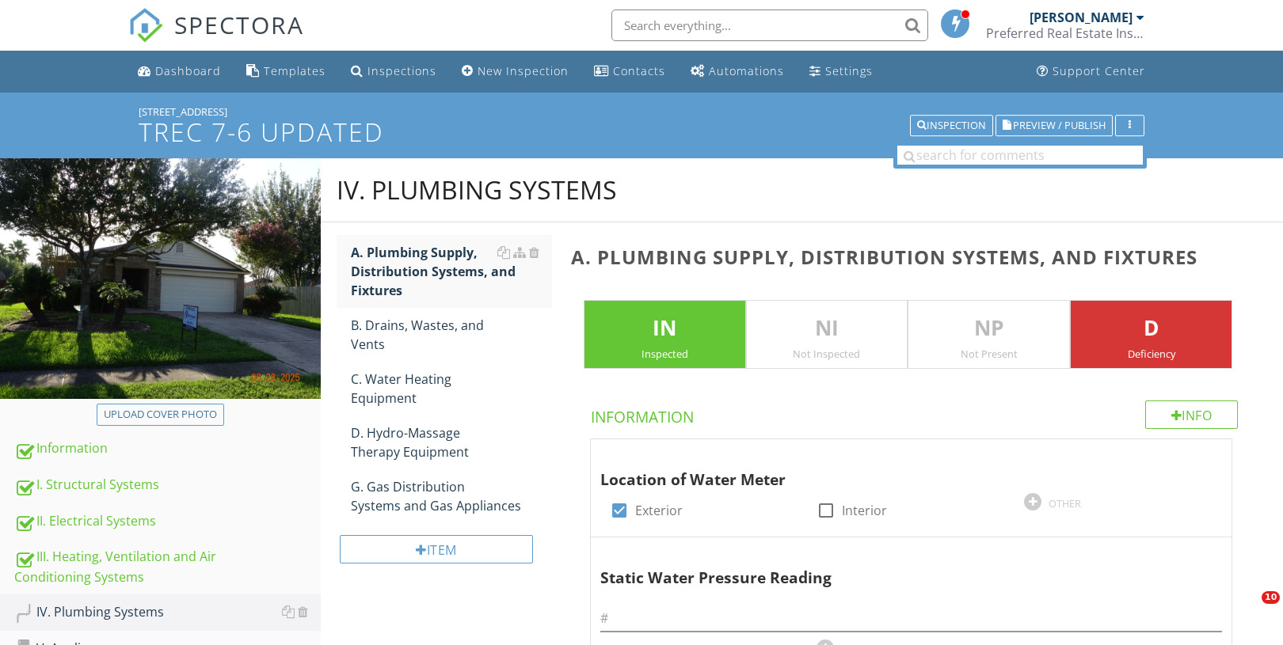
scroll to position [930, 0]
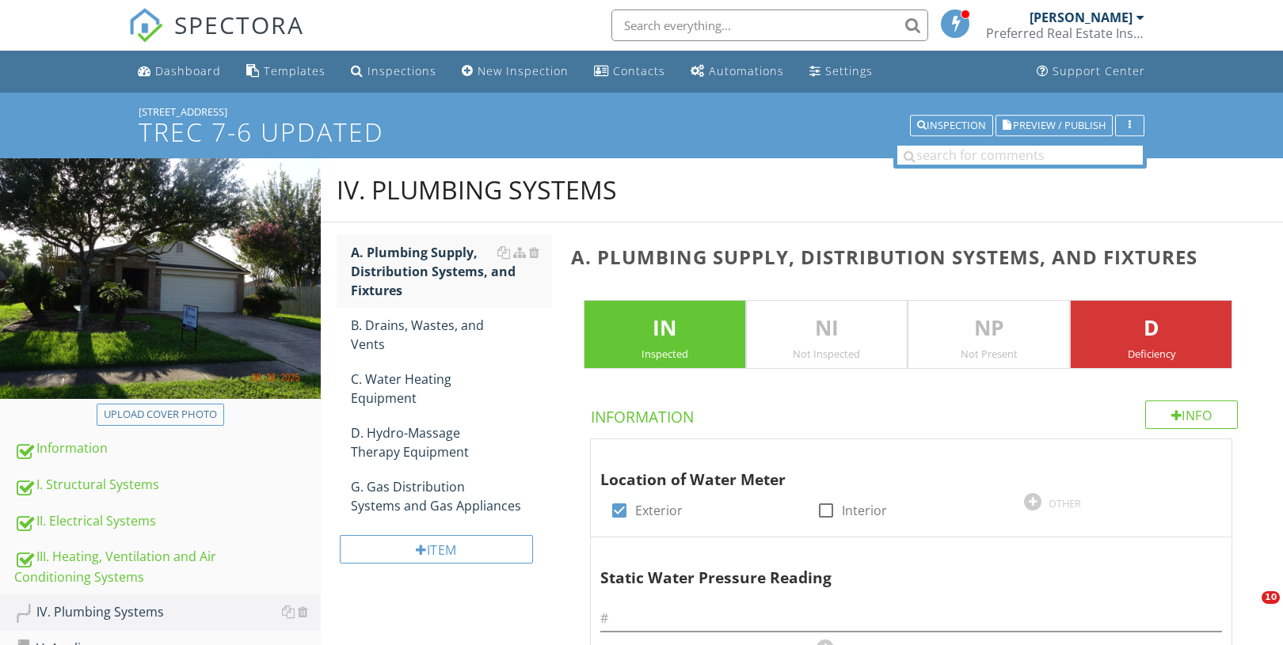
scroll to position [930, 0]
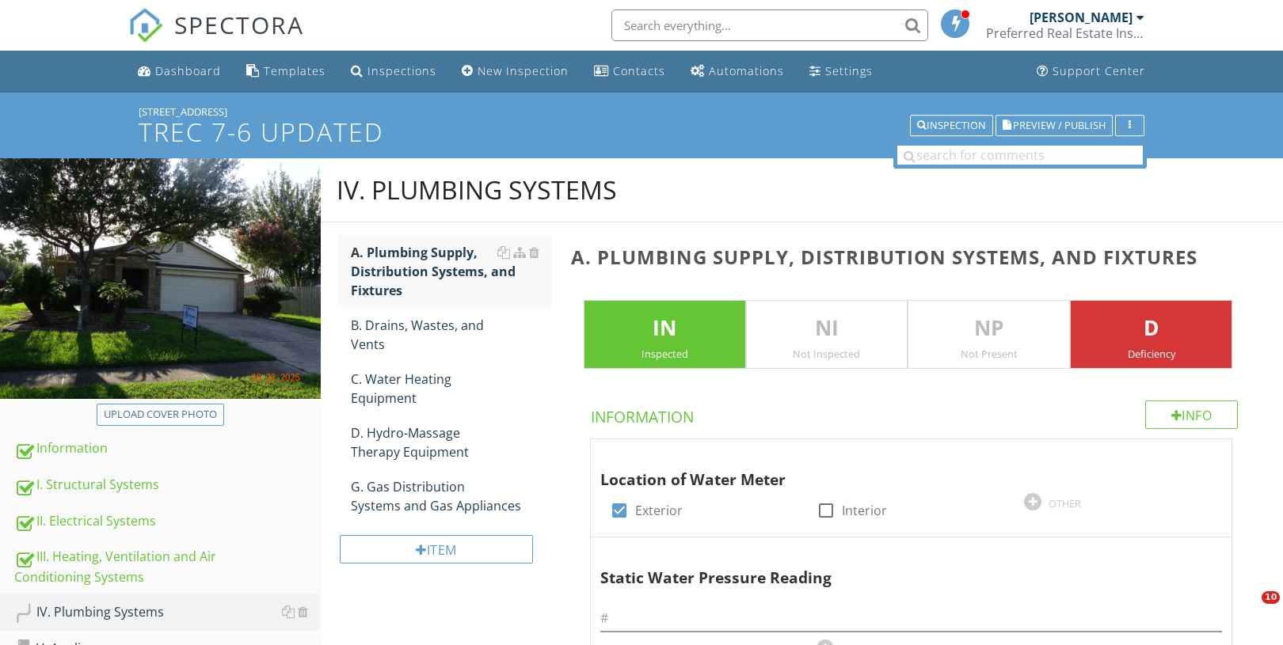
scroll to position [930, 0]
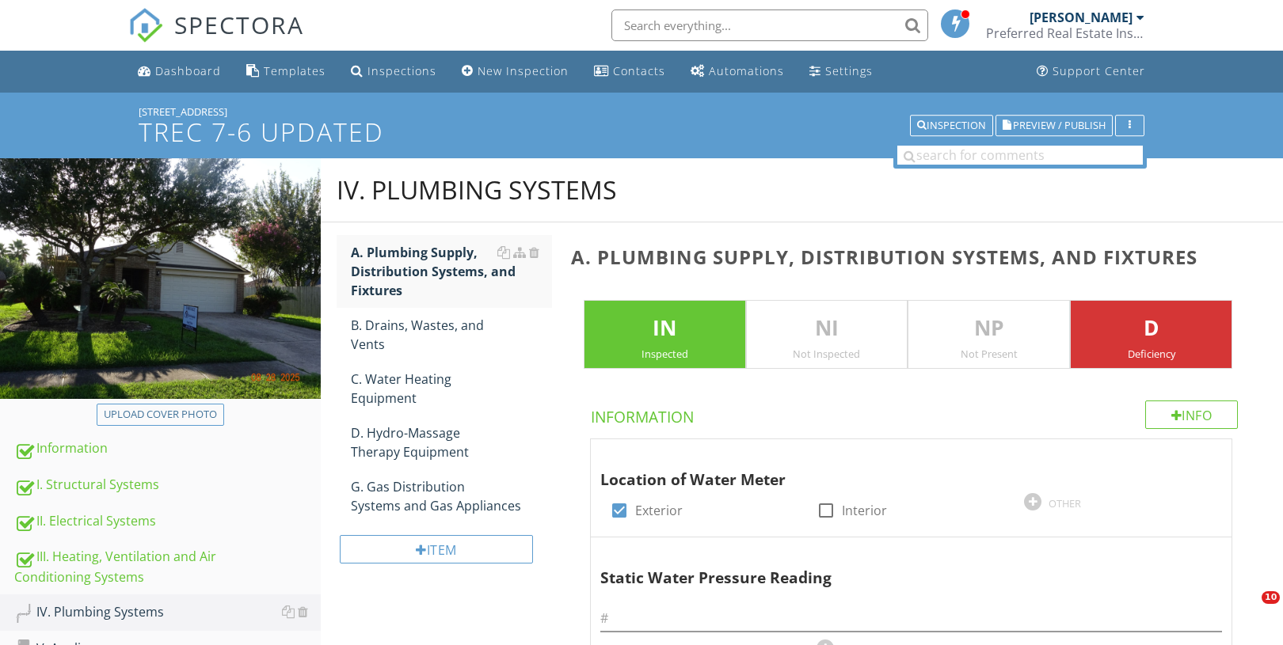
scroll to position [930, 0]
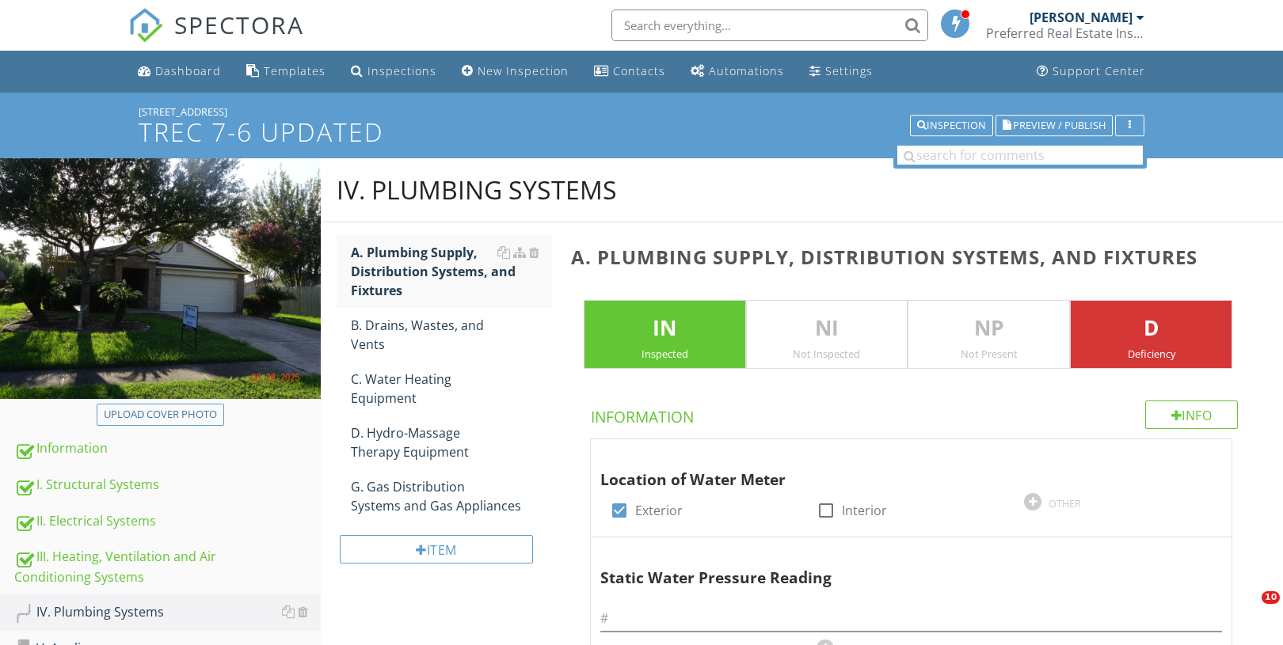
scroll to position [930, 0]
